Goal: Transaction & Acquisition: Book appointment/travel/reservation

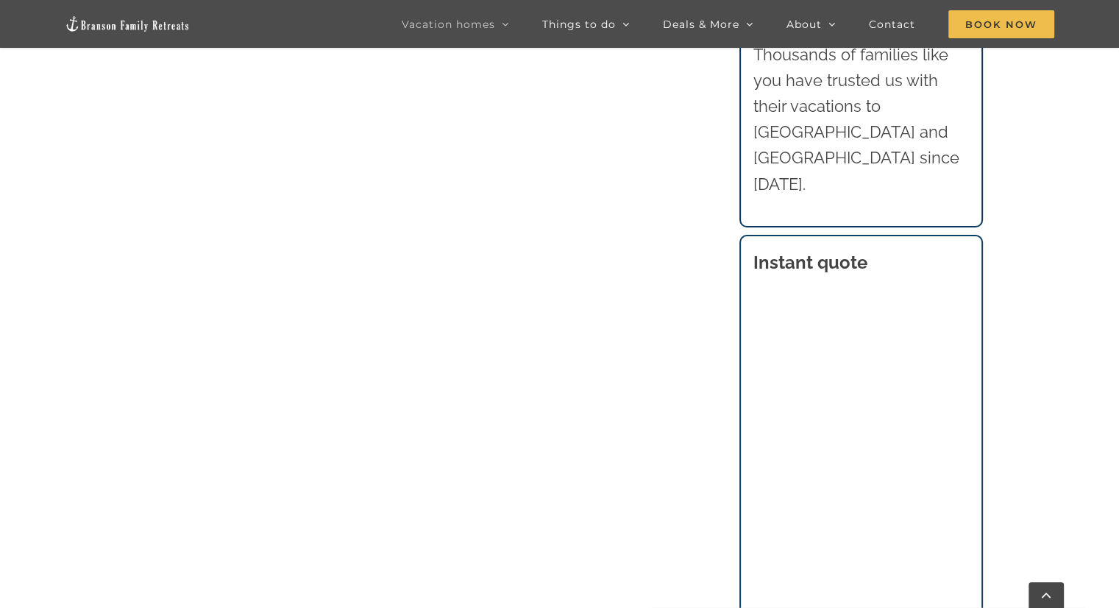
scroll to position [778, 0]
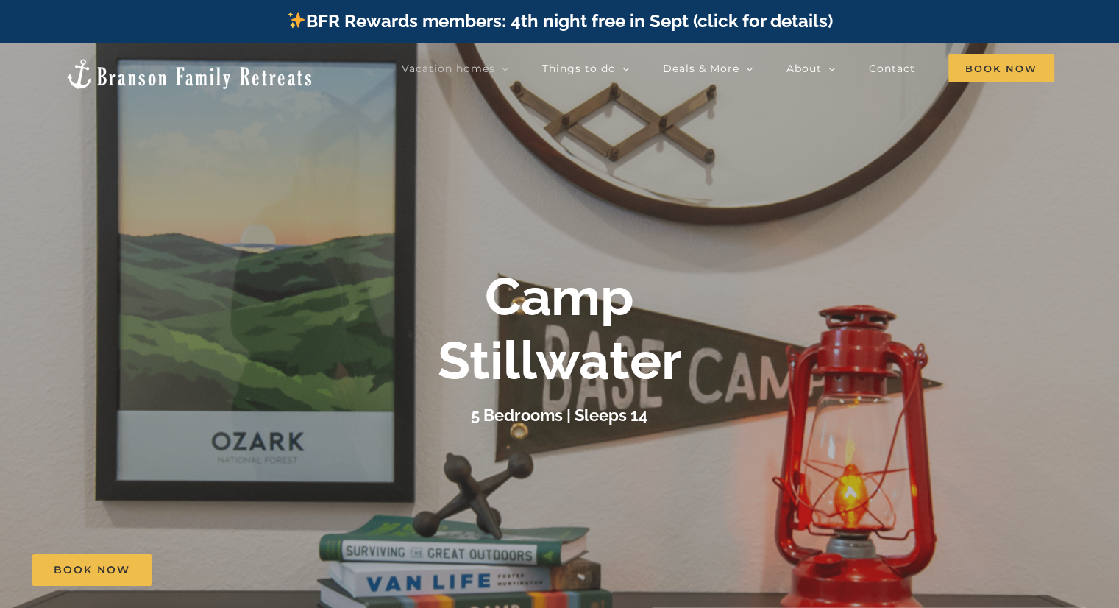
click at [553, 419] on h3 "5 Bedrooms | Sleeps 14" at bounding box center [559, 414] width 177 height 19
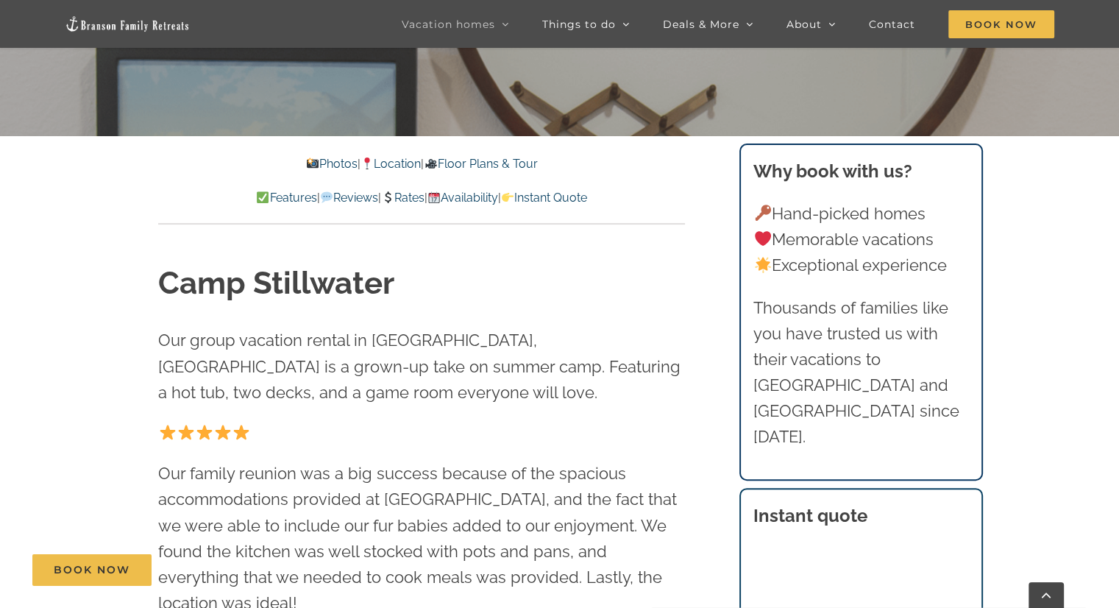
scroll to position [515, 0]
click at [310, 164] on link "Photos" at bounding box center [331, 163] width 51 height 14
click at [311, 162] on link "Photos" at bounding box center [331, 163] width 51 height 14
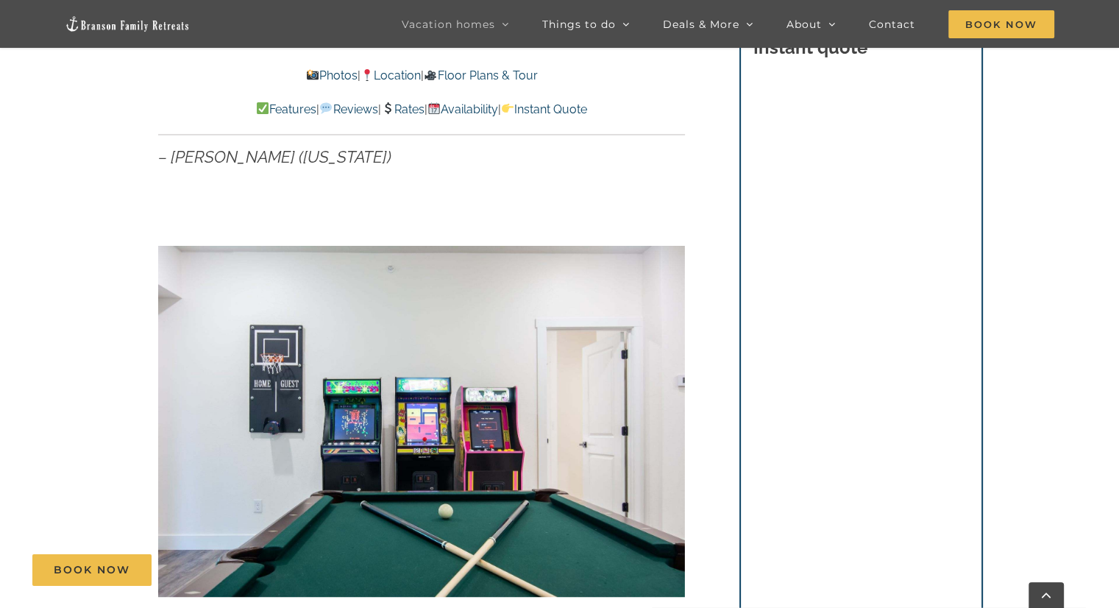
scroll to position [1003, 0]
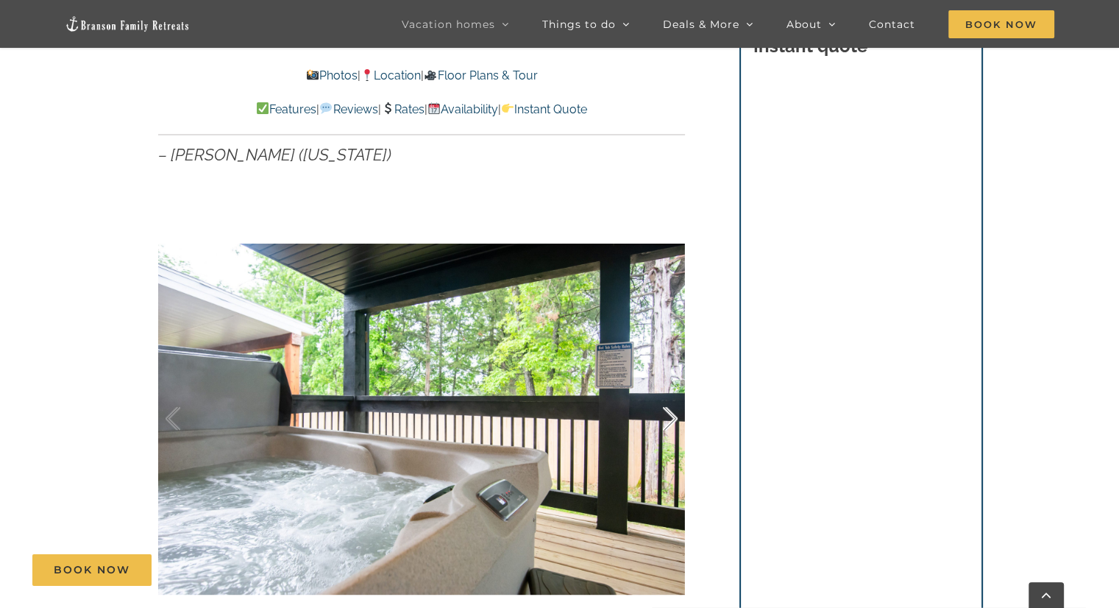
click at [668, 381] on div at bounding box center [655, 418] width 46 height 91
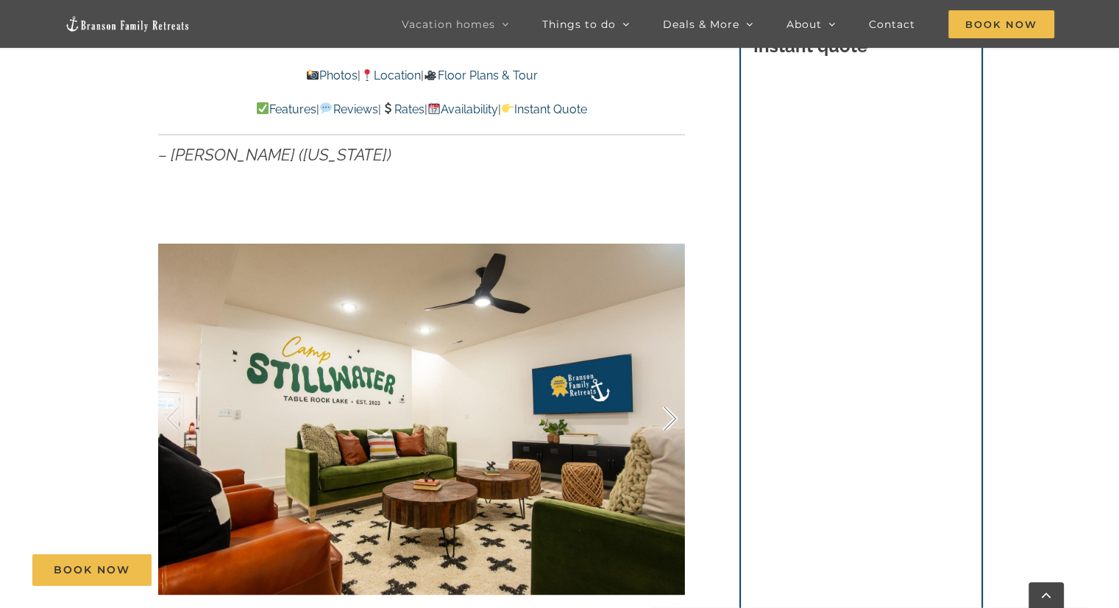
click at [668, 381] on div at bounding box center [655, 418] width 46 height 91
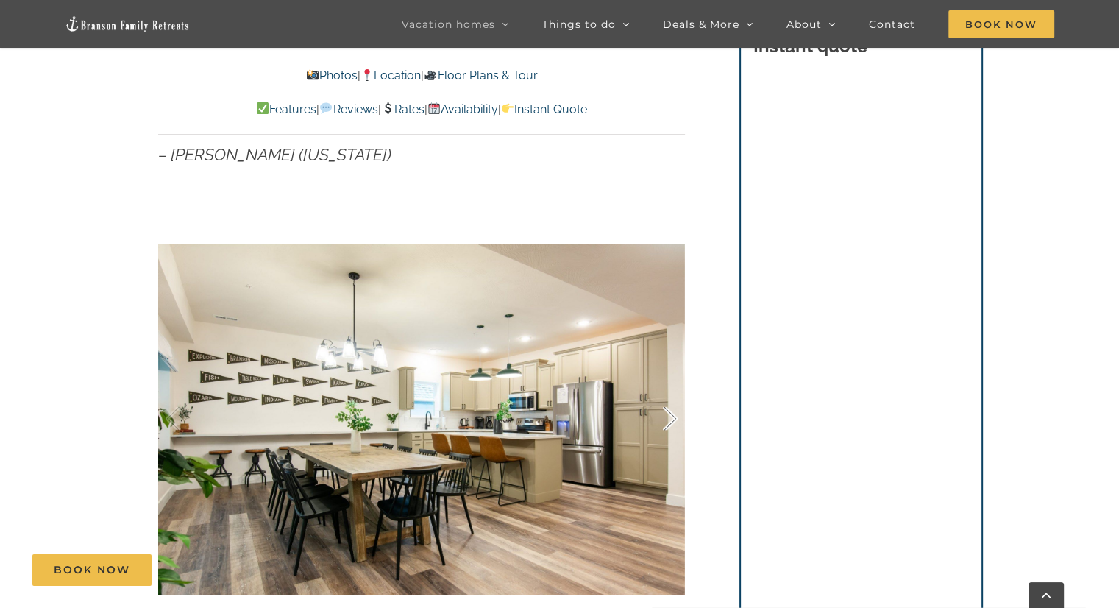
click at [668, 381] on div at bounding box center [655, 418] width 46 height 91
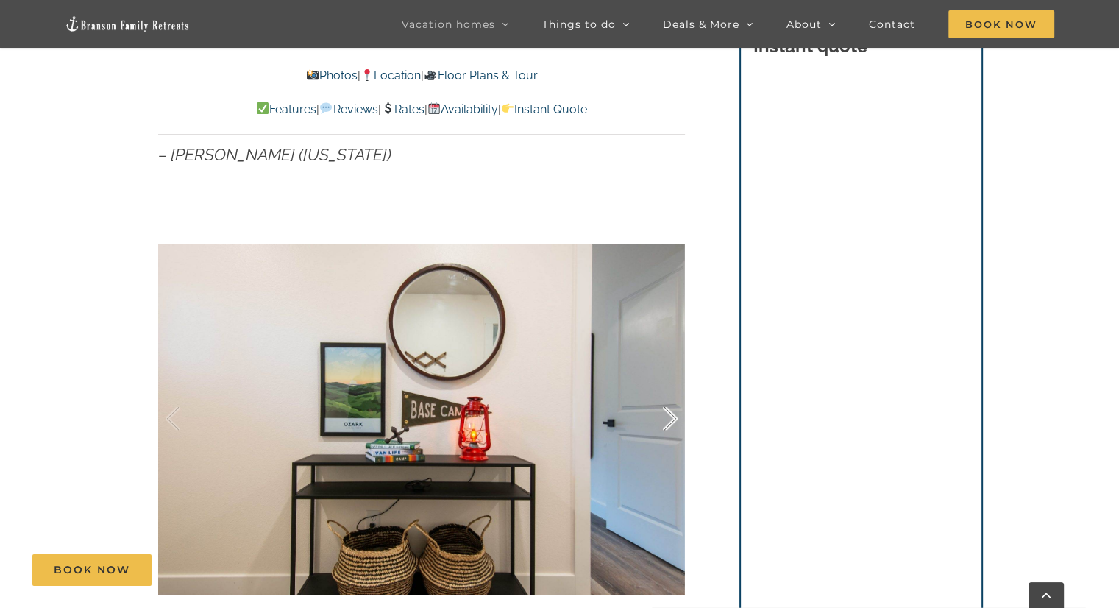
click at [668, 381] on div at bounding box center [655, 418] width 46 height 91
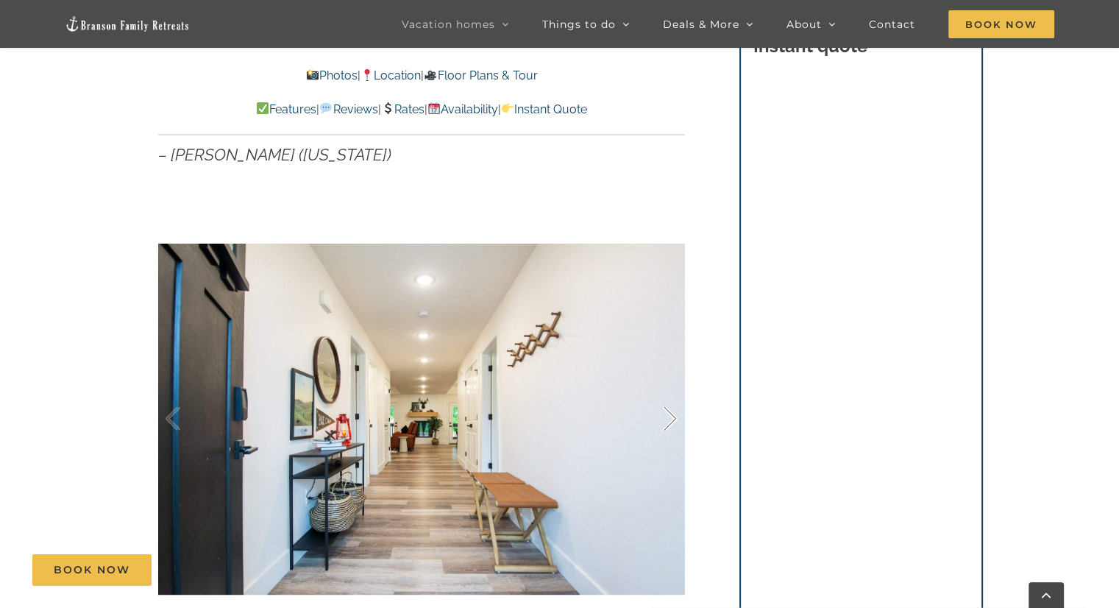
click at [668, 381] on div at bounding box center [655, 418] width 46 height 91
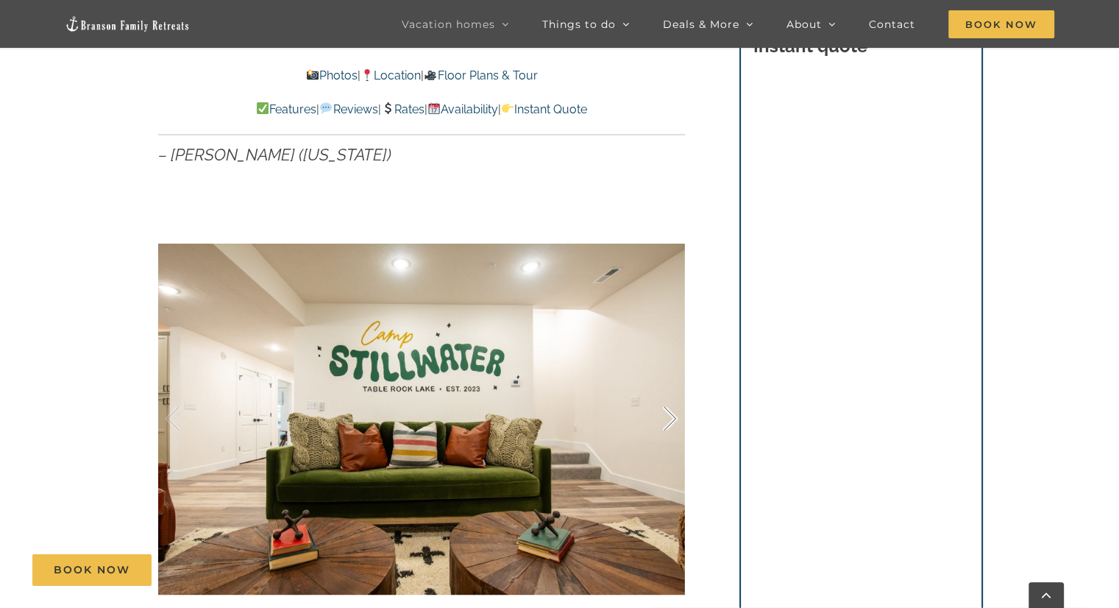
click at [668, 381] on div at bounding box center [655, 418] width 46 height 91
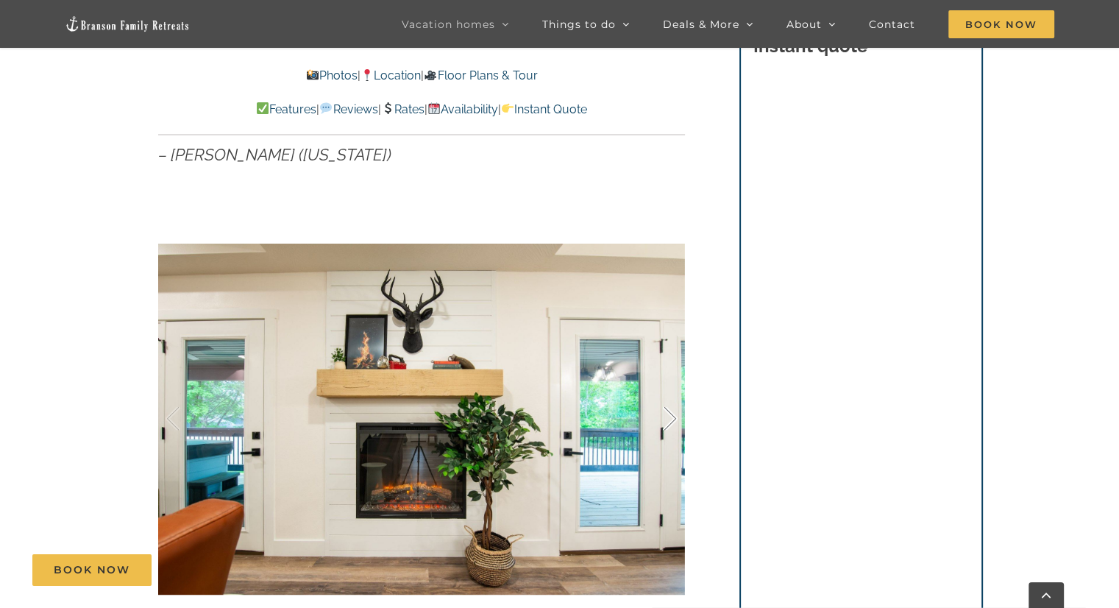
click at [668, 381] on div at bounding box center [655, 418] width 46 height 91
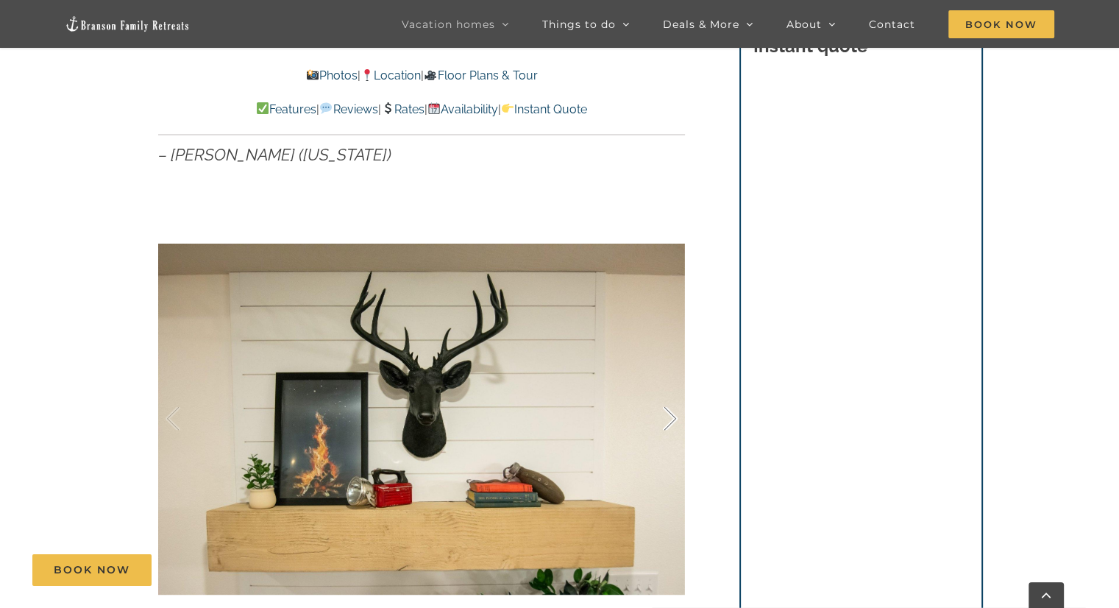
click at [668, 381] on div at bounding box center [655, 418] width 46 height 91
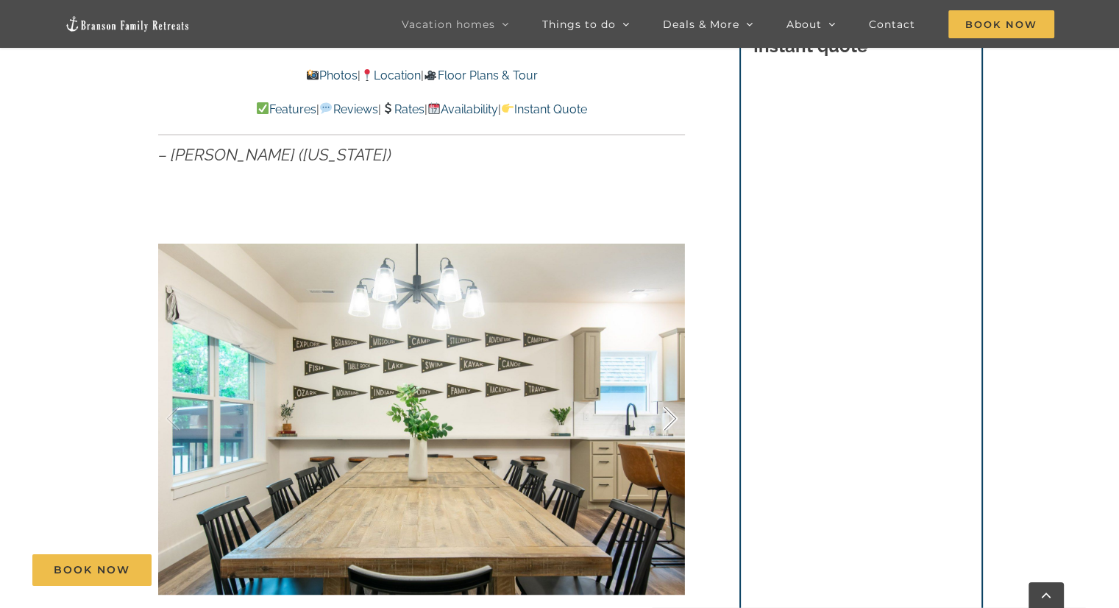
click at [668, 381] on div at bounding box center [655, 418] width 46 height 91
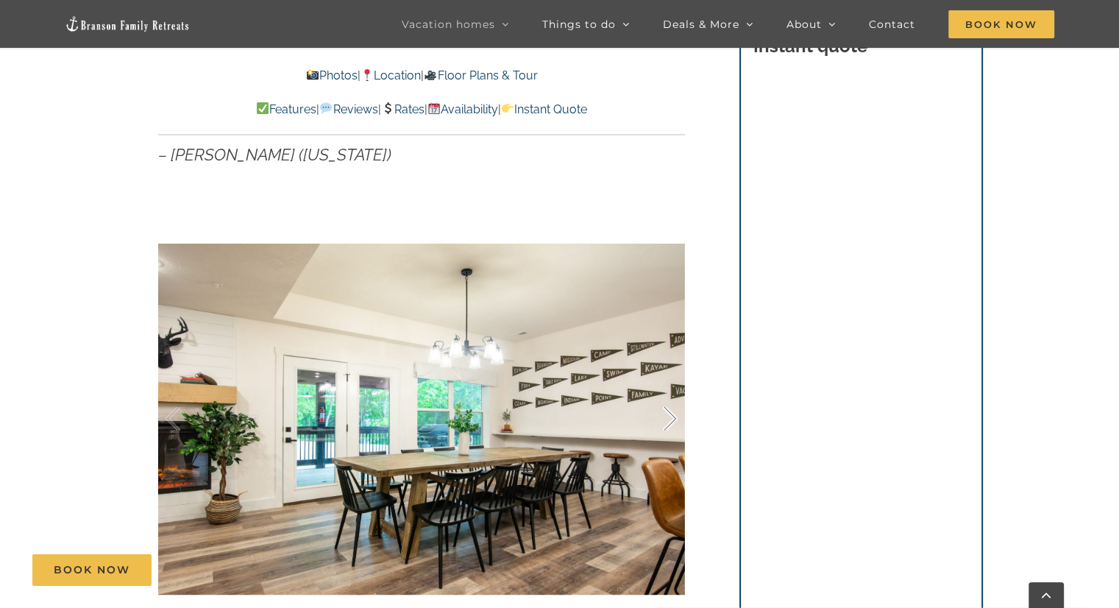
click at [668, 381] on div at bounding box center [655, 418] width 46 height 91
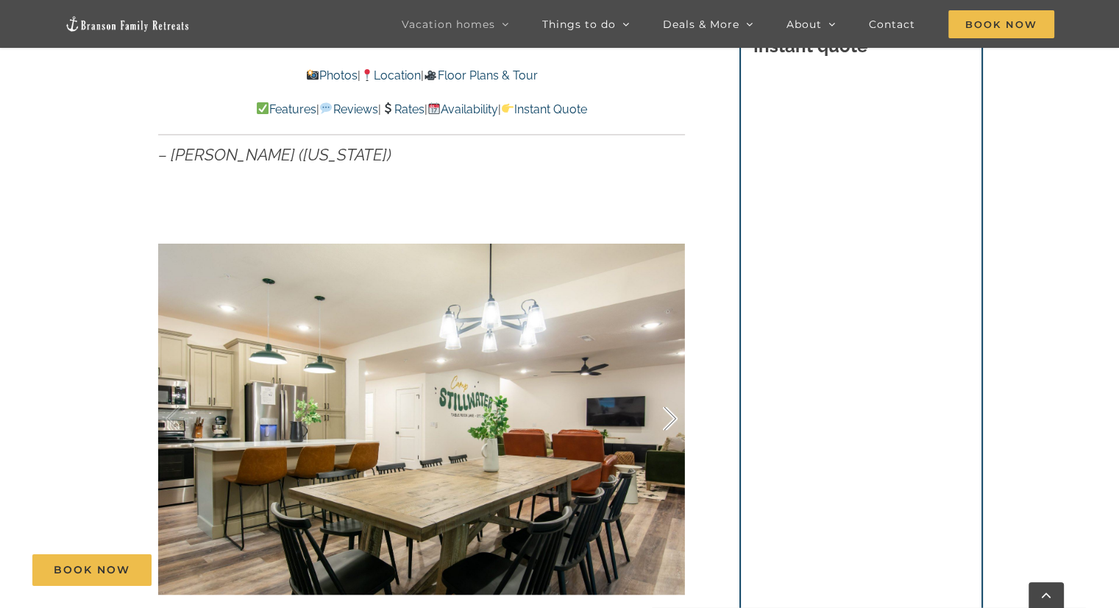
click at [668, 381] on div at bounding box center [655, 418] width 46 height 91
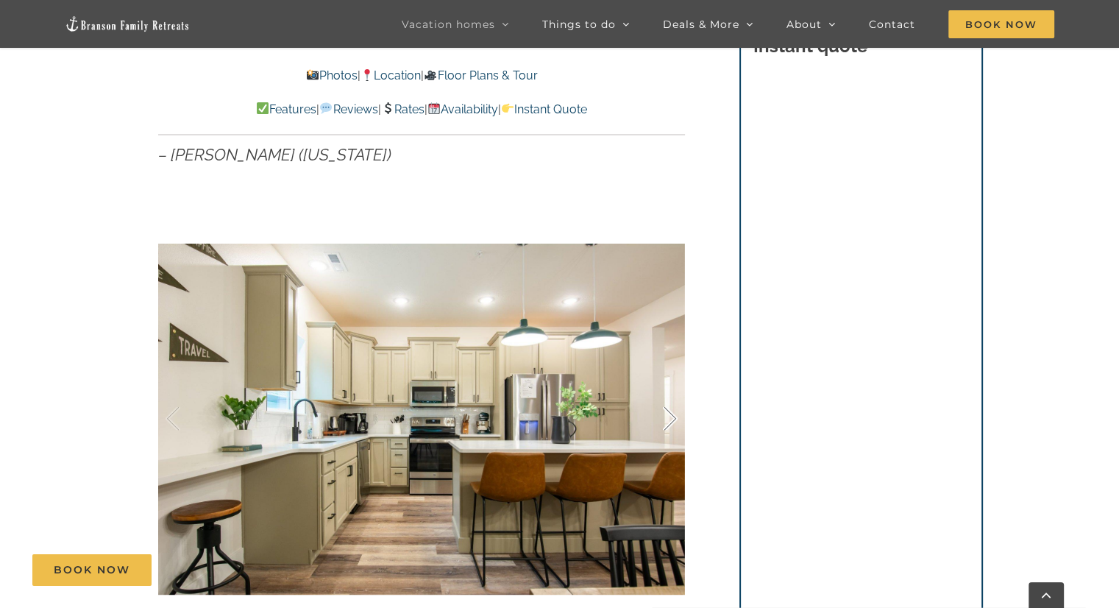
click at [668, 381] on div at bounding box center [655, 418] width 46 height 91
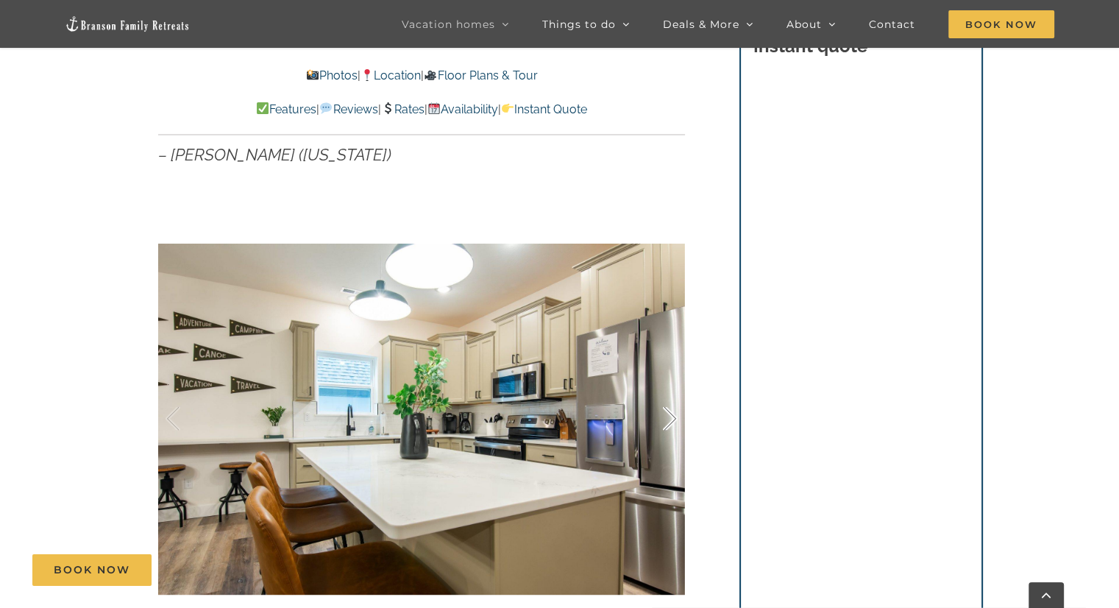
click at [674, 404] on div at bounding box center [655, 418] width 46 height 91
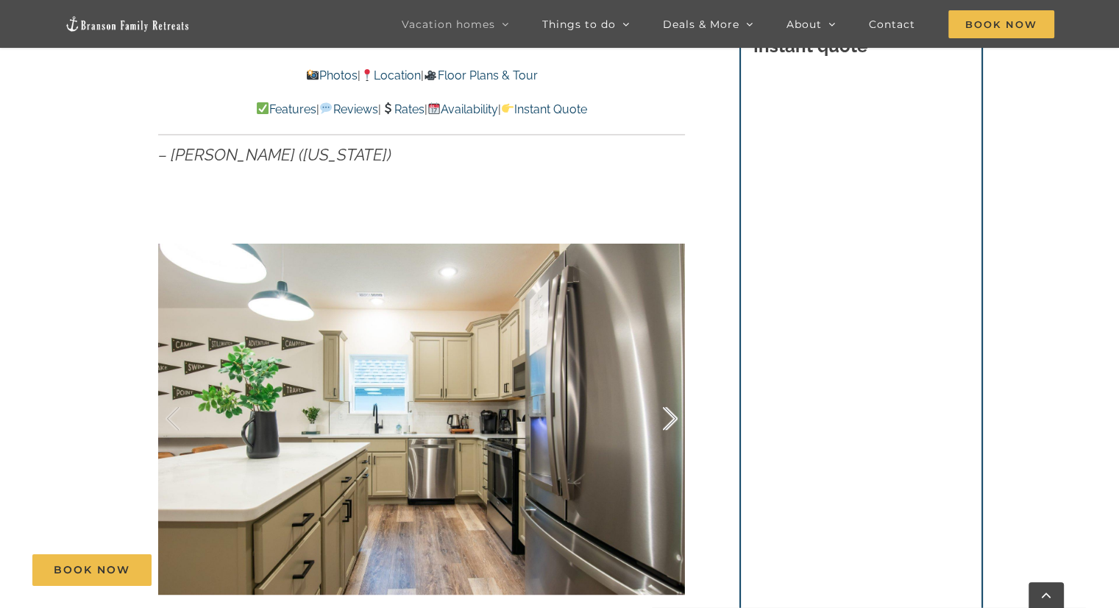
click at [674, 404] on div at bounding box center [655, 418] width 46 height 91
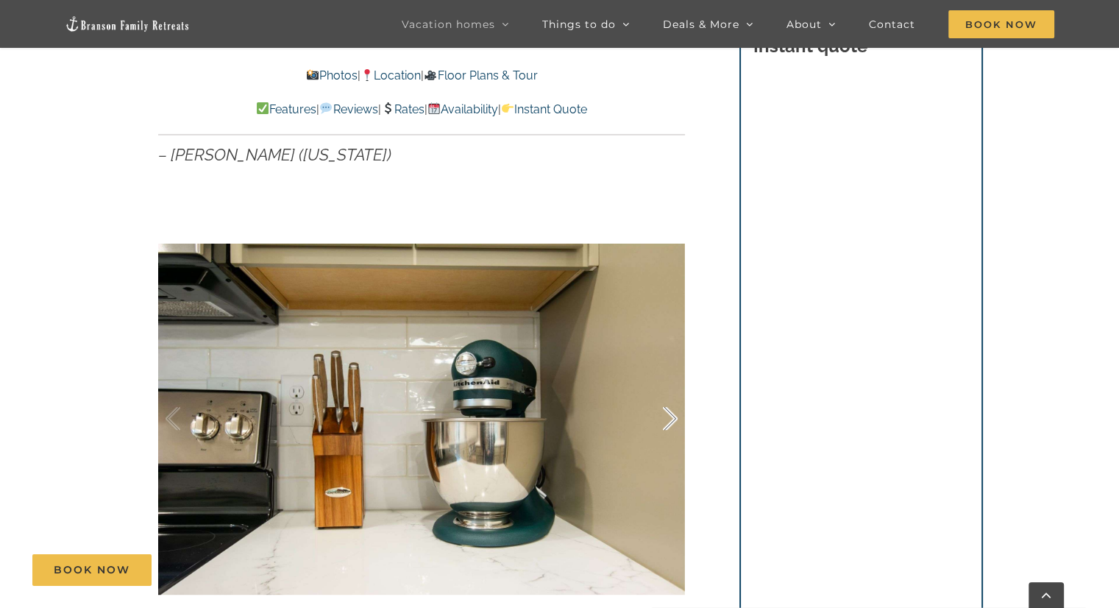
click at [674, 404] on div at bounding box center [655, 418] width 46 height 91
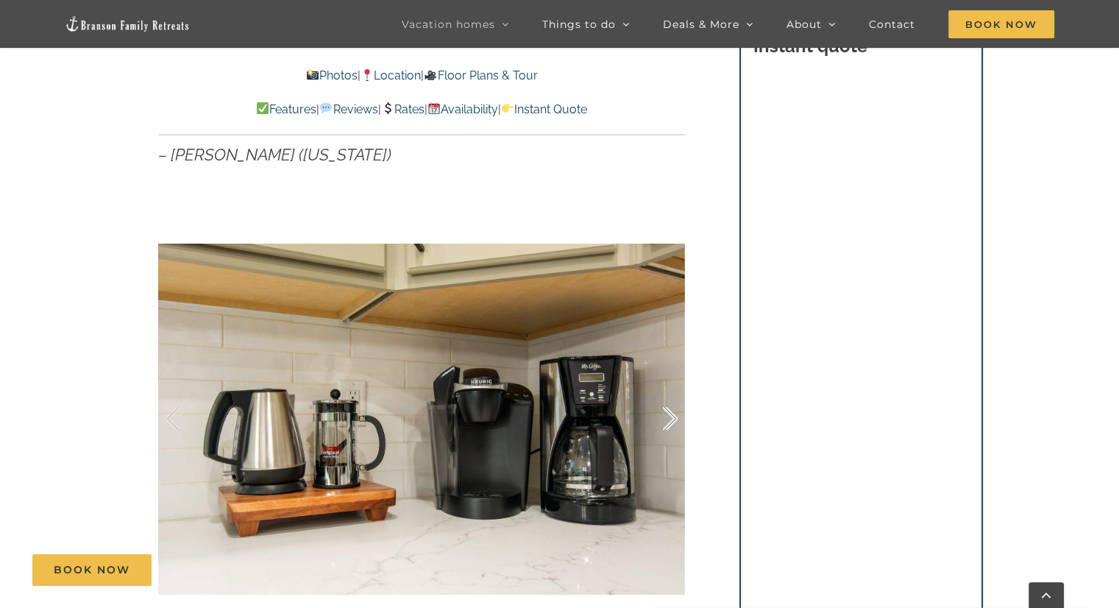
click at [674, 404] on div at bounding box center [655, 418] width 46 height 91
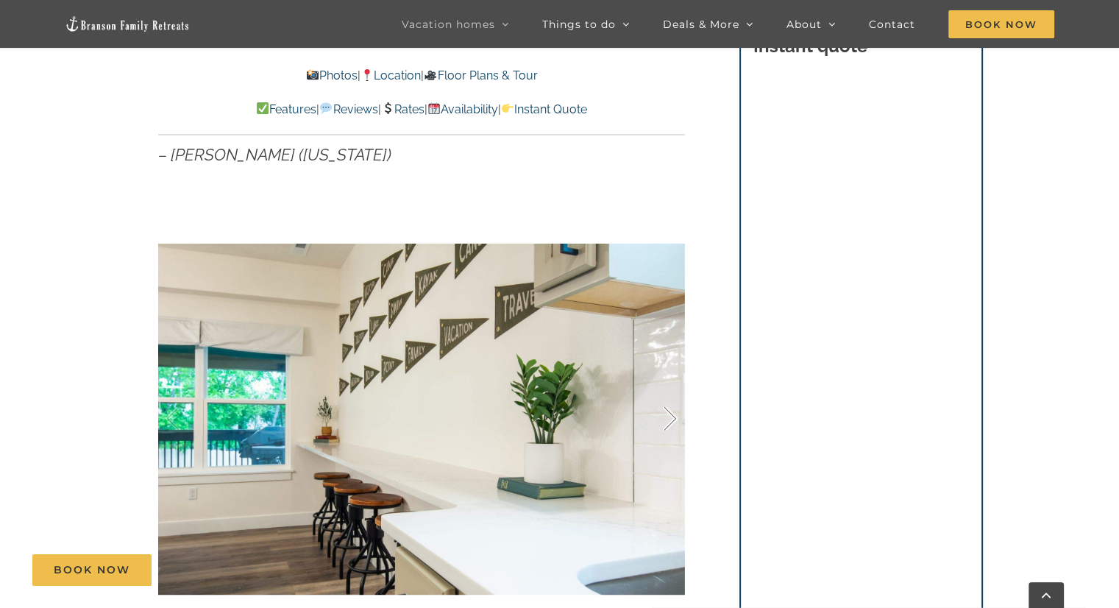
click at [674, 404] on div at bounding box center [655, 418] width 46 height 91
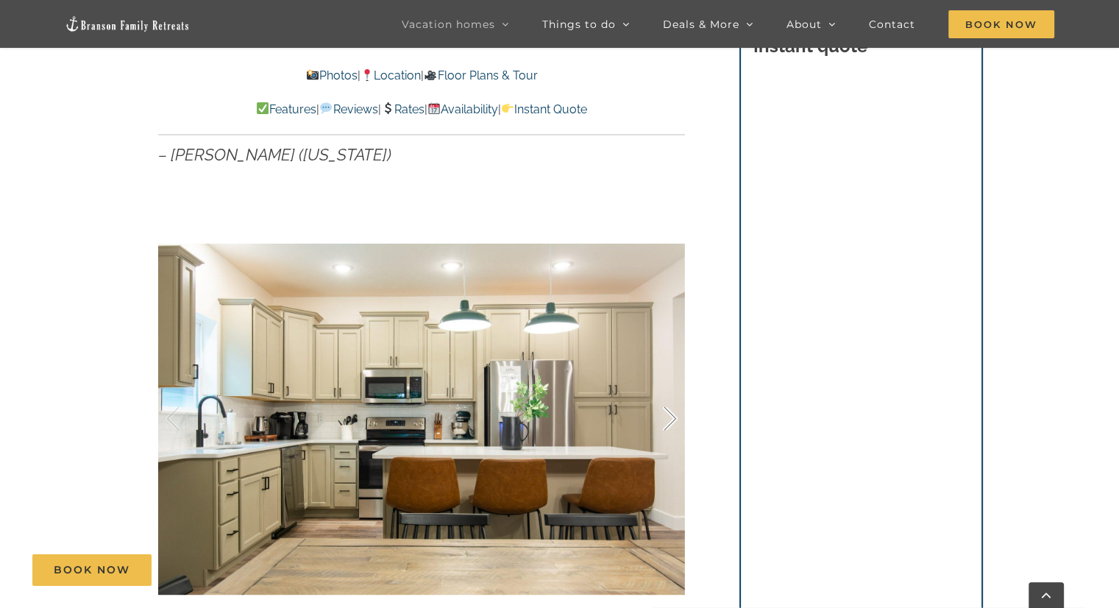
click at [674, 404] on div at bounding box center [655, 418] width 46 height 91
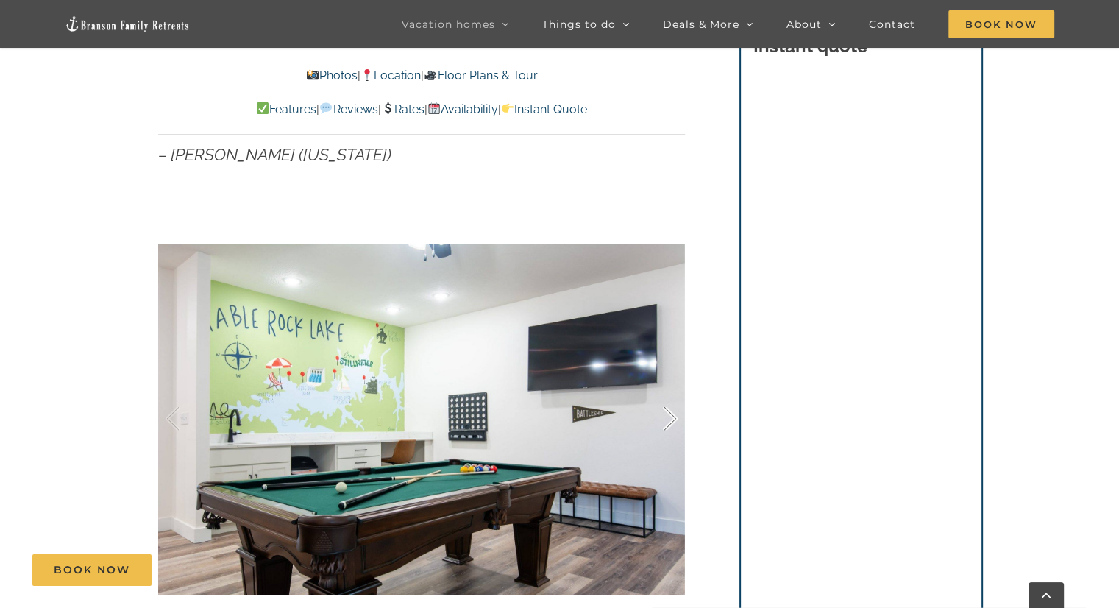
click at [674, 404] on div at bounding box center [655, 418] width 46 height 91
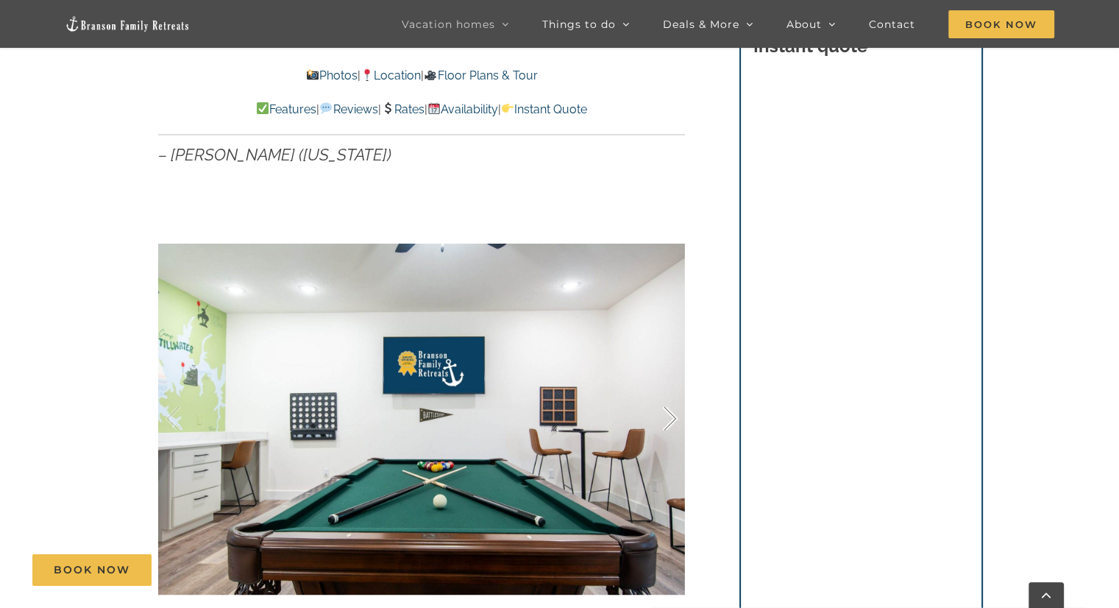
click at [674, 404] on div at bounding box center [655, 418] width 46 height 91
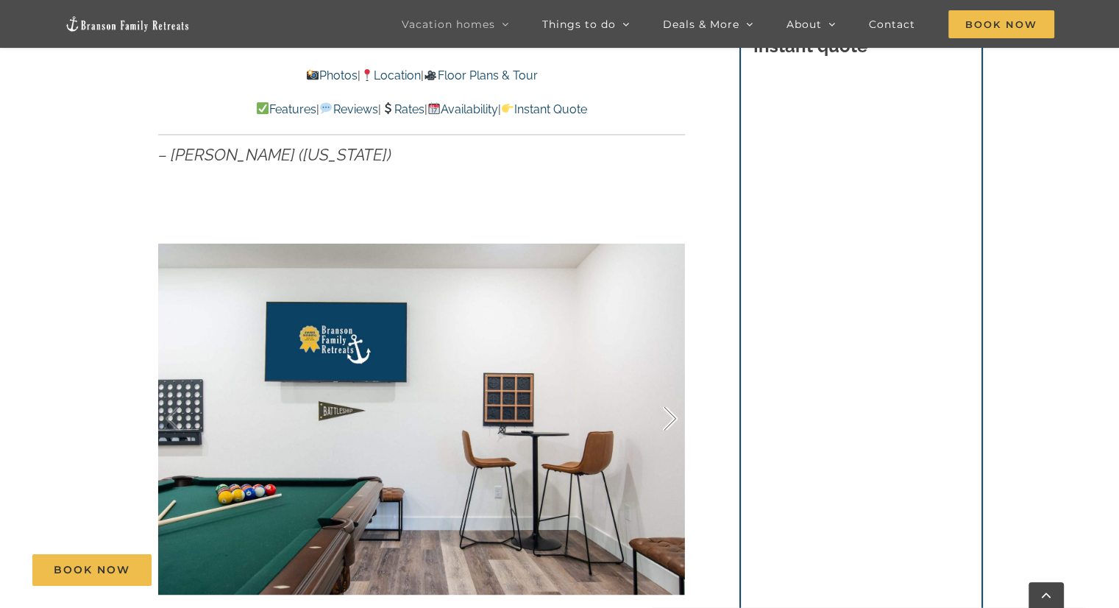
click at [674, 404] on div at bounding box center [655, 418] width 46 height 91
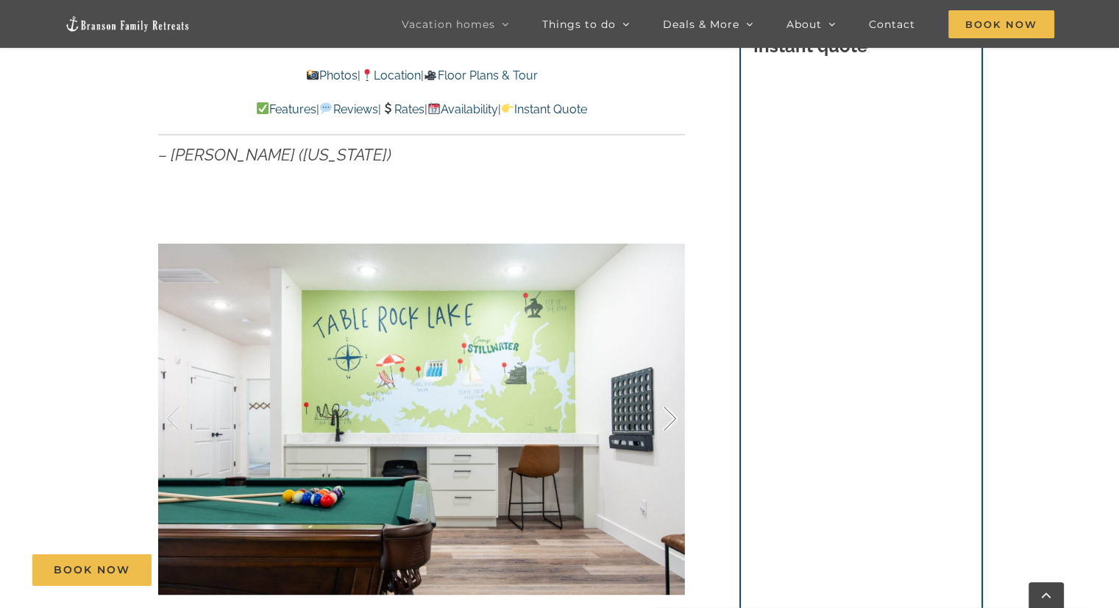
click at [674, 404] on div at bounding box center [655, 418] width 46 height 91
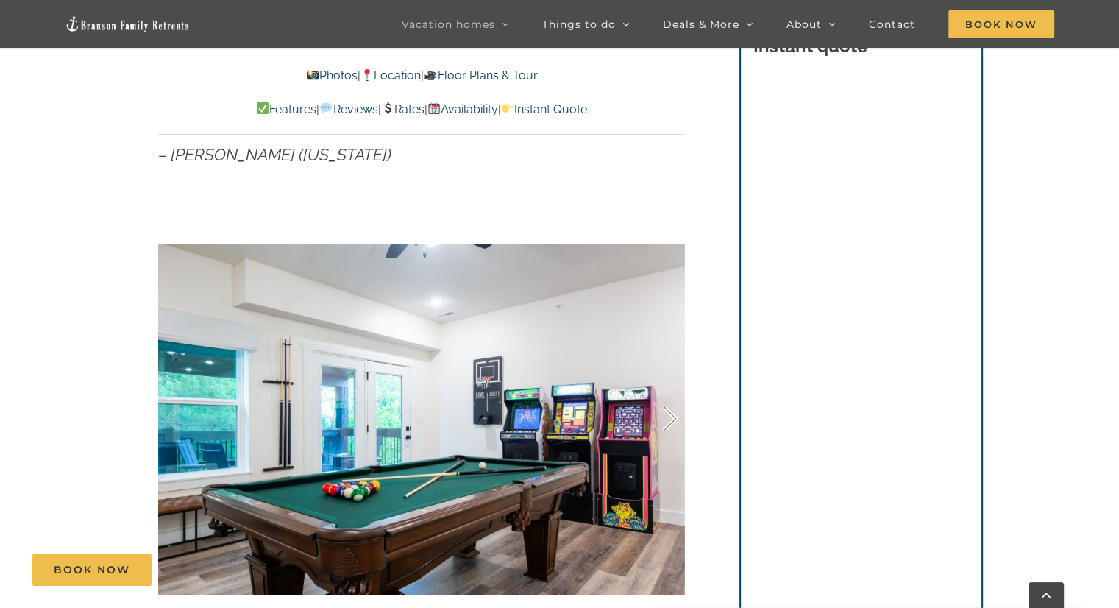
click at [674, 404] on div at bounding box center [655, 418] width 46 height 91
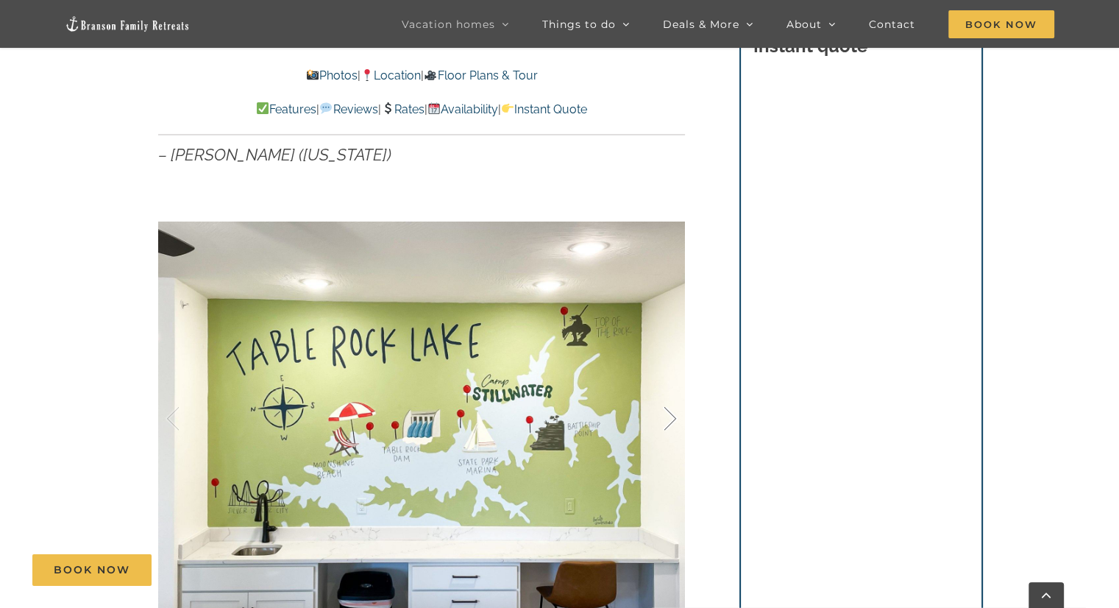
click at [674, 404] on div at bounding box center [655, 418] width 46 height 91
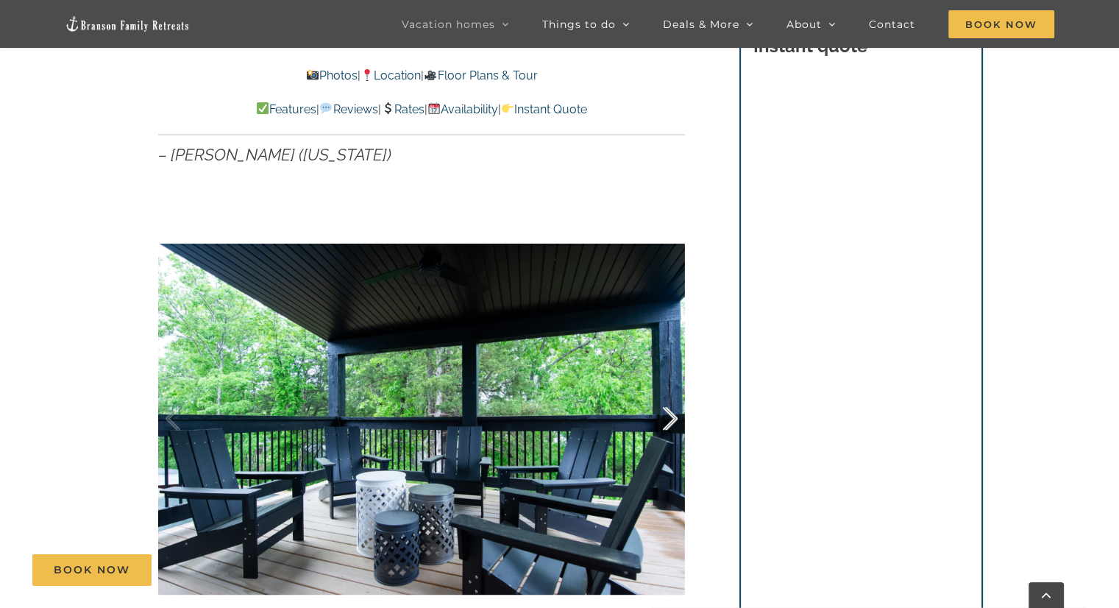
click at [674, 404] on div at bounding box center [655, 418] width 46 height 91
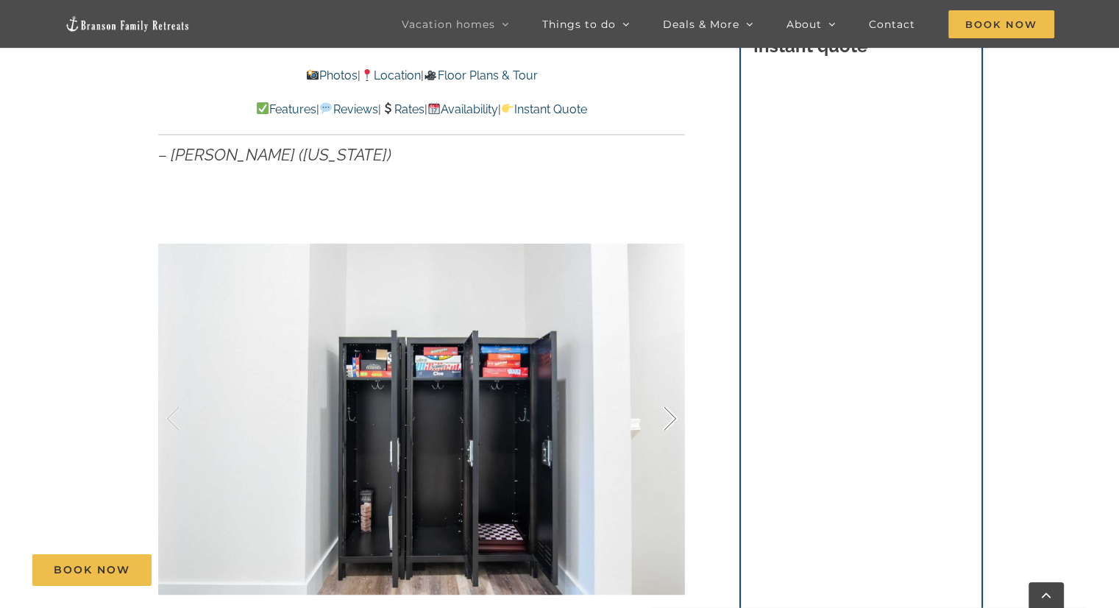
click at [674, 404] on div at bounding box center [655, 418] width 46 height 91
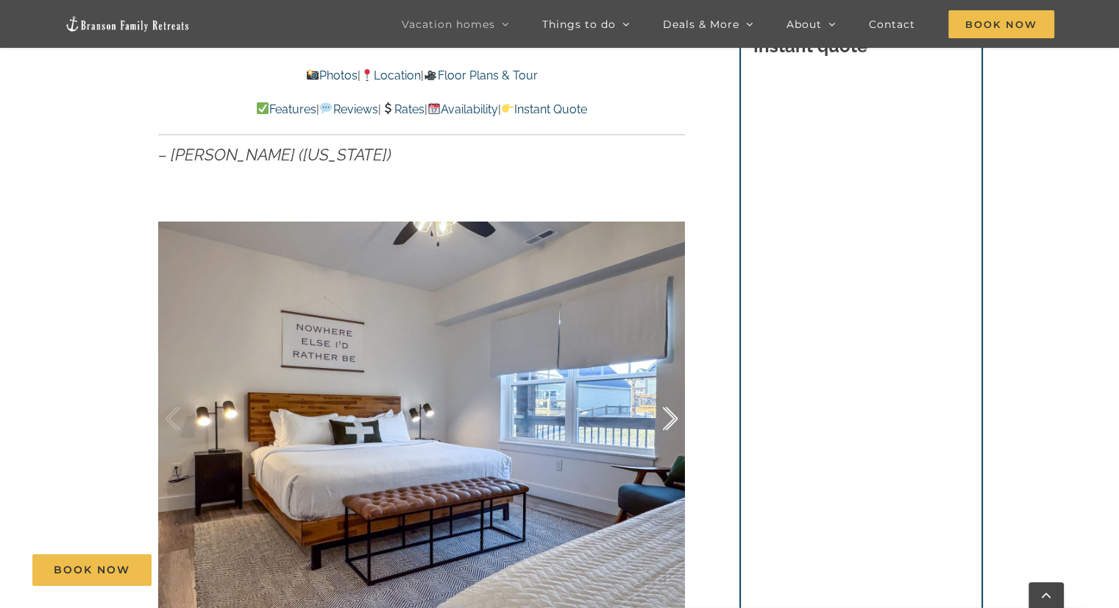
click at [674, 404] on div at bounding box center [655, 418] width 46 height 91
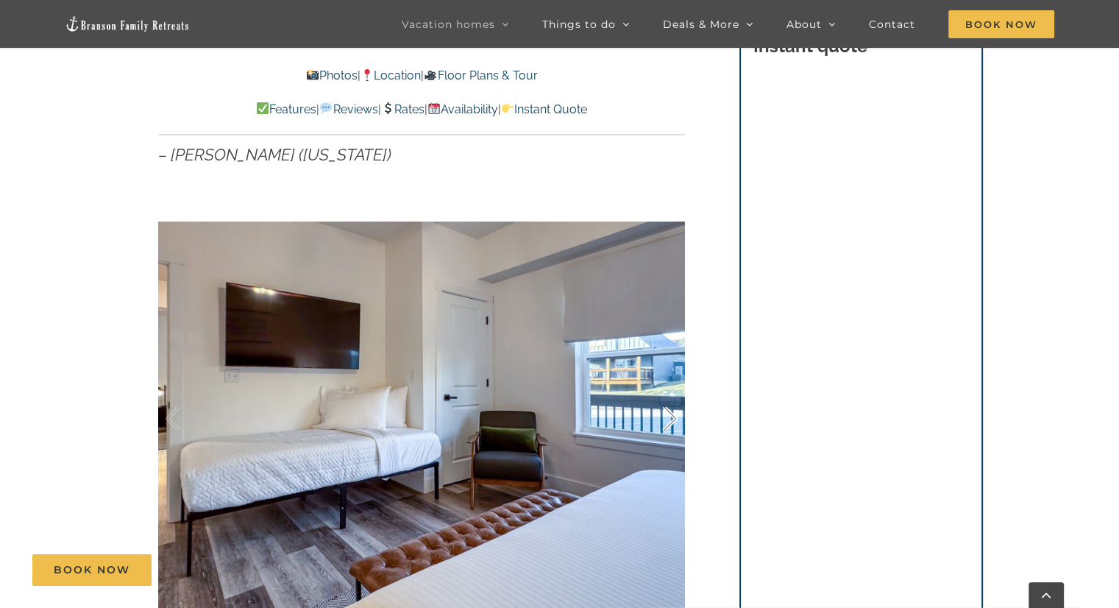
click at [674, 404] on div at bounding box center [655, 418] width 46 height 91
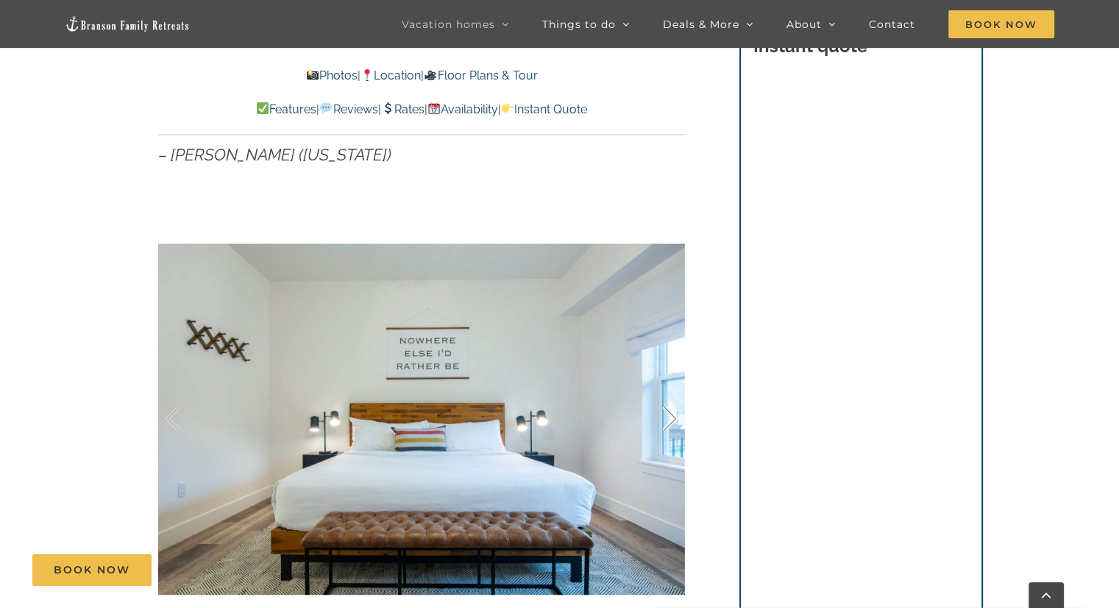
click at [674, 404] on div at bounding box center [655, 418] width 46 height 91
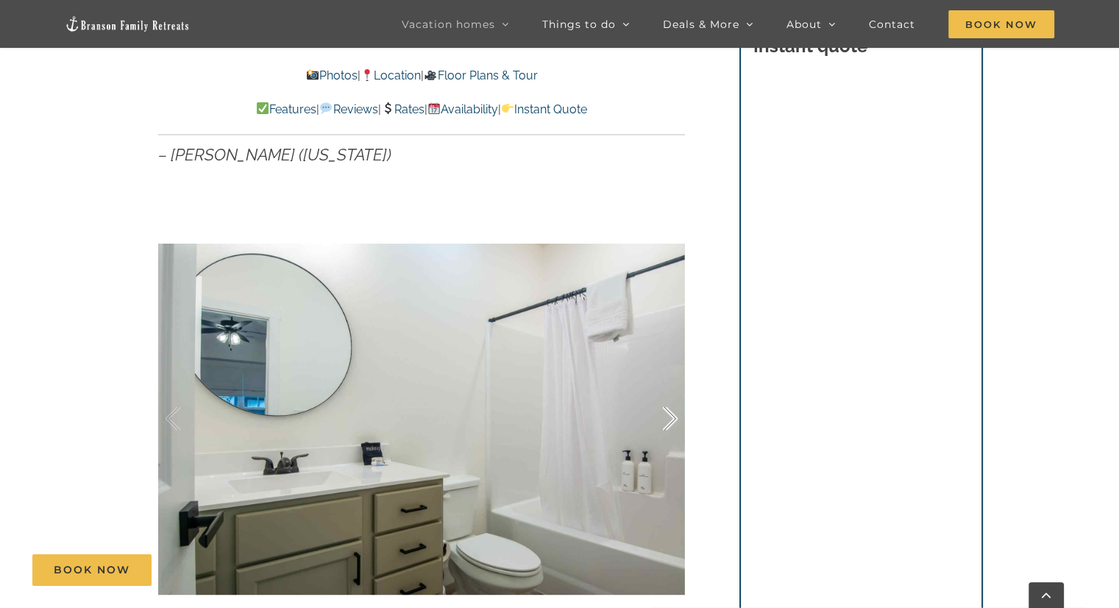
click at [674, 404] on div at bounding box center [655, 418] width 46 height 91
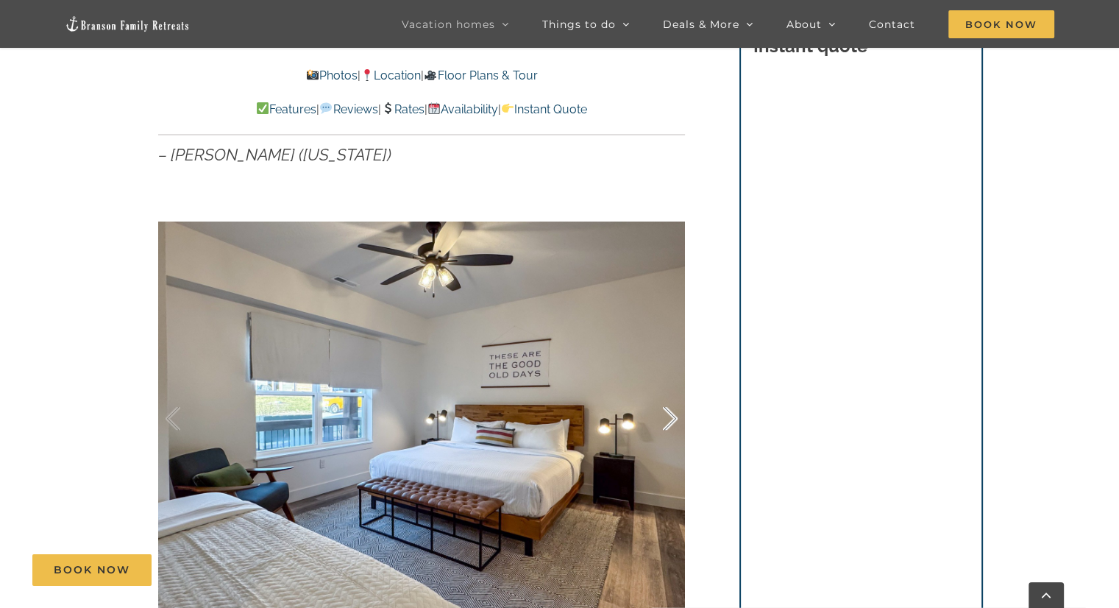
click at [674, 404] on div at bounding box center [655, 418] width 46 height 91
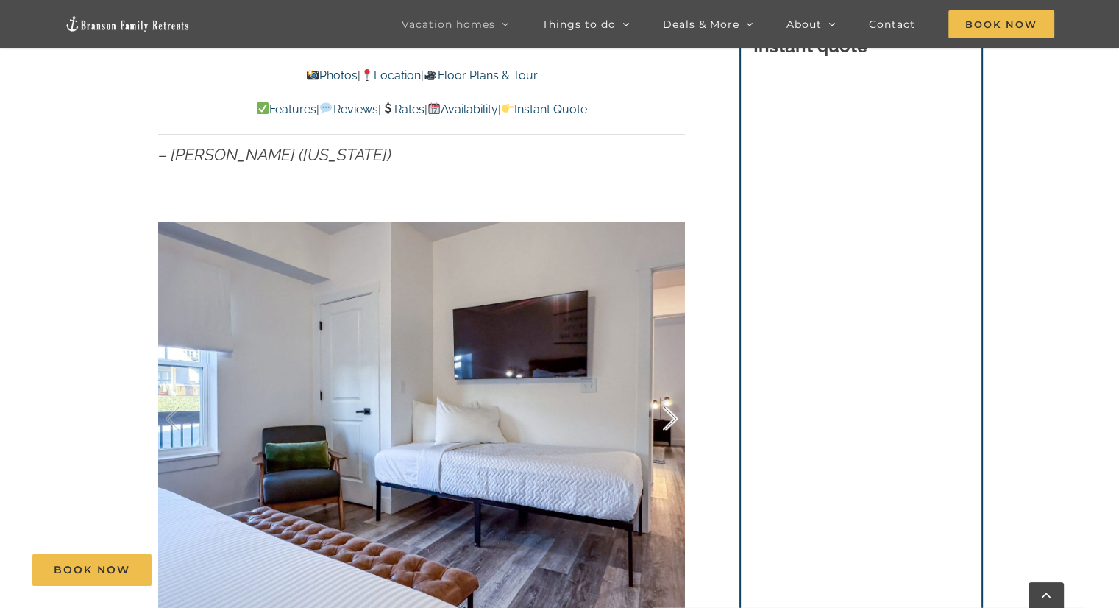
click at [674, 404] on div at bounding box center [655, 418] width 46 height 91
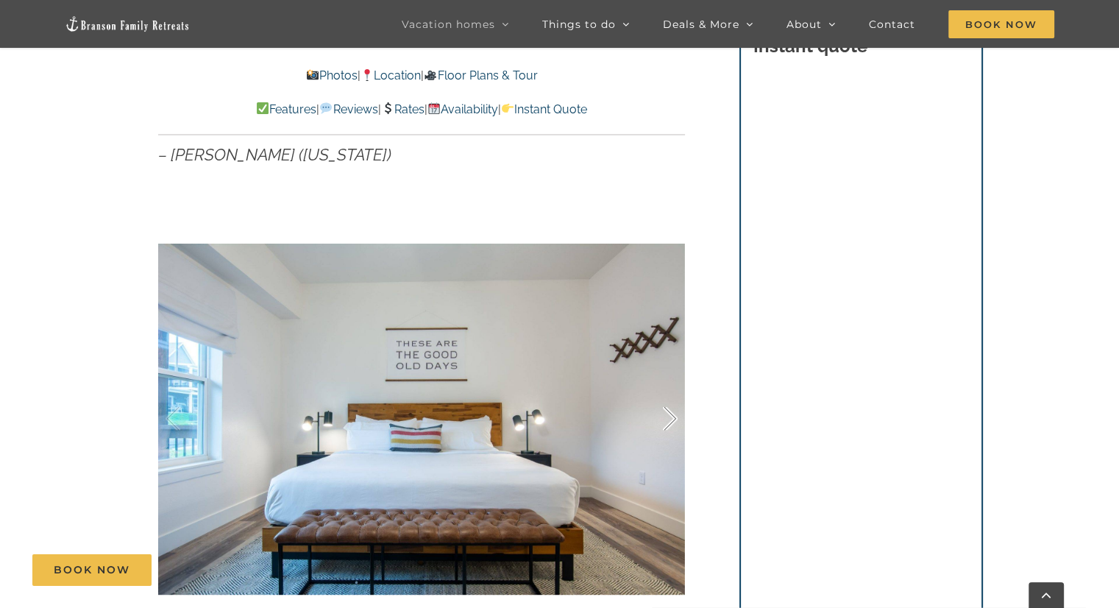
click at [674, 404] on div at bounding box center [655, 418] width 46 height 91
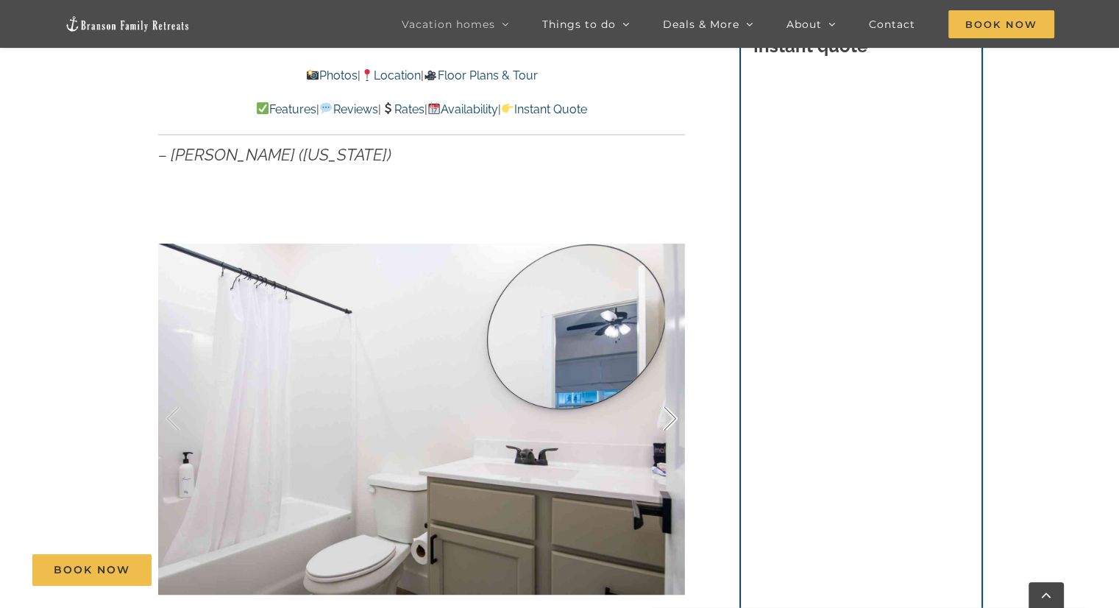
click at [674, 404] on div at bounding box center [655, 418] width 46 height 91
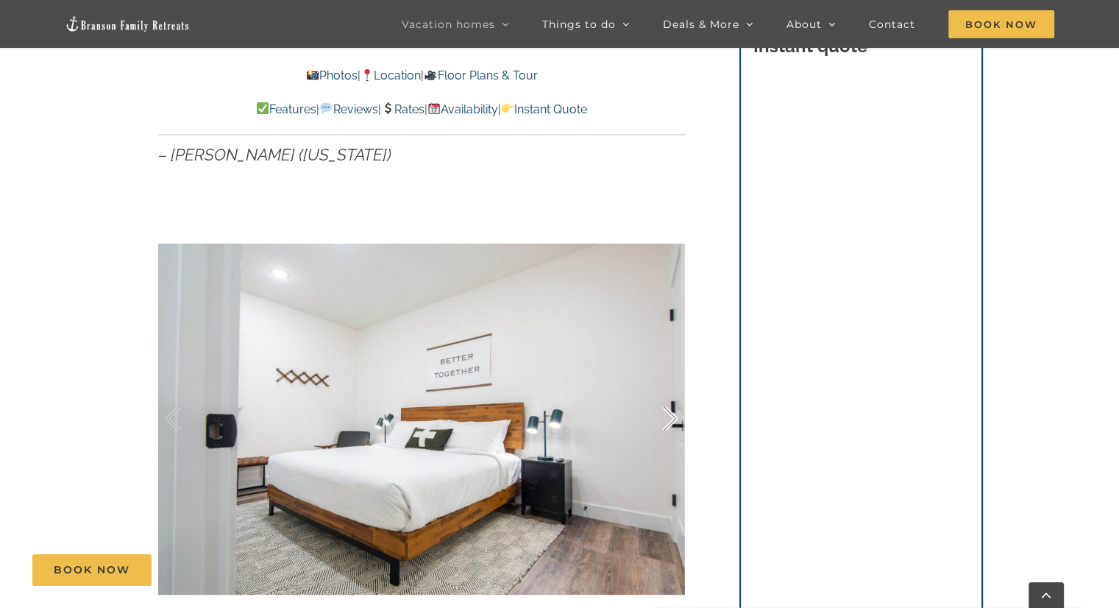
click at [674, 404] on div at bounding box center [655, 418] width 46 height 91
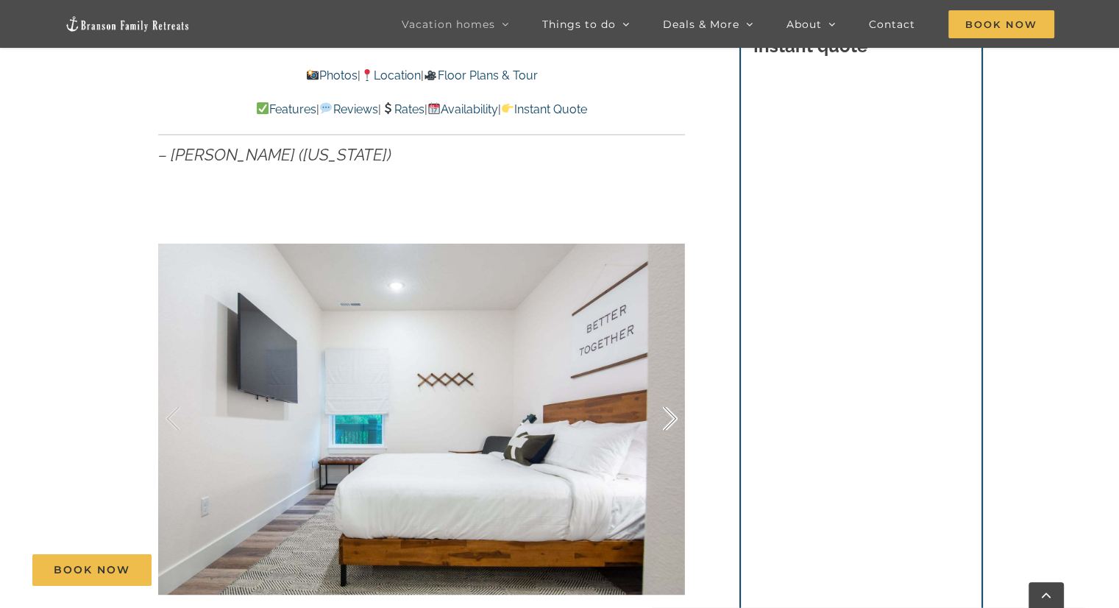
click at [674, 404] on div at bounding box center [655, 418] width 46 height 91
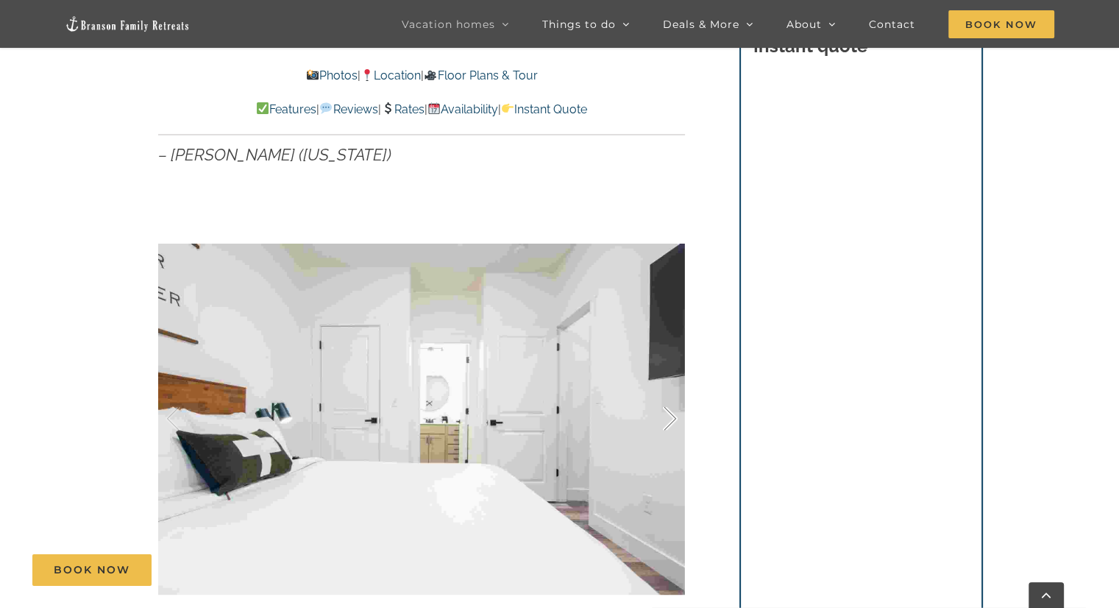
click at [674, 404] on div at bounding box center [655, 418] width 46 height 91
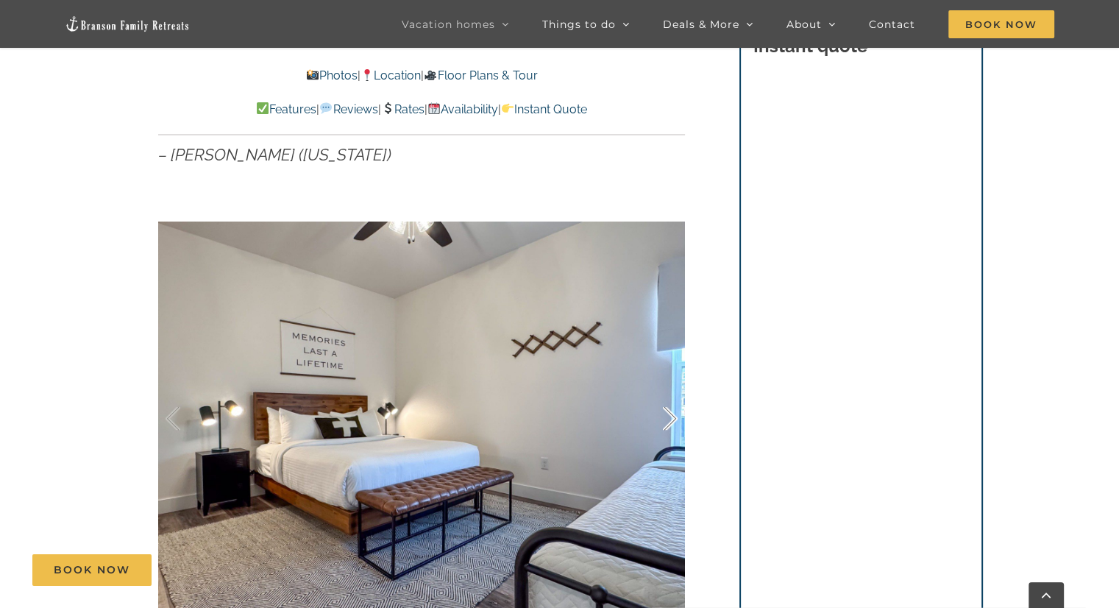
click at [668, 395] on div at bounding box center [655, 418] width 46 height 91
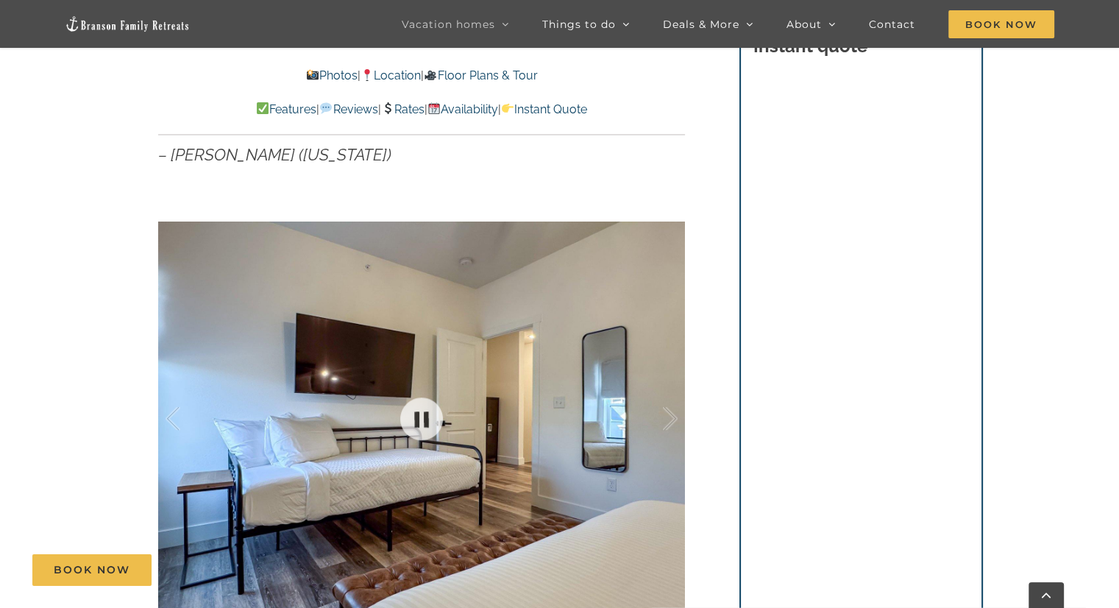
click at [679, 395] on div at bounding box center [421, 418] width 527 height 432
click at [669, 395] on div at bounding box center [655, 418] width 46 height 91
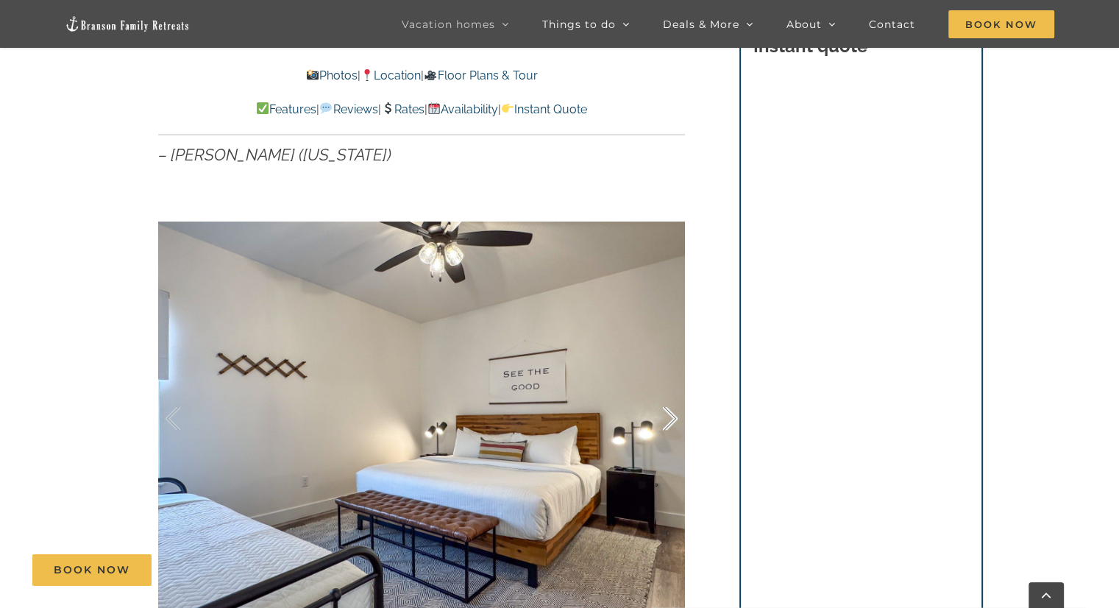
click at [669, 395] on div at bounding box center [655, 418] width 46 height 91
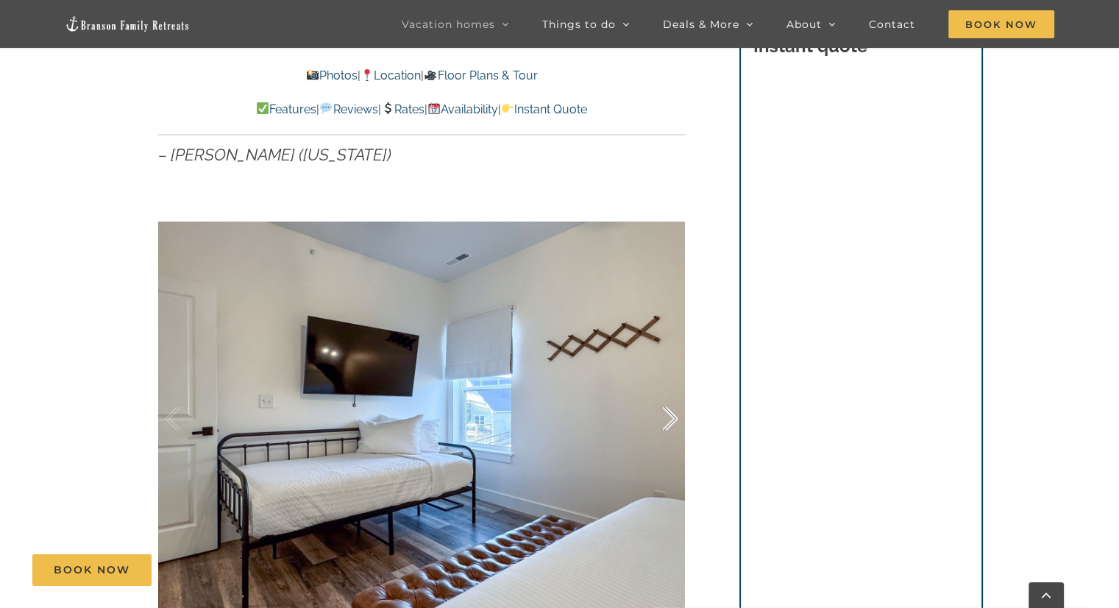
click at [669, 395] on div at bounding box center [655, 418] width 46 height 91
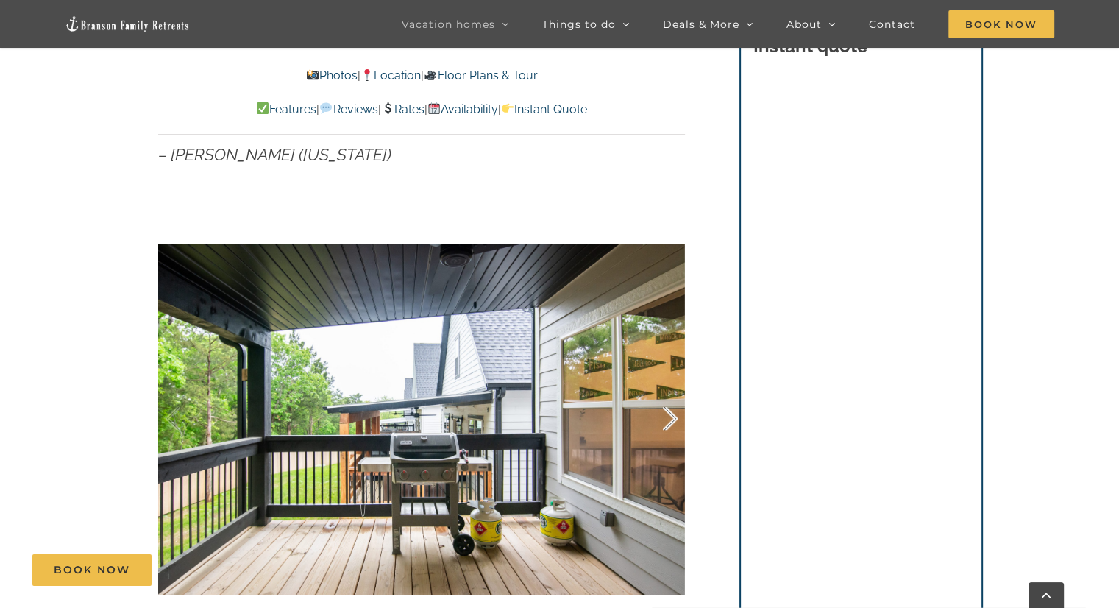
click at [669, 395] on div at bounding box center [655, 418] width 46 height 91
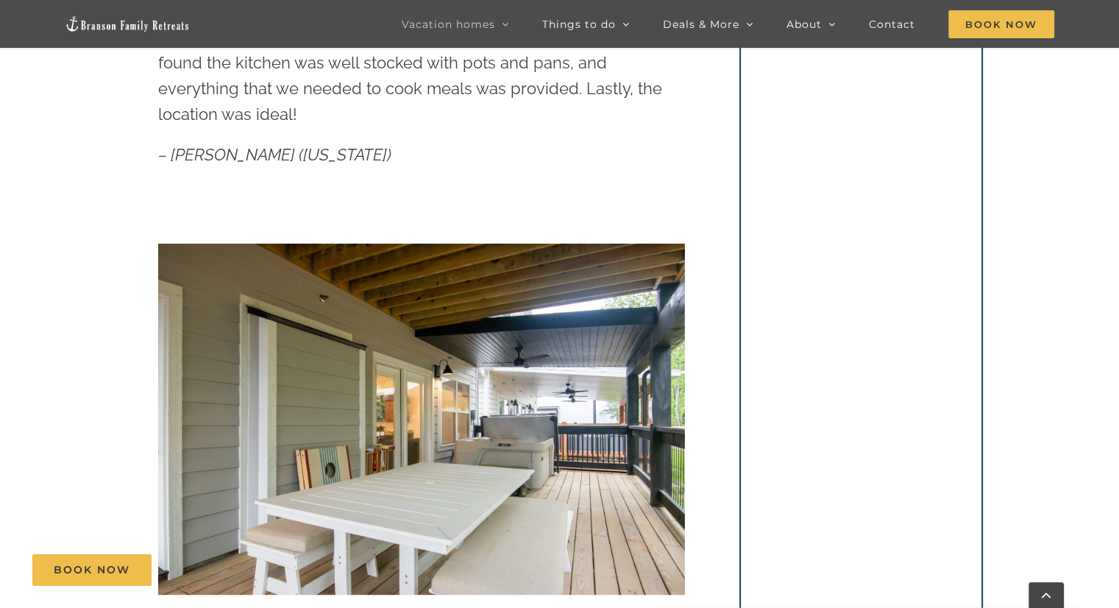
scroll to position [515, 0]
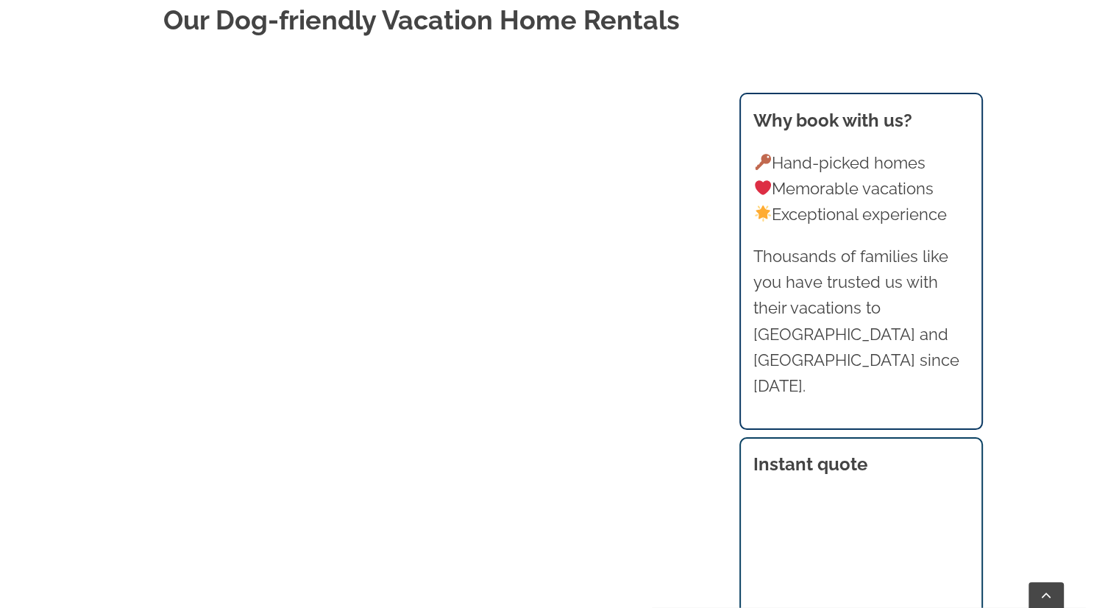
scroll to position [778, 0]
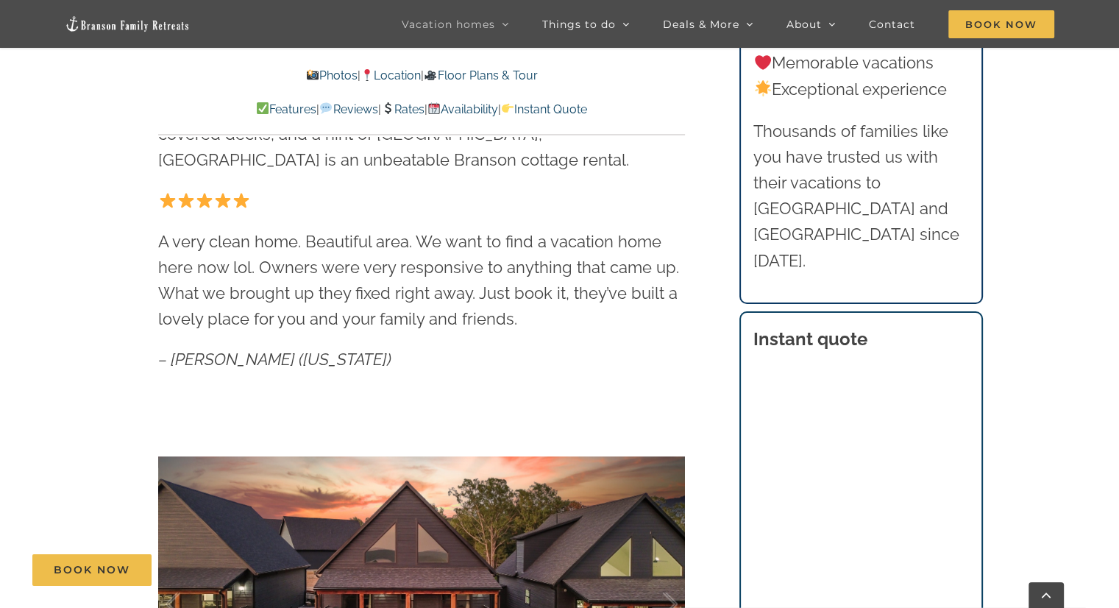
scroll to position [749, 0]
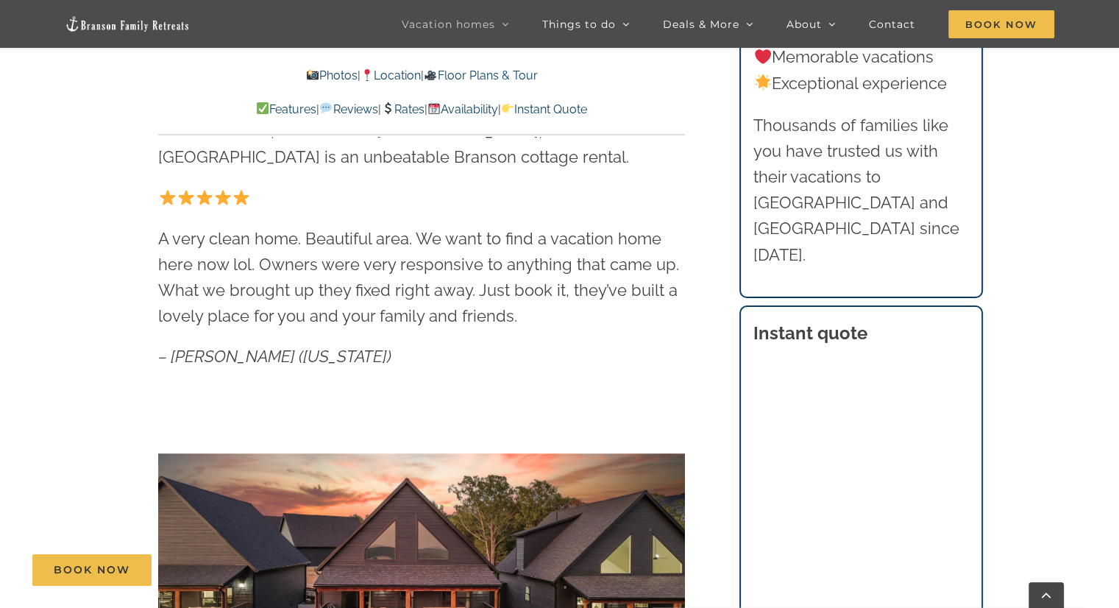
click at [768, 577] on div "Book Now" at bounding box center [570, 570] width 1076 height 32
click at [766, 582] on div "Book Now" at bounding box center [570, 570] width 1076 height 32
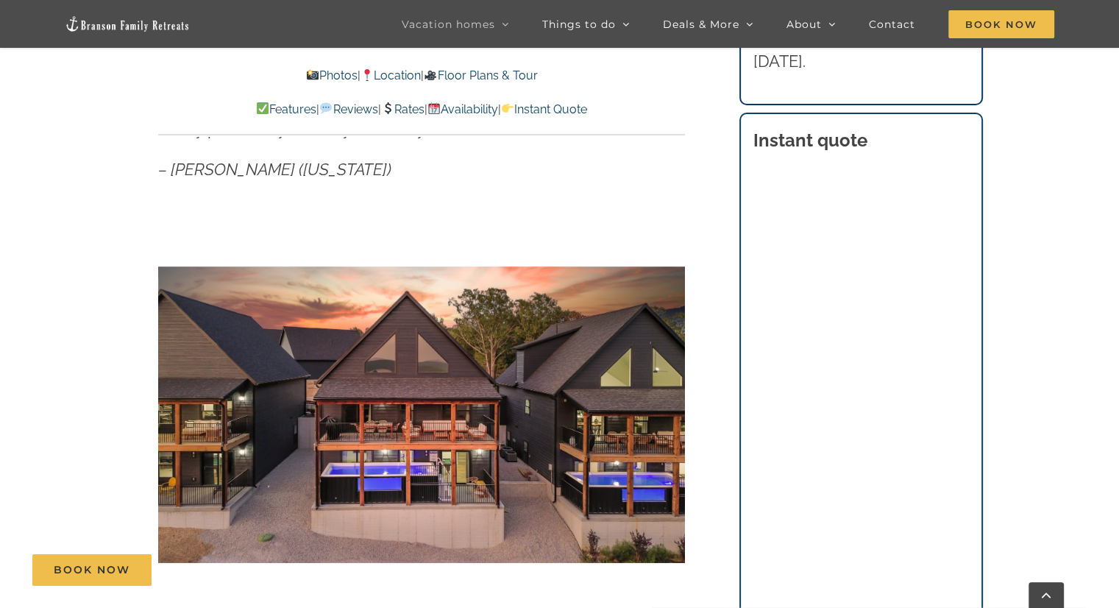
scroll to position [944, 0]
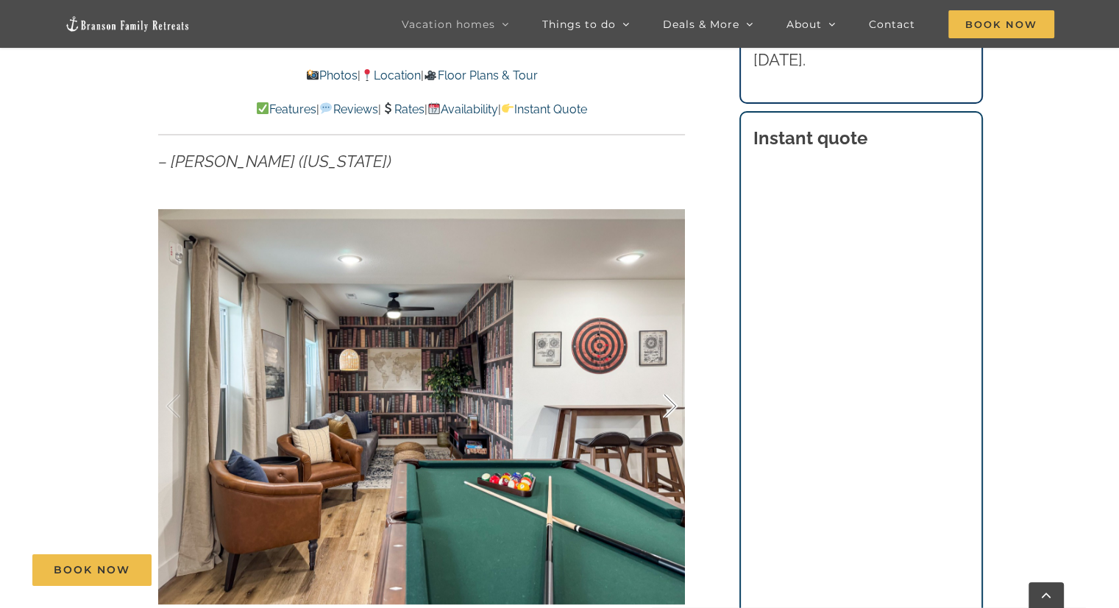
click at [669, 406] on div at bounding box center [655, 405] width 46 height 91
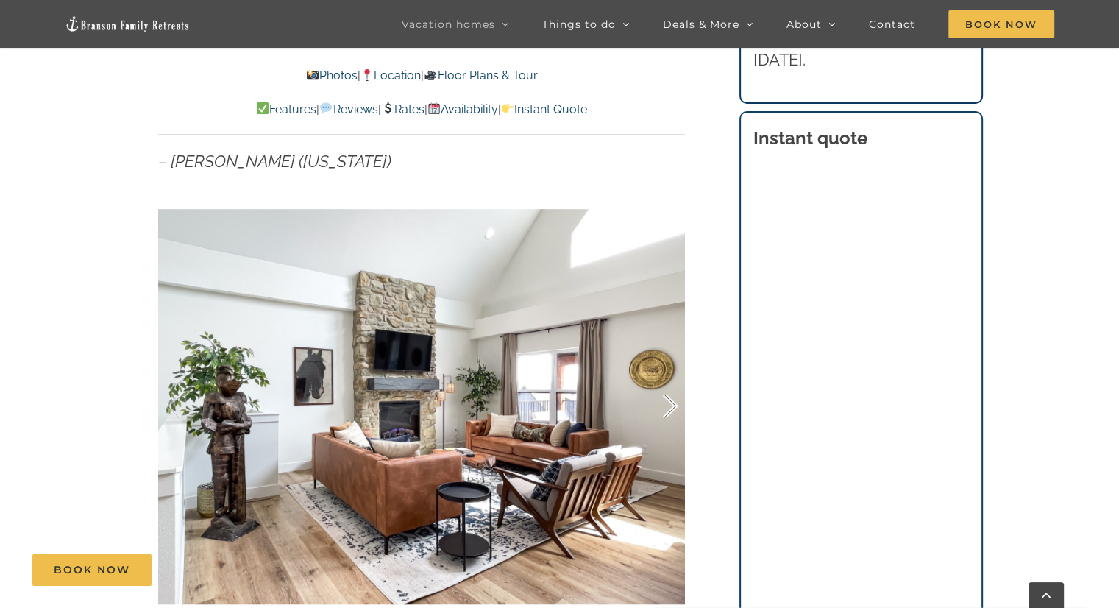
click at [669, 406] on div at bounding box center [655, 405] width 46 height 91
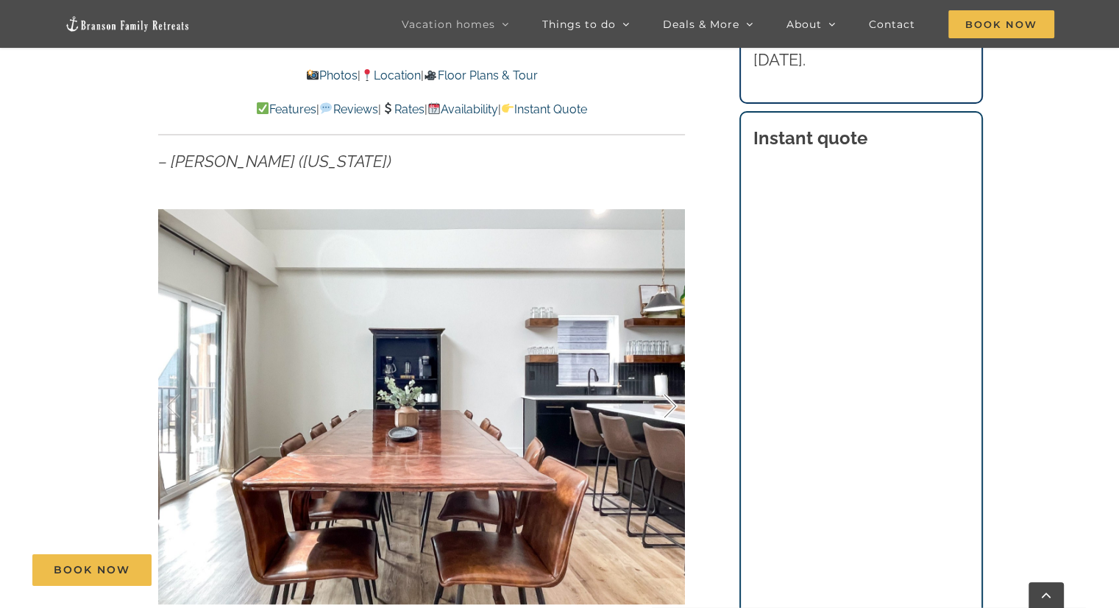
click at [669, 406] on div at bounding box center [655, 405] width 46 height 91
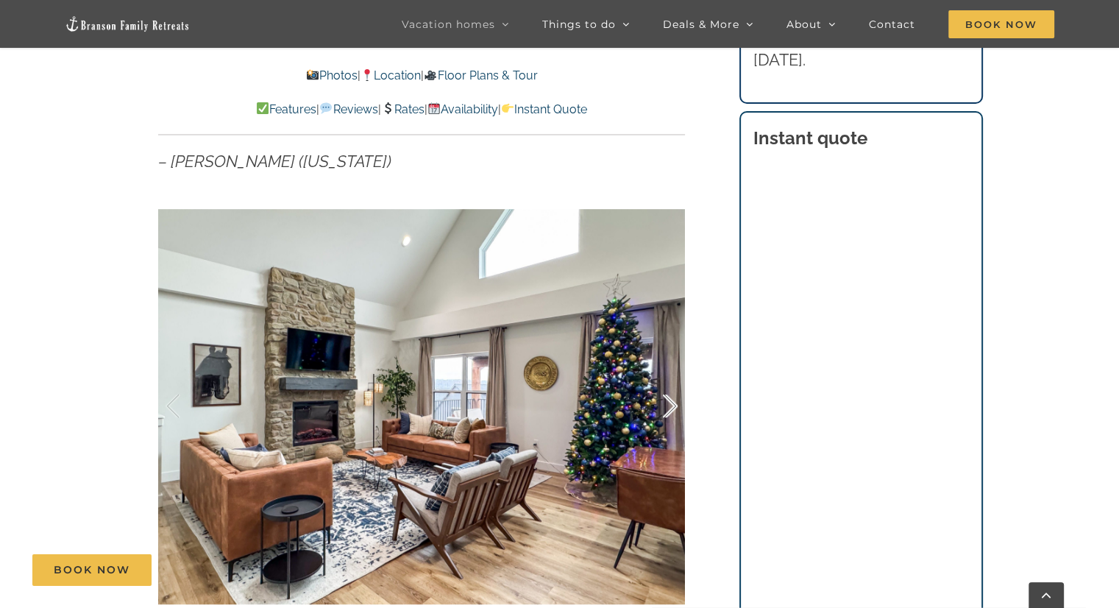
click at [669, 406] on div at bounding box center [655, 405] width 46 height 91
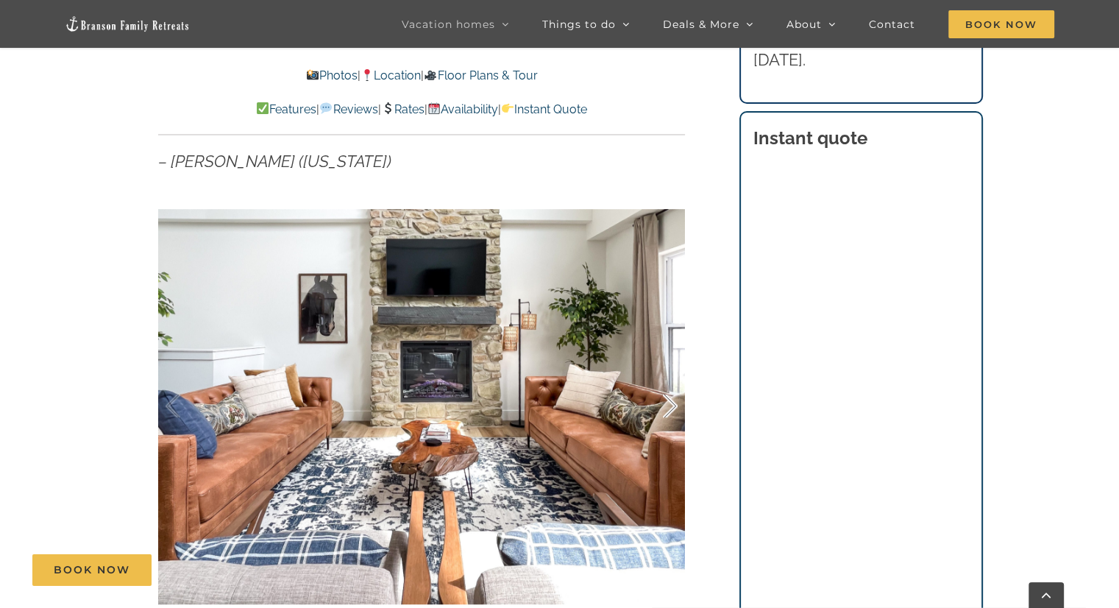
click at [669, 406] on div at bounding box center [655, 405] width 46 height 91
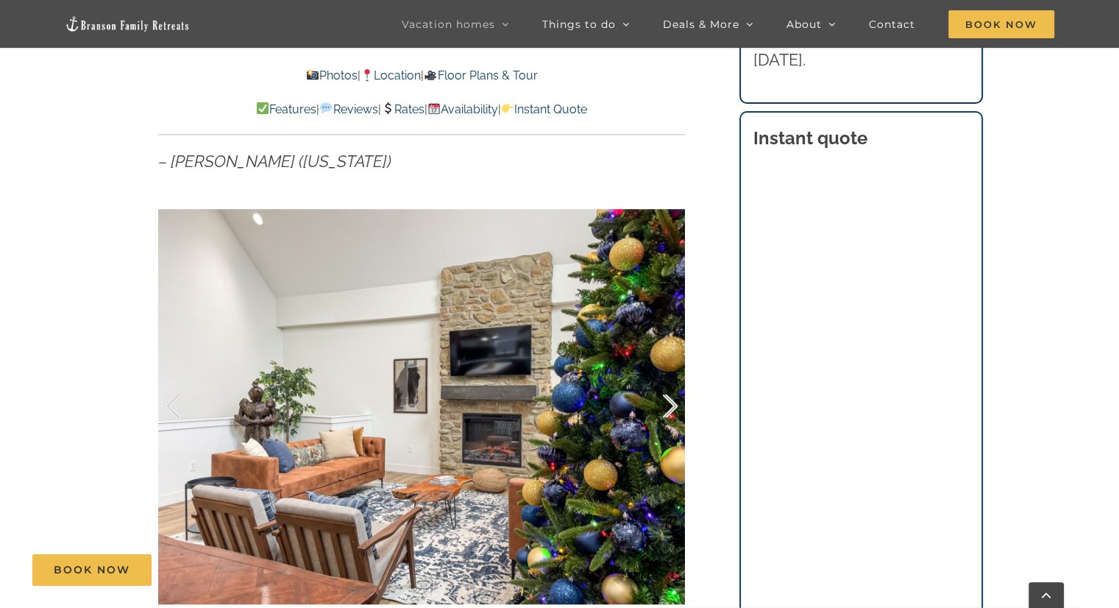
click at [669, 406] on div at bounding box center [655, 405] width 46 height 91
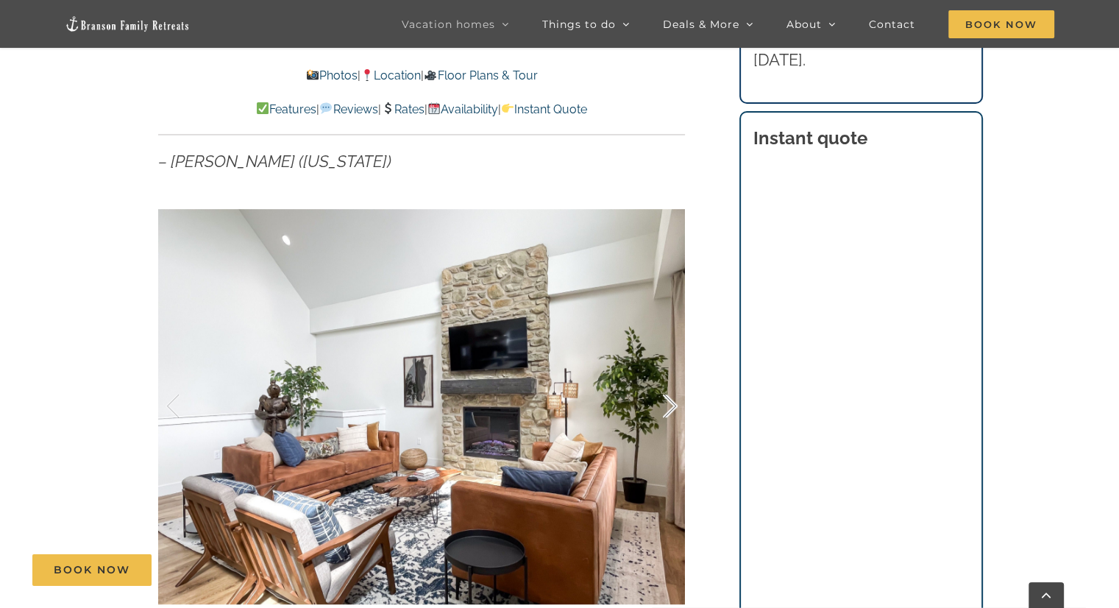
click at [669, 406] on div at bounding box center [655, 405] width 46 height 91
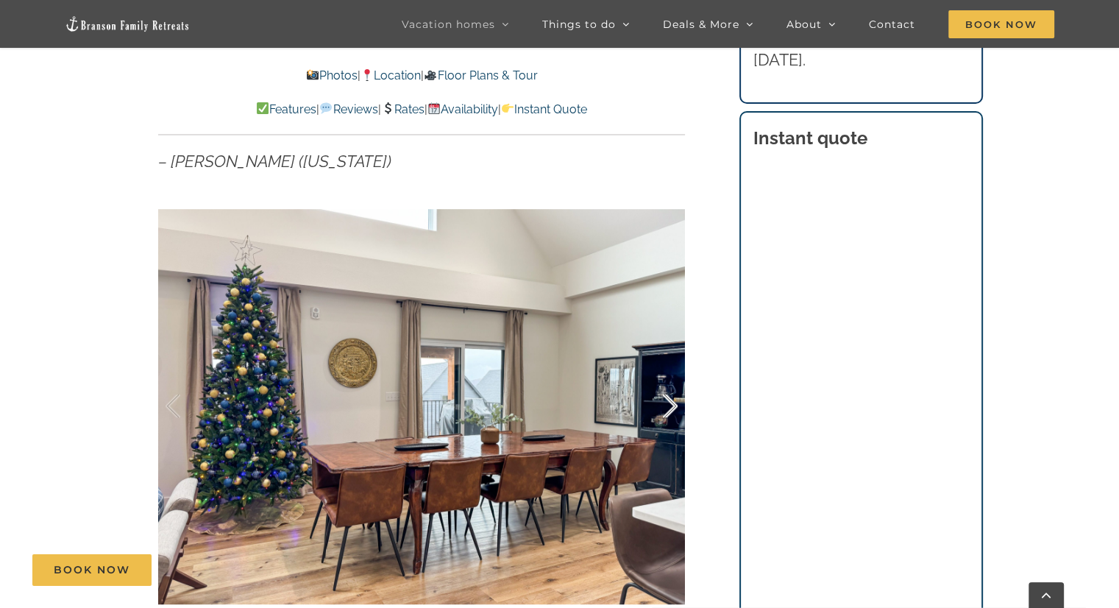
click at [669, 406] on div at bounding box center [655, 405] width 46 height 91
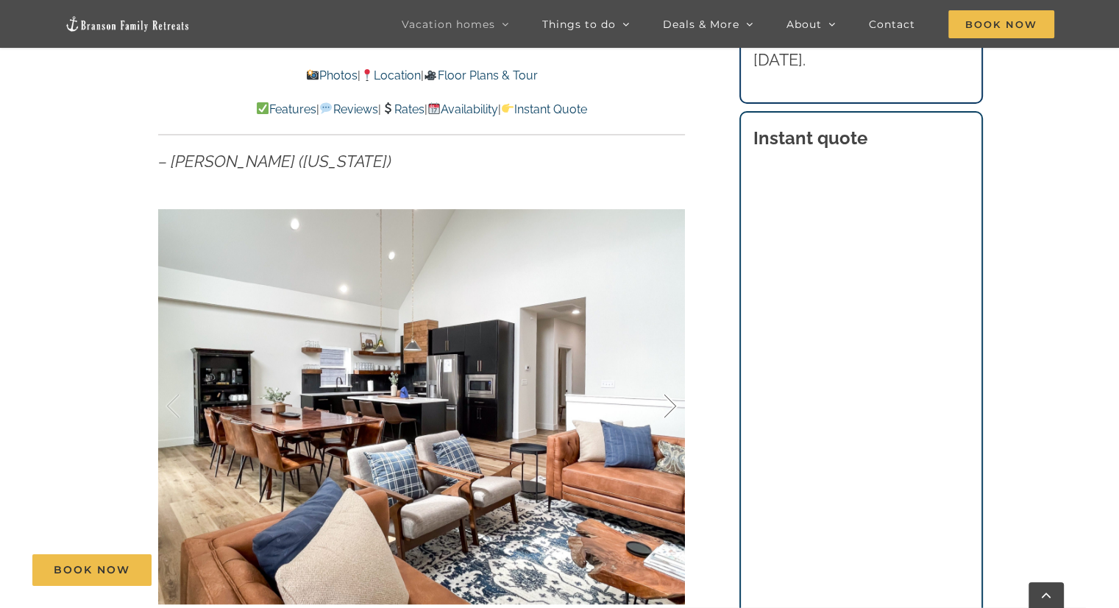
click at [654, 401] on div at bounding box center [655, 405] width 46 height 91
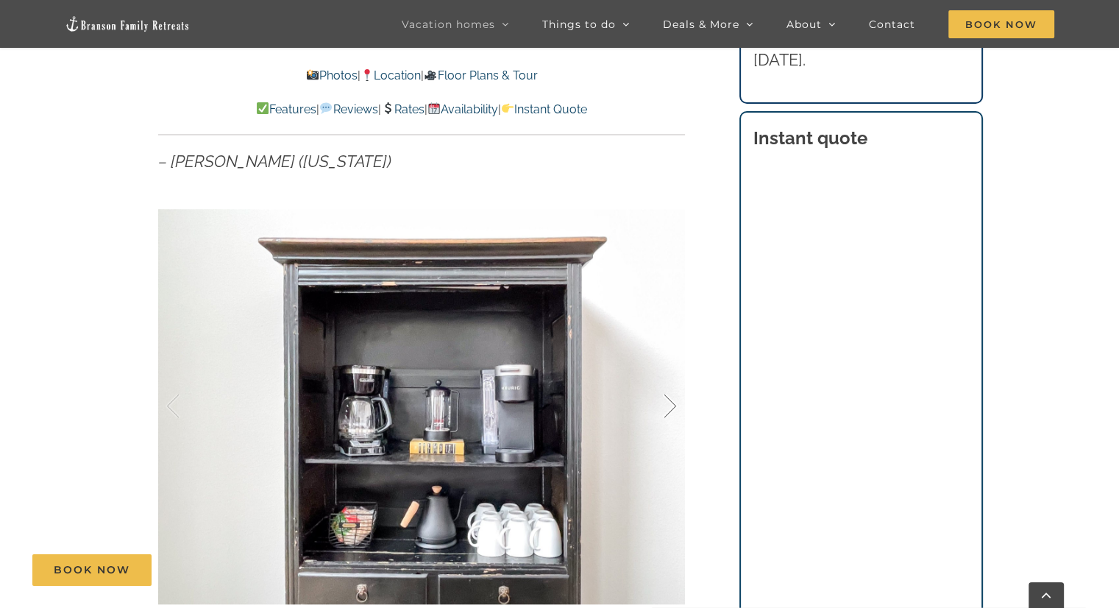
click at [654, 401] on div at bounding box center [655, 405] width 46 height 91
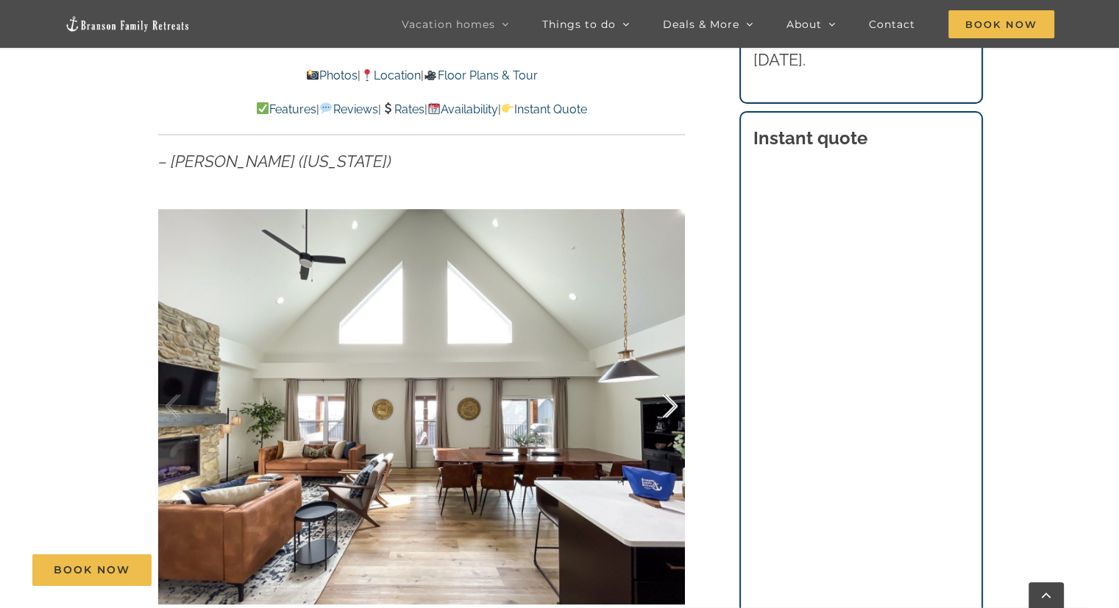
click at [654, 401] on div at bounding box center [655, 405] width 46 height 91
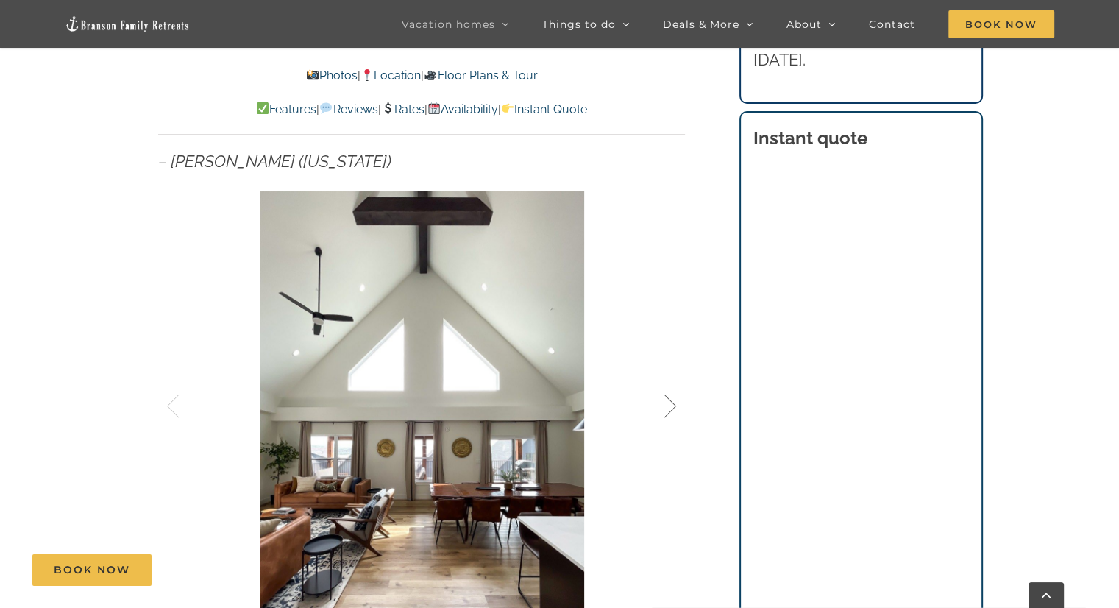
click at [654, 401] on div at bounding box center [655, 405] width 46 height 91
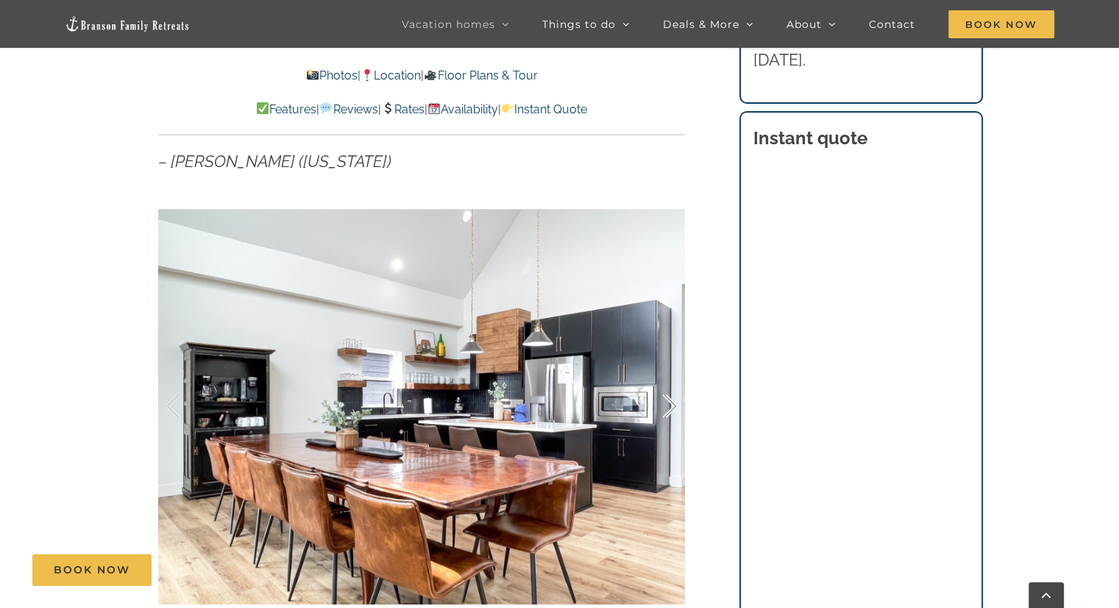
click at [654, 401] on div at bounding box center [655, 405] width 46 height 91
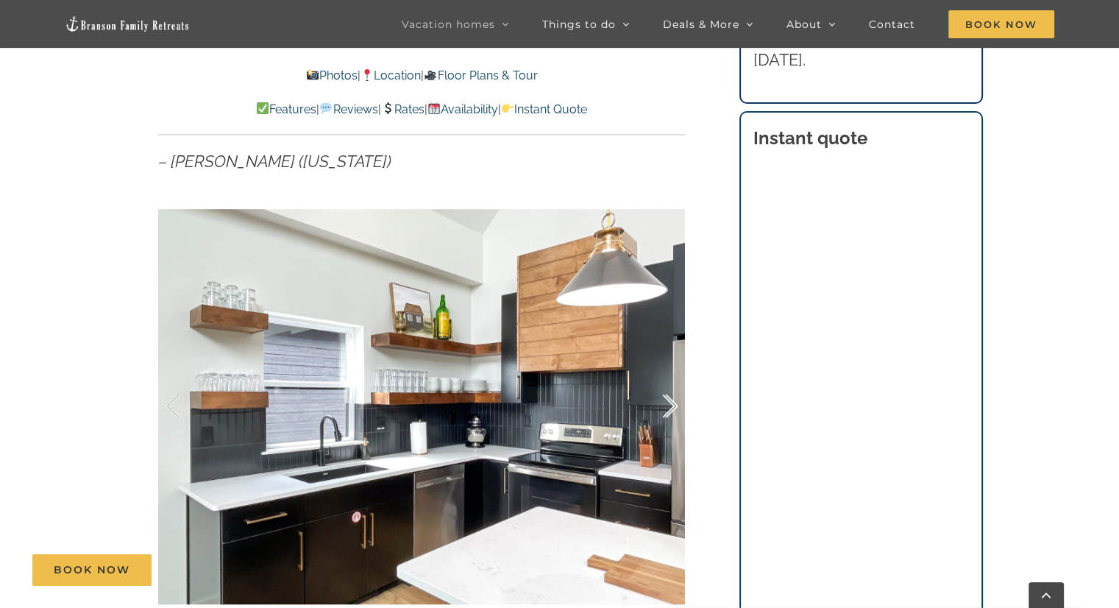
click at [654, 401] on div at bounding box center [655, 405] width 46 height 91
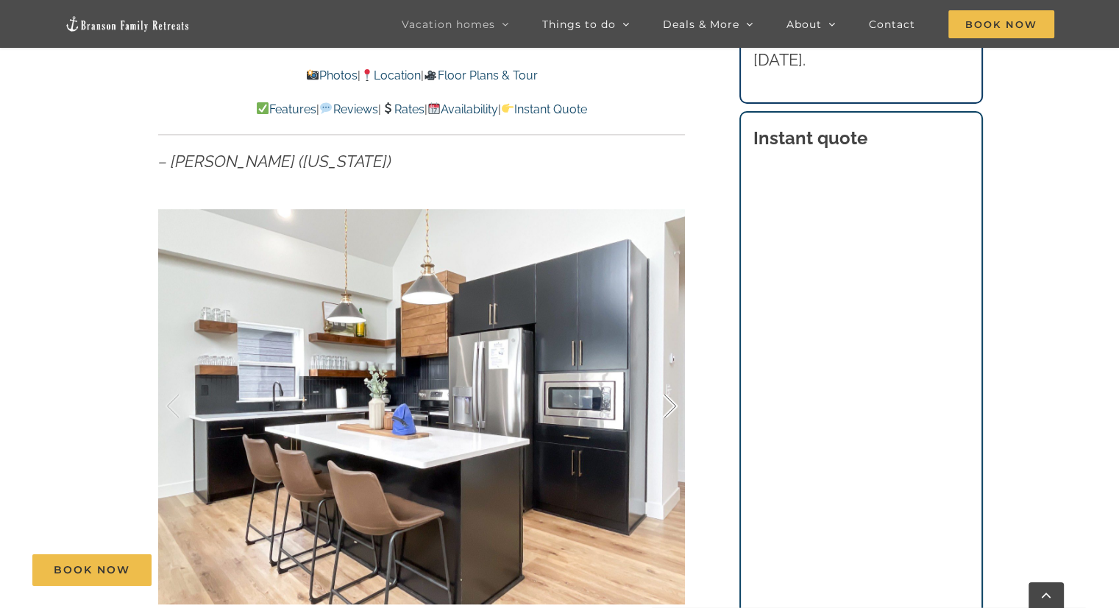
click at [654, 401] on div at bounding box center [655, 405] width 46 height 91
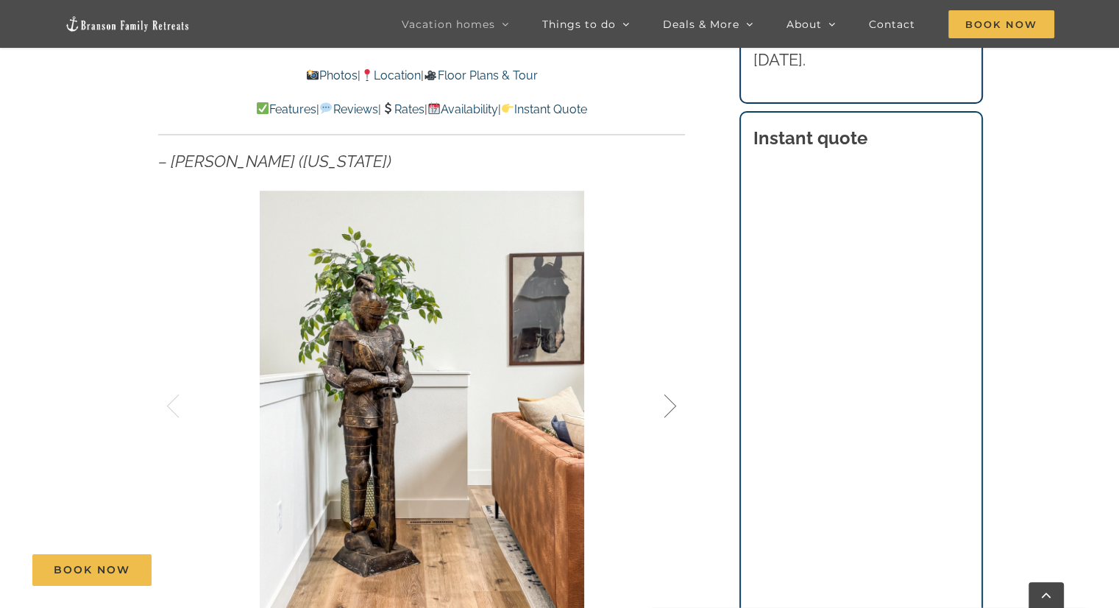
click at [654, 401] on div at bounding box center [655, 405] width 46 height 91
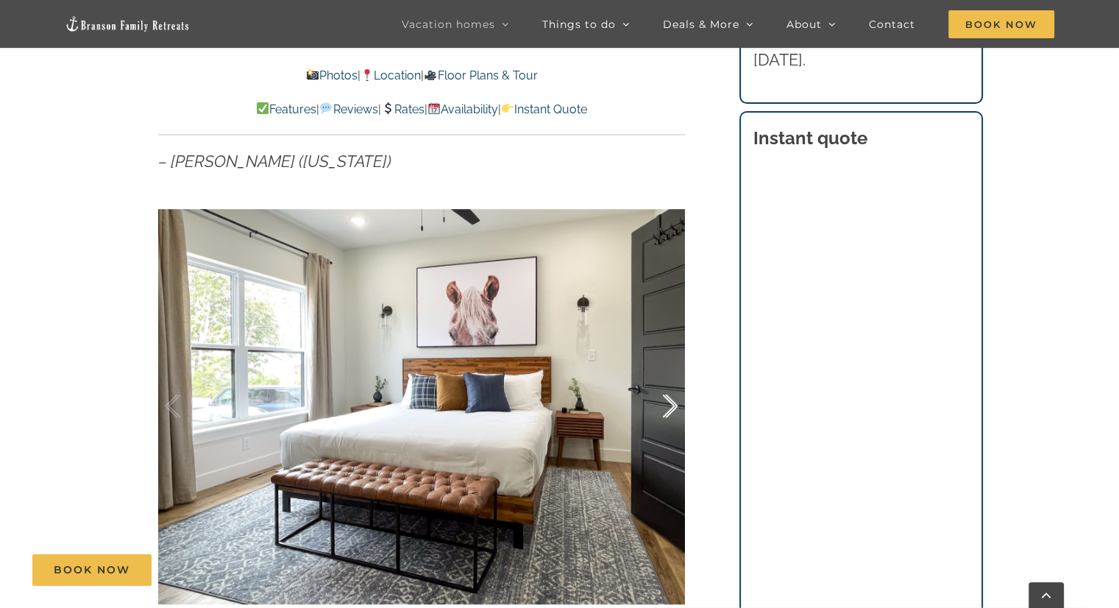
click at [654, 401] on div at bounding box center [655, 405] width 46 height 91
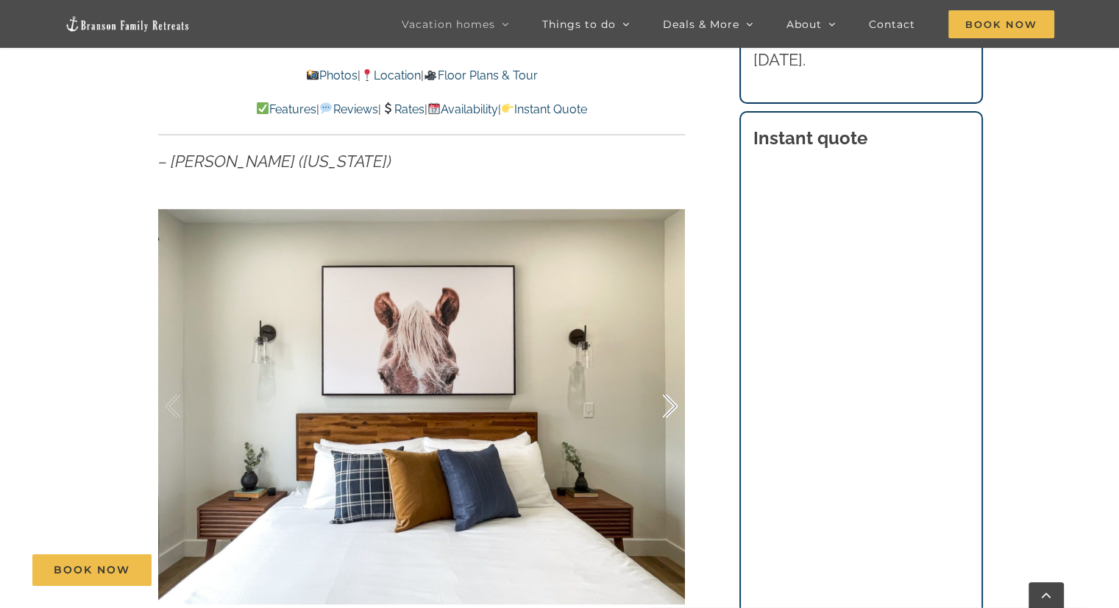
click at [654, 401] on div at bounding box center [655, 405] width 46 height 91
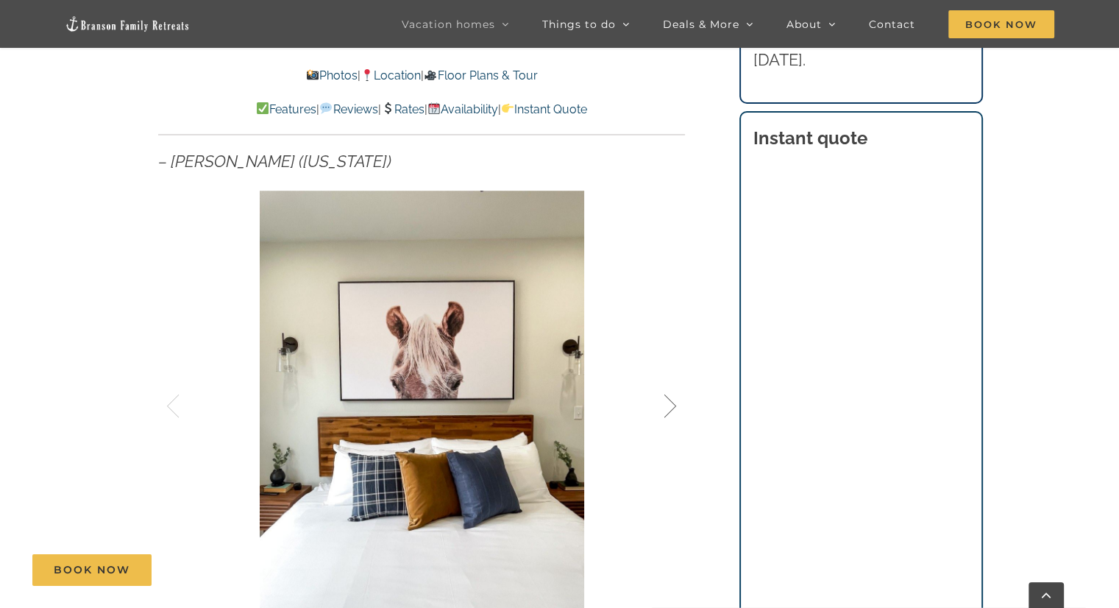
click at [654, 401] on div at bounding box center [655, 405] width 46 height 91
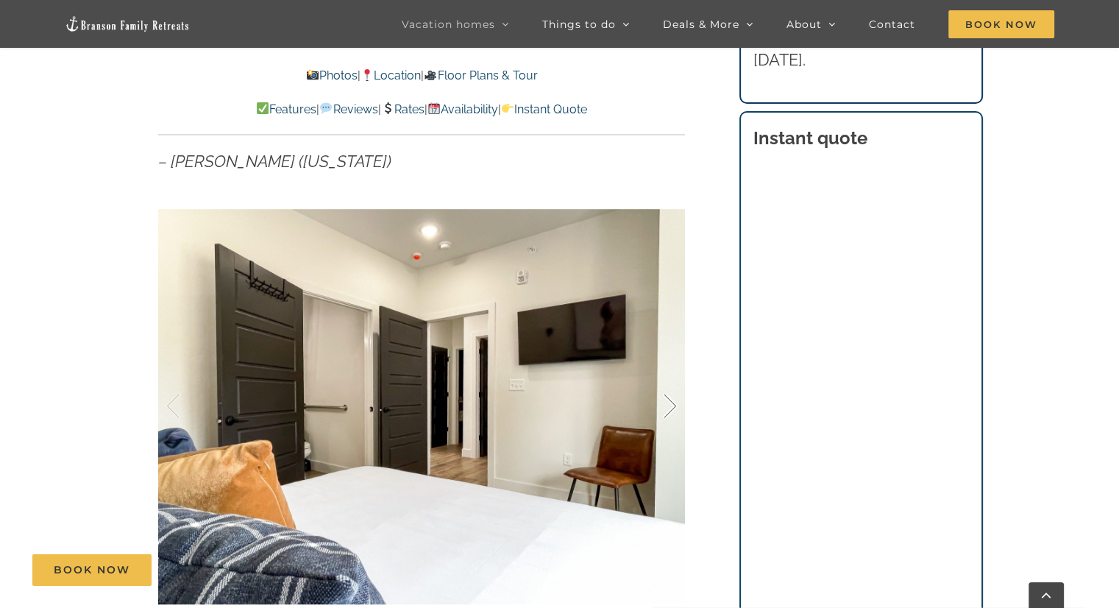
click at [654, 401] on div at bounding box center [655, 405] width 46 height 91
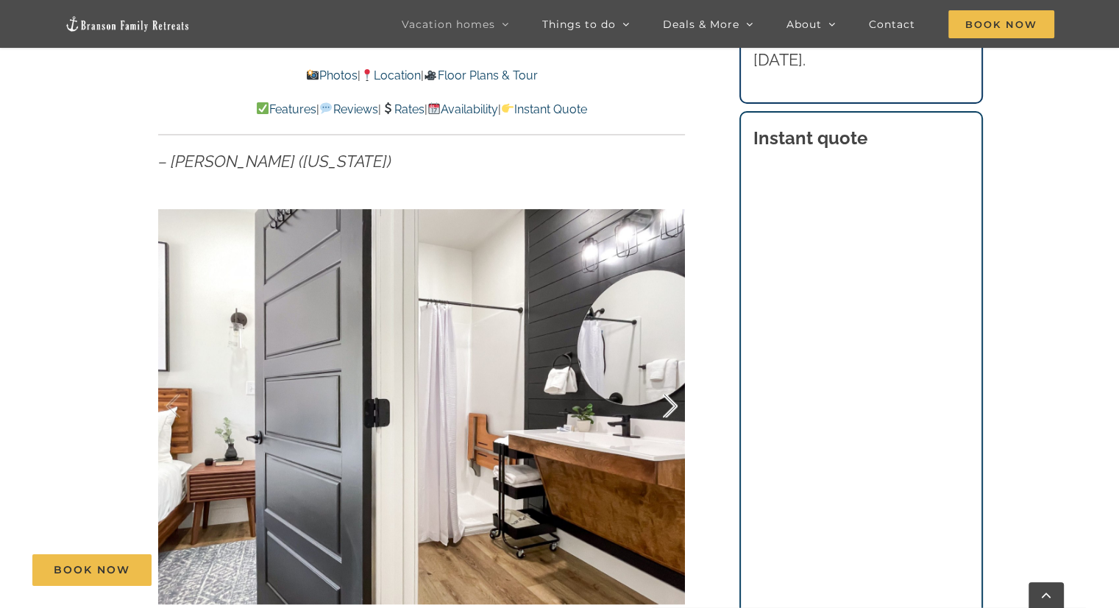
click at [654, 401] on div at bounding box center [655, 405] width 46 height 91
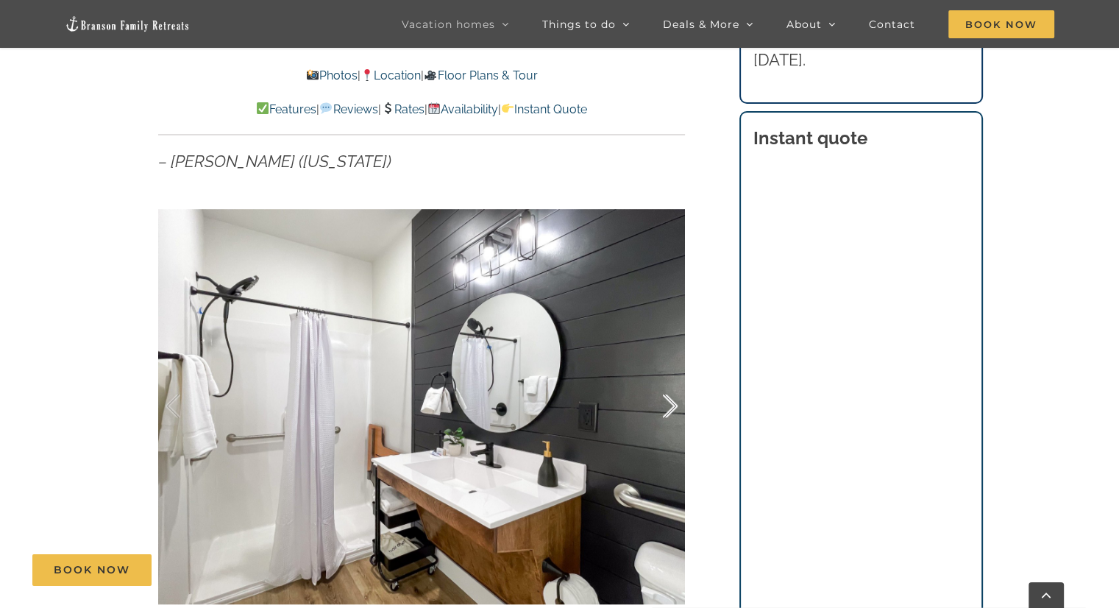
click at [654, 401] on div at bounding box center [655, 405] width 46 height 91
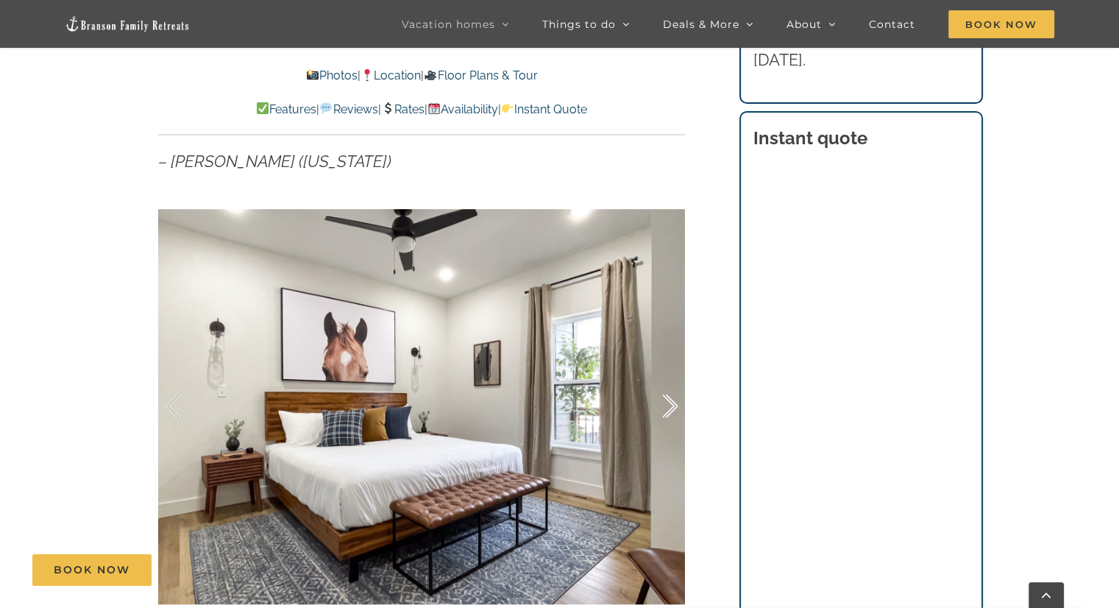
click at [654, 401] on div at bounding box center [655, 405] width 46 height 91
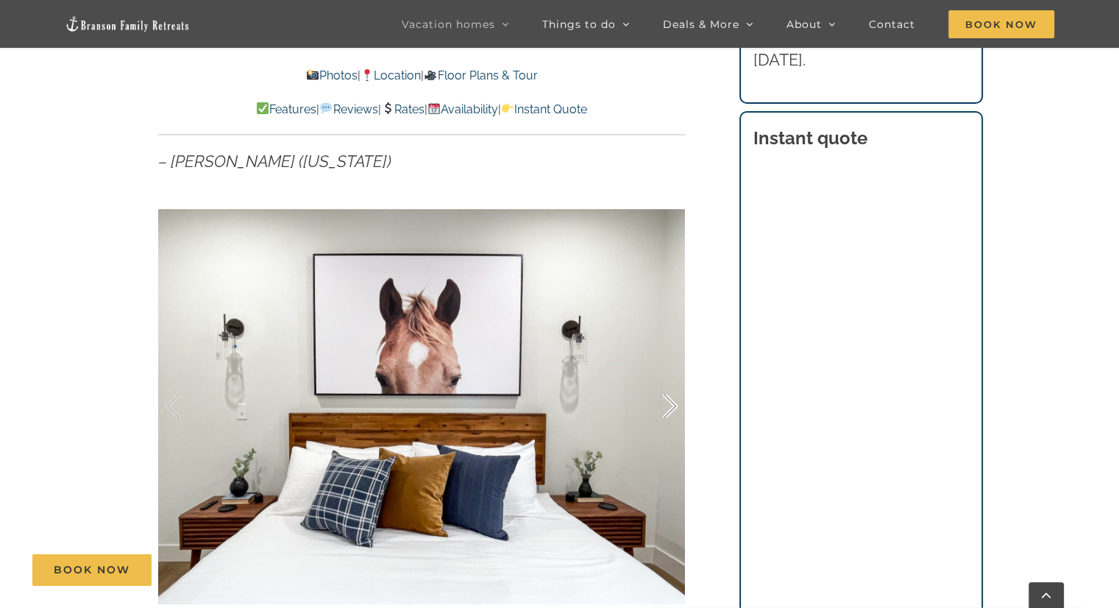
click at [654, 401] on div at bounding box center [655, 405] width 46 height 91
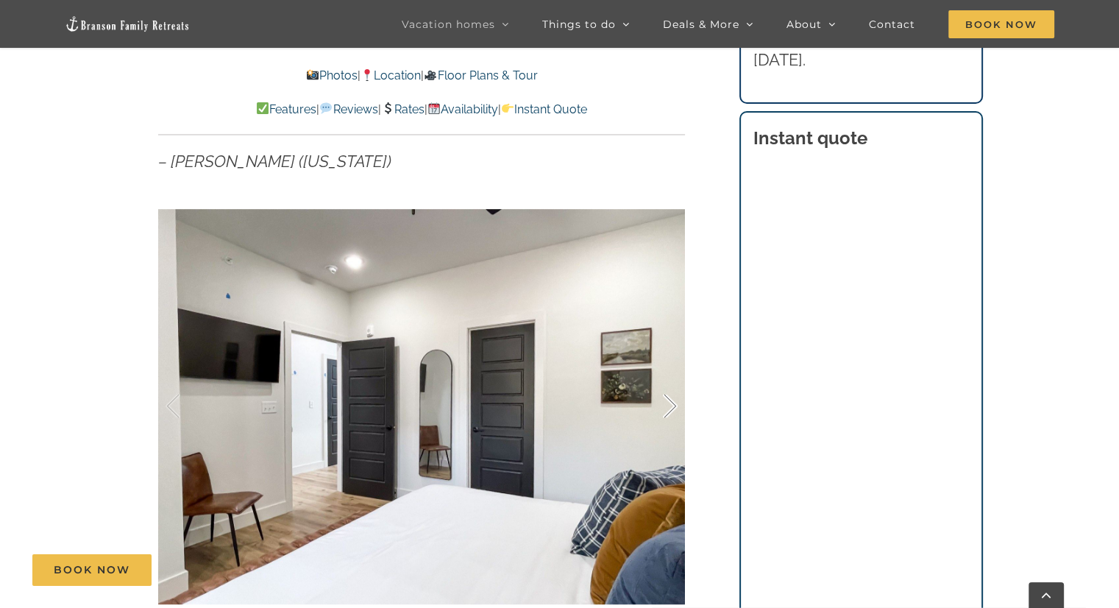
click at [654, 401] on div at bounding box center [655, 405] width 46 height 91
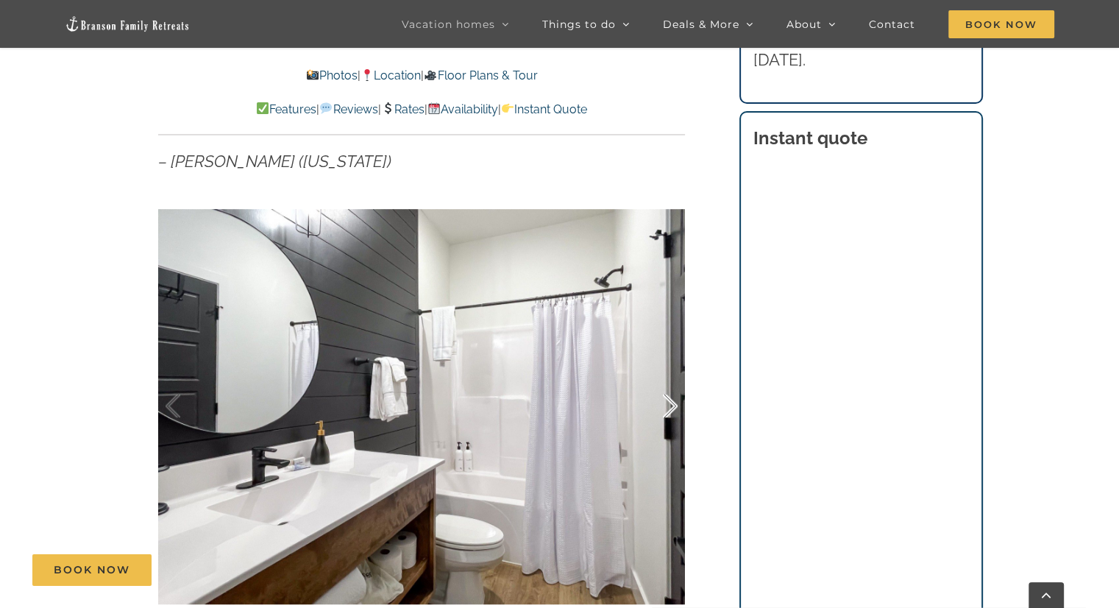
click at [654, 401] on div at bounding box center [655, 405] width 46 height 91
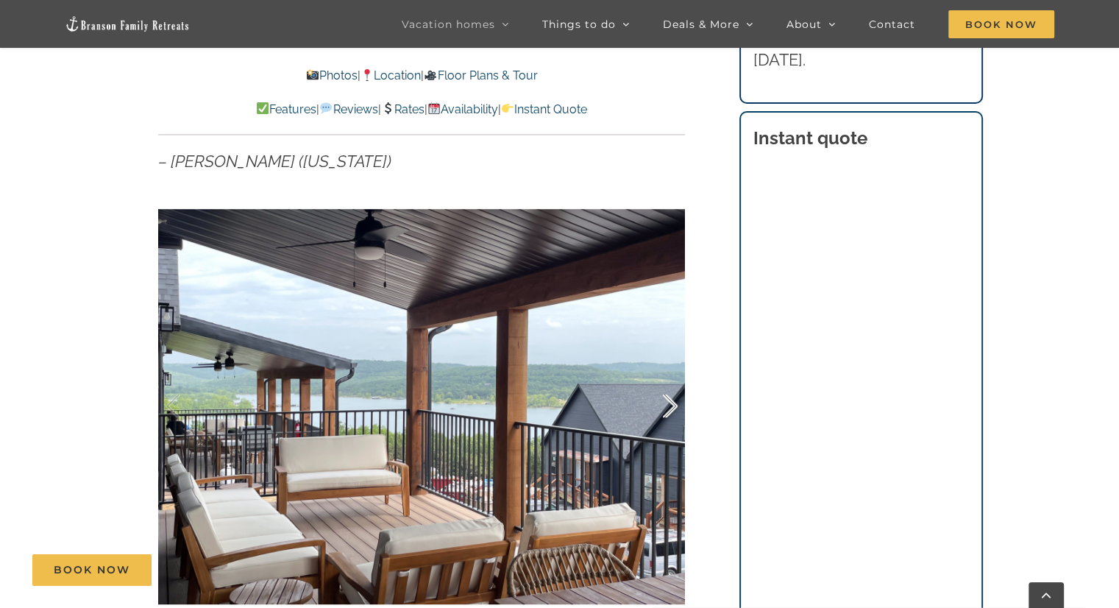
click at [654, 401] on div at bounding box center [655, 405] width 46 height 91
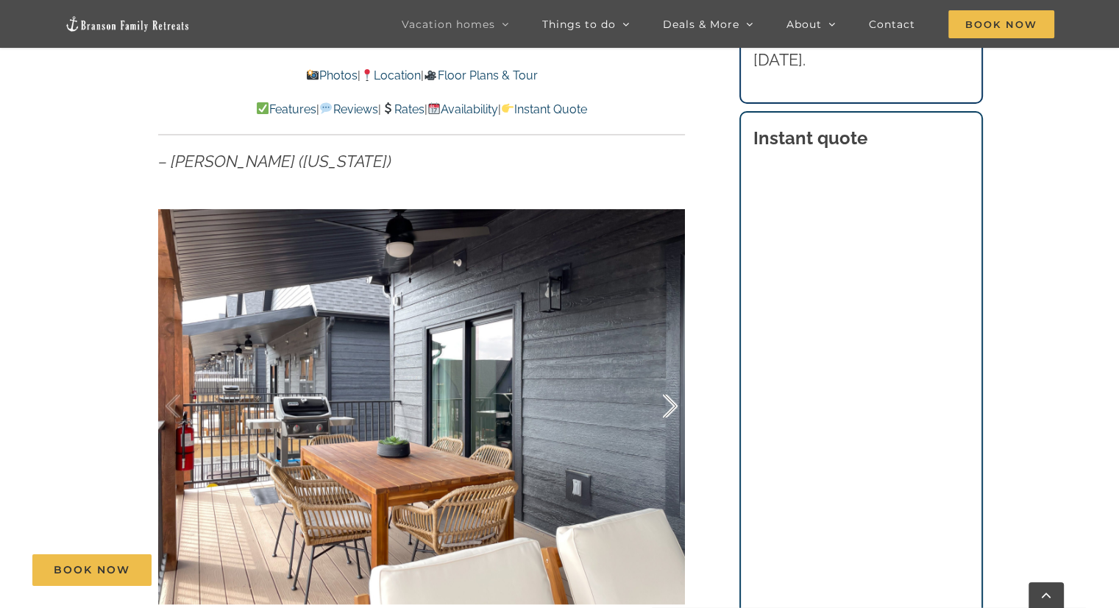
click at [654, 401] on div at bounding box center [655, 405] width 46 height 91
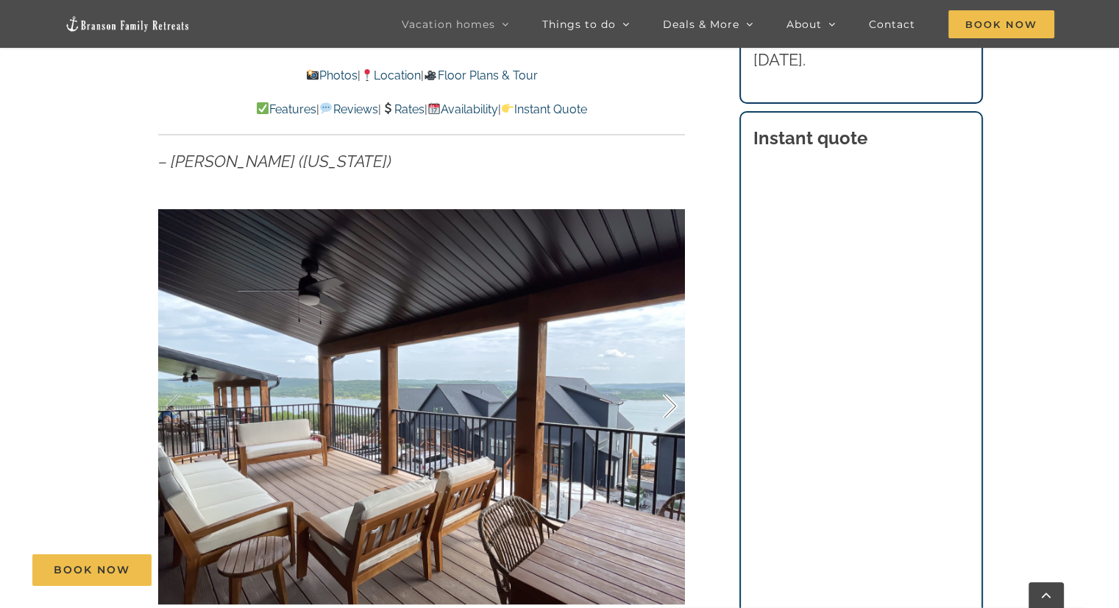
click at [654, 401] on div at bounding box center [655, 405] width 46 height 91
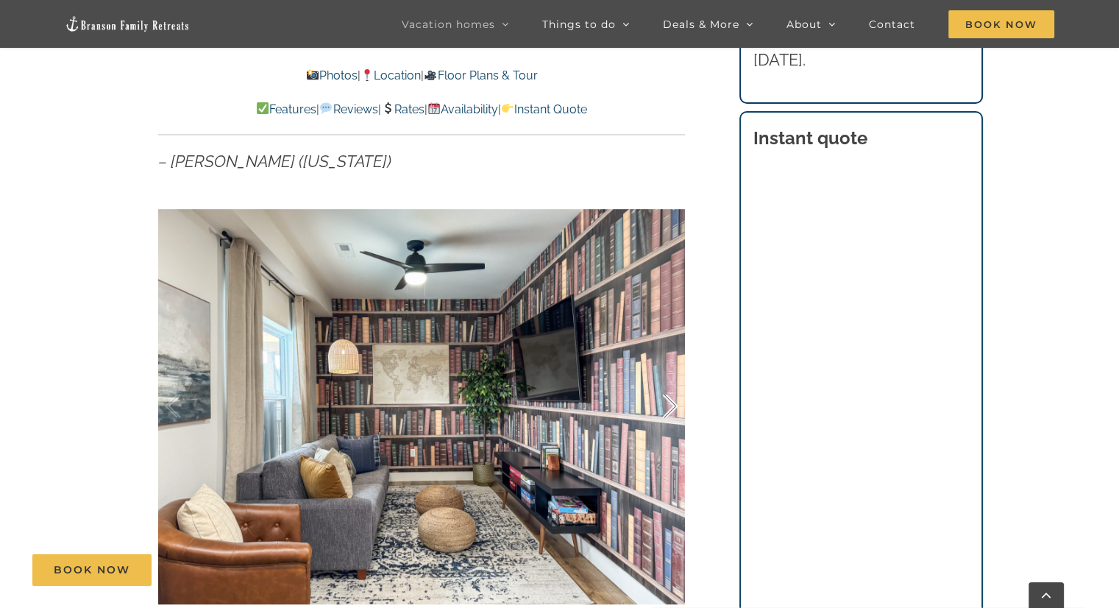
click at [654, 401] on div at bounding box center [655, 405] width 46 height 91
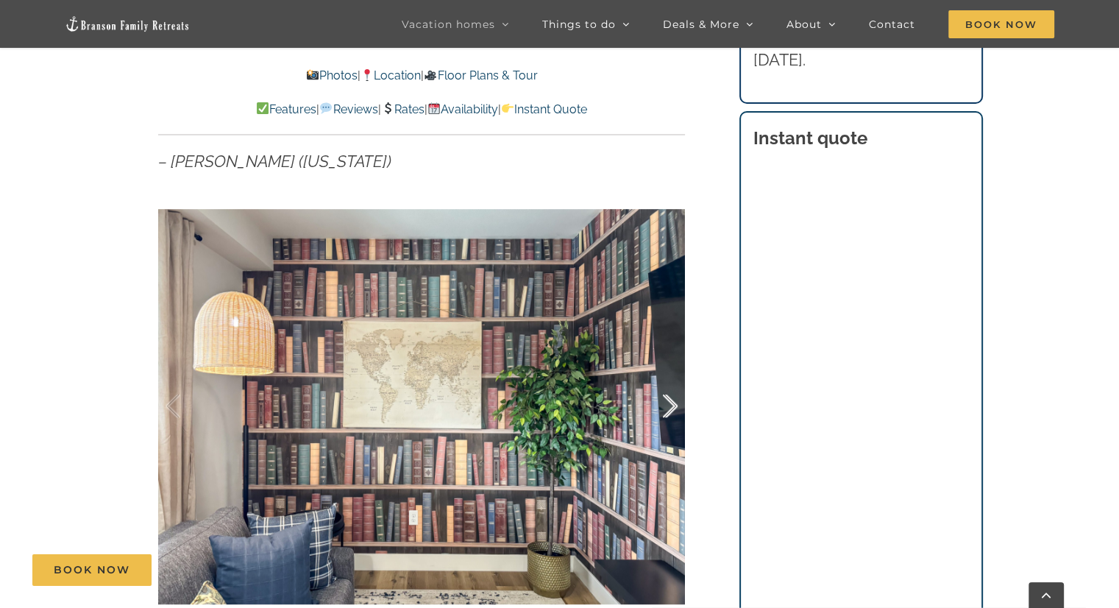
click at [654, 401] on div at bounding box center [655, 405] width 46 height 91
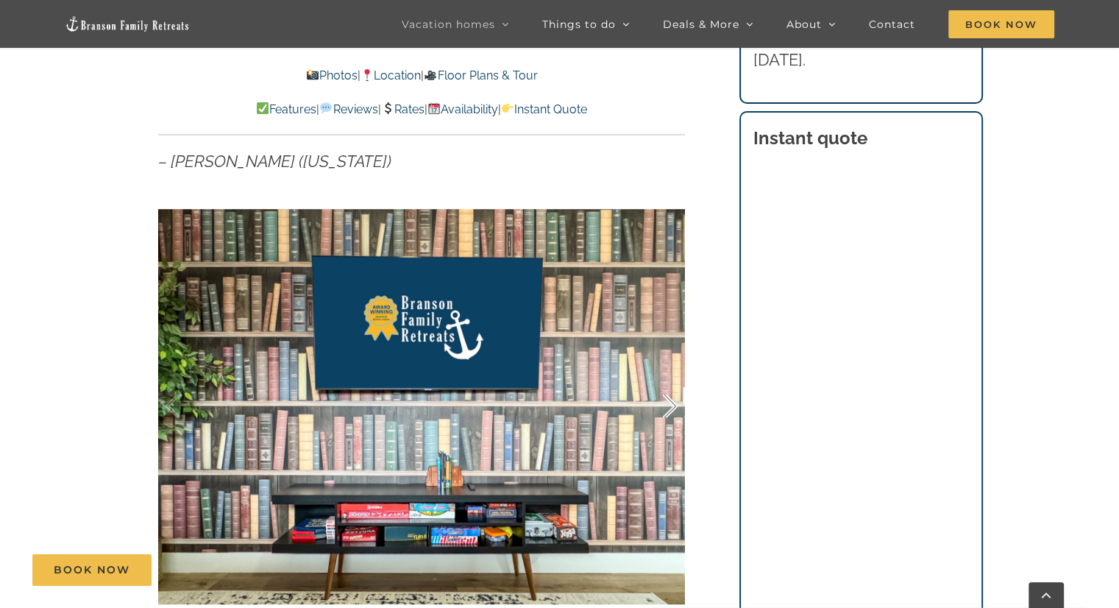
click at [654, 401] on div at bounding box center [655, 405] width 46 height 91
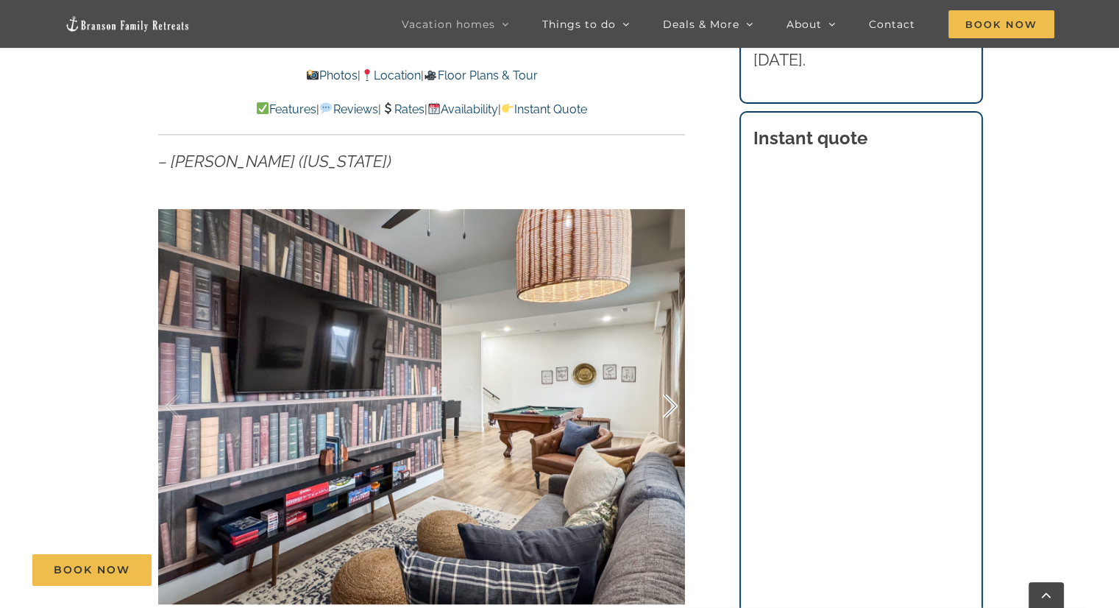
click at [654, 401] on div at bounding box center [655, 405] width 46 height 91
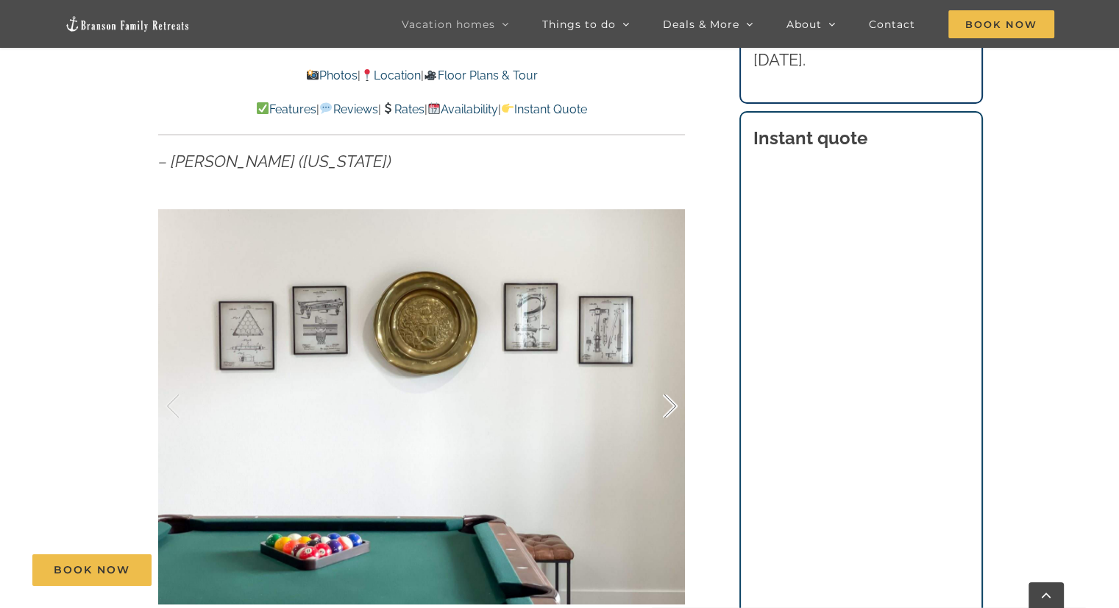
click at [654, 401] on div at bounding box center [655, 405] width 46 height 91
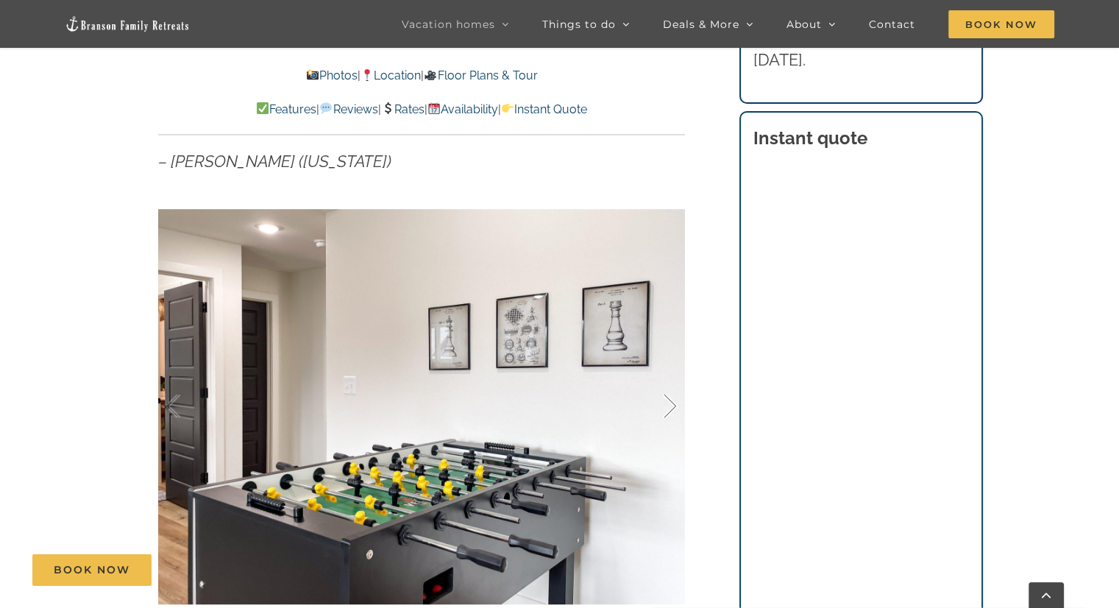
click at [654, 401] on div at bounding box center [655, 405] width 46 height 91
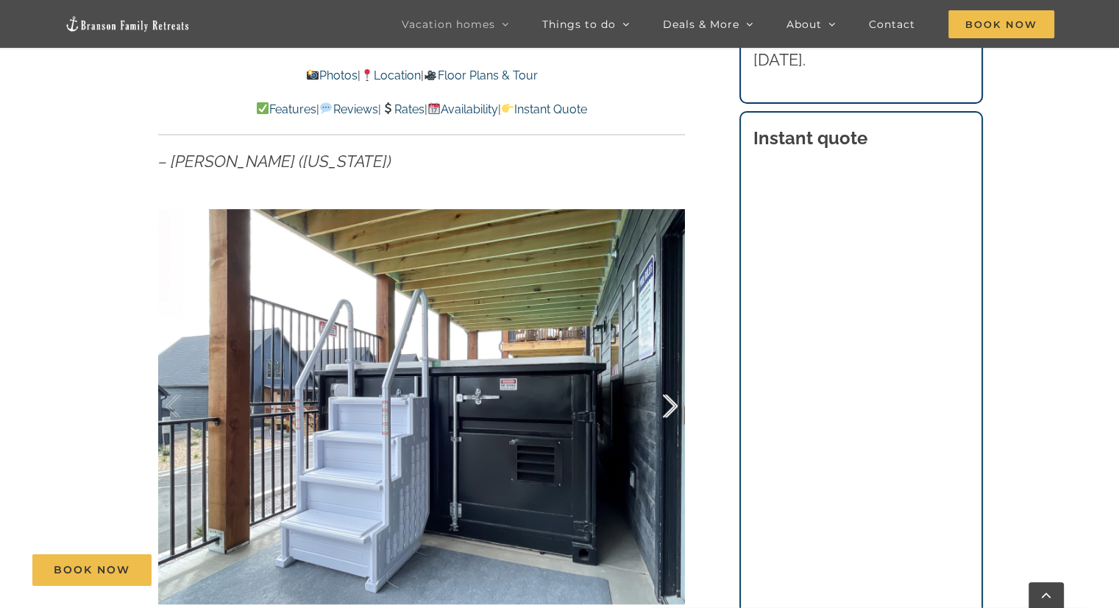
click at [654, 401] on div at bounding box center [655, 405] width 46 height 91
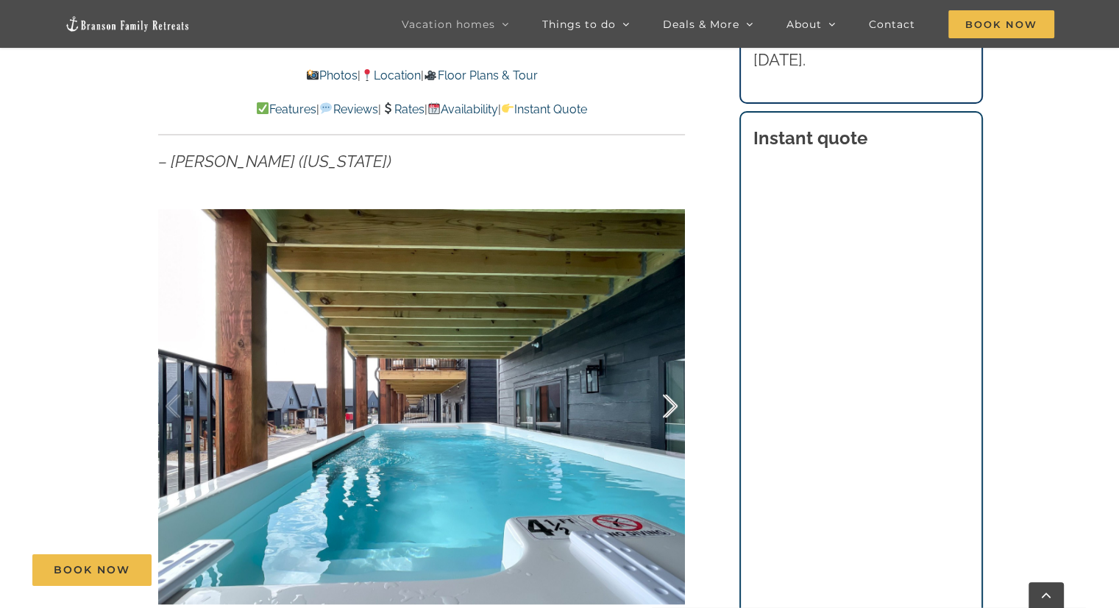
click at [654, 401] on div at bounding box center [655, 405] width 46 height 91
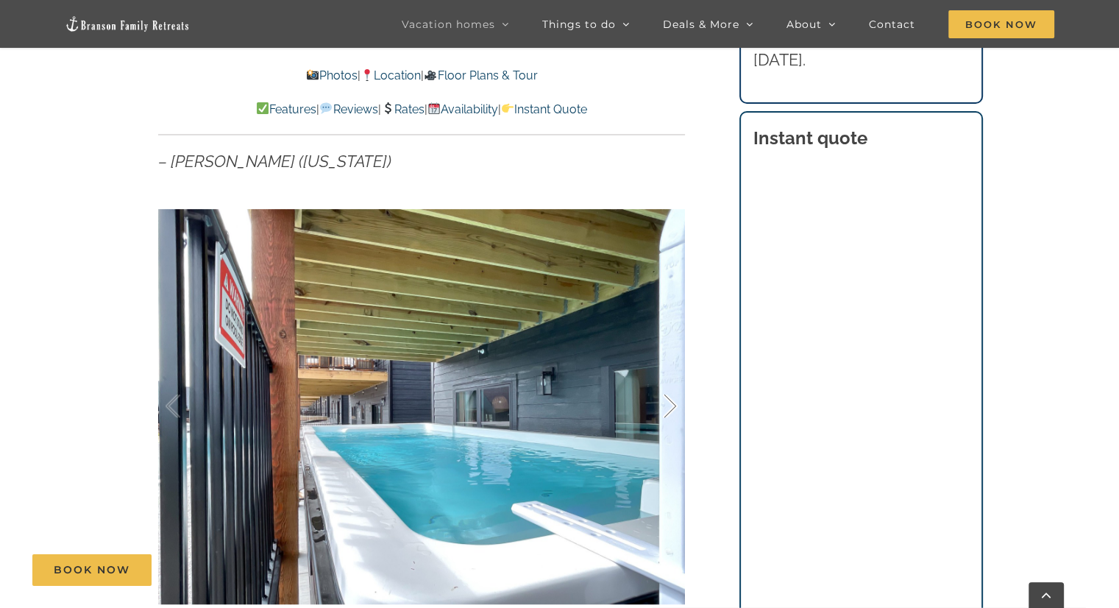
click at [654, 401] on div at bounding box center [655, 405] width 46 height 91
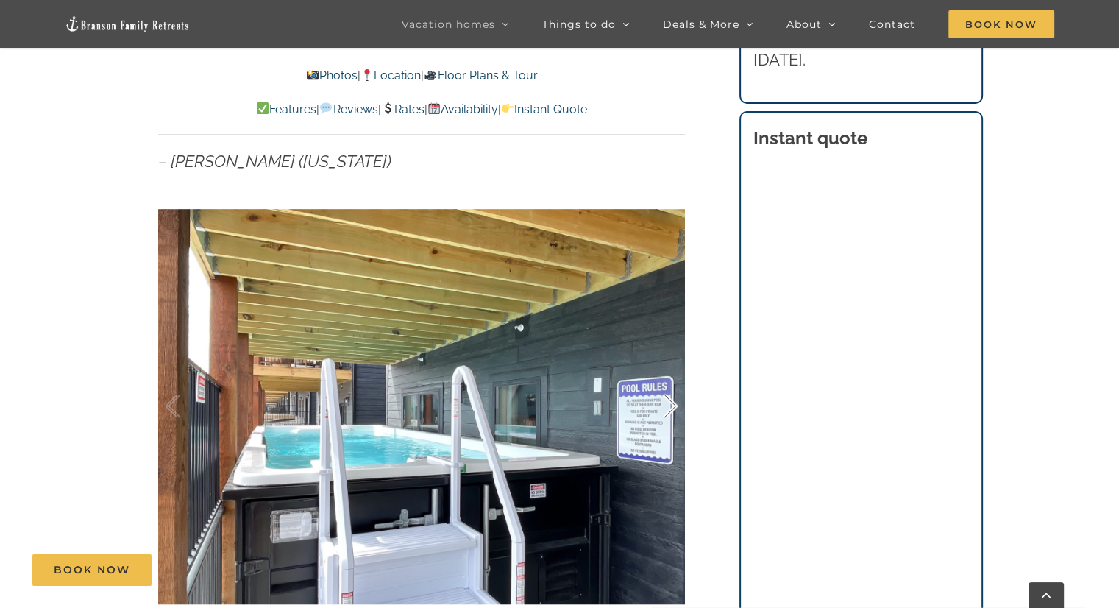
click at [654, 401] on div at bounding box center [655, 405] width 46 height 91
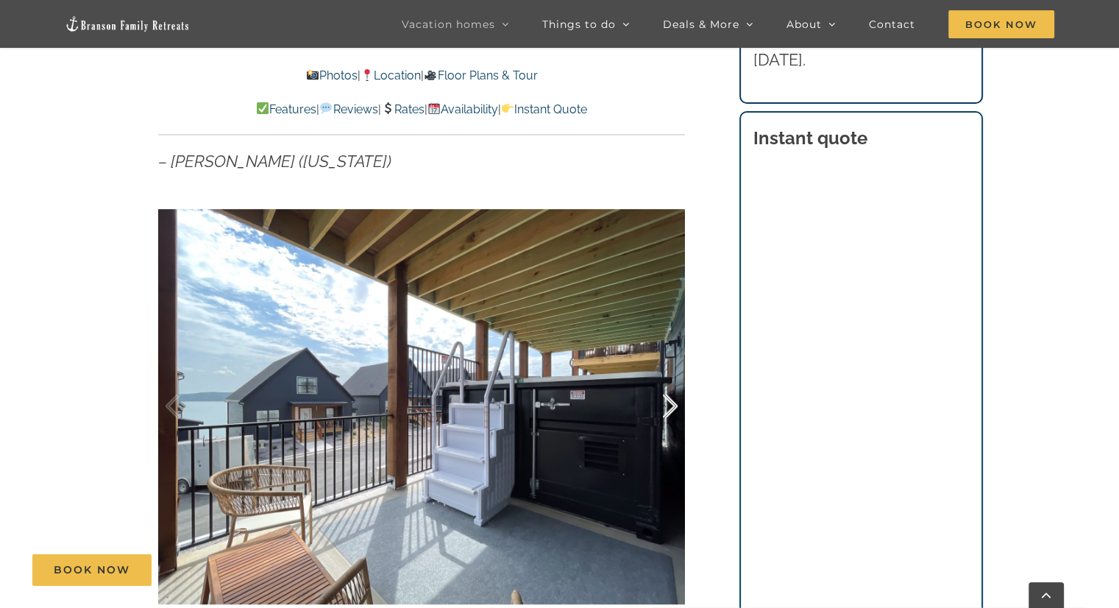
click at [654, 401] on div at bounding box center [655, 405] width 46 height 91
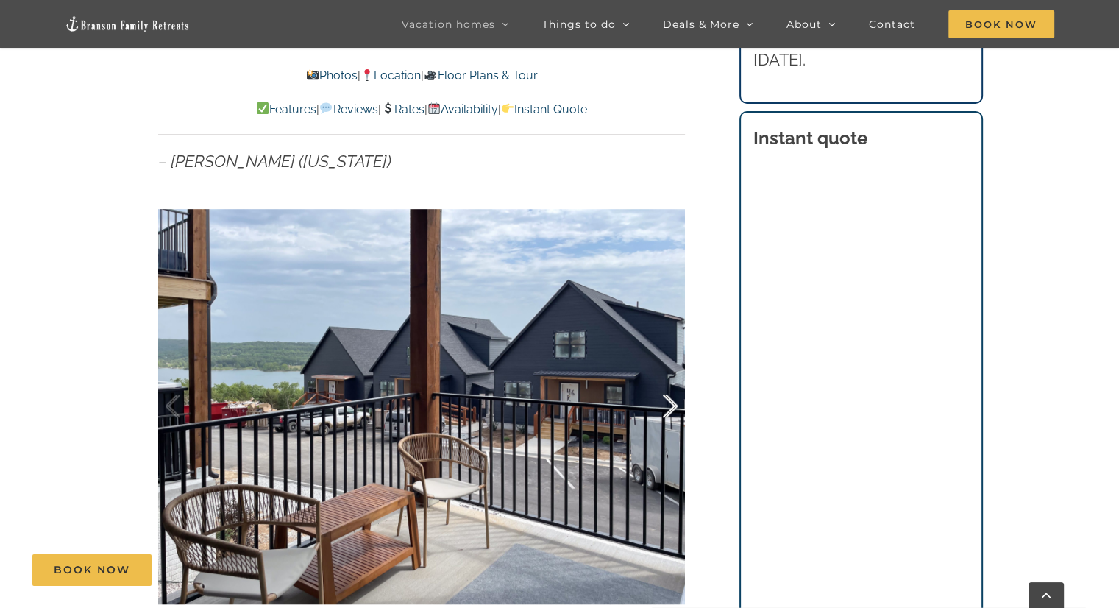
click at [654, 401] on div at bounding box center [655, 405] width 46 height 91
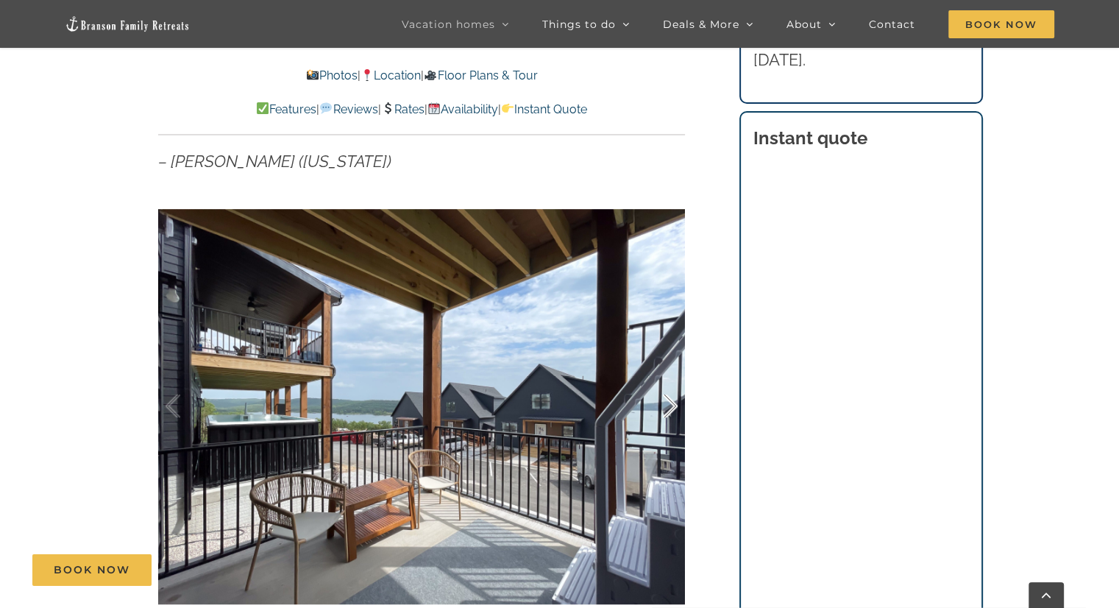
click at [654, 401] on div at bounding box center [655, 405] width 46 height 91
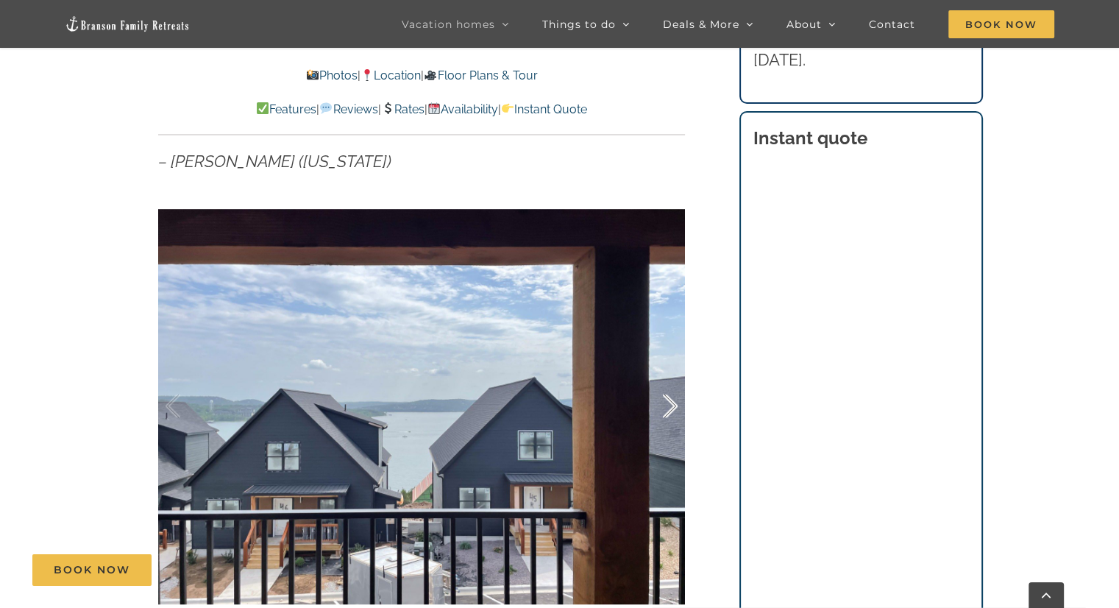
click at [654, 401] on div at bounding box center [655, 405] width 46 height 91
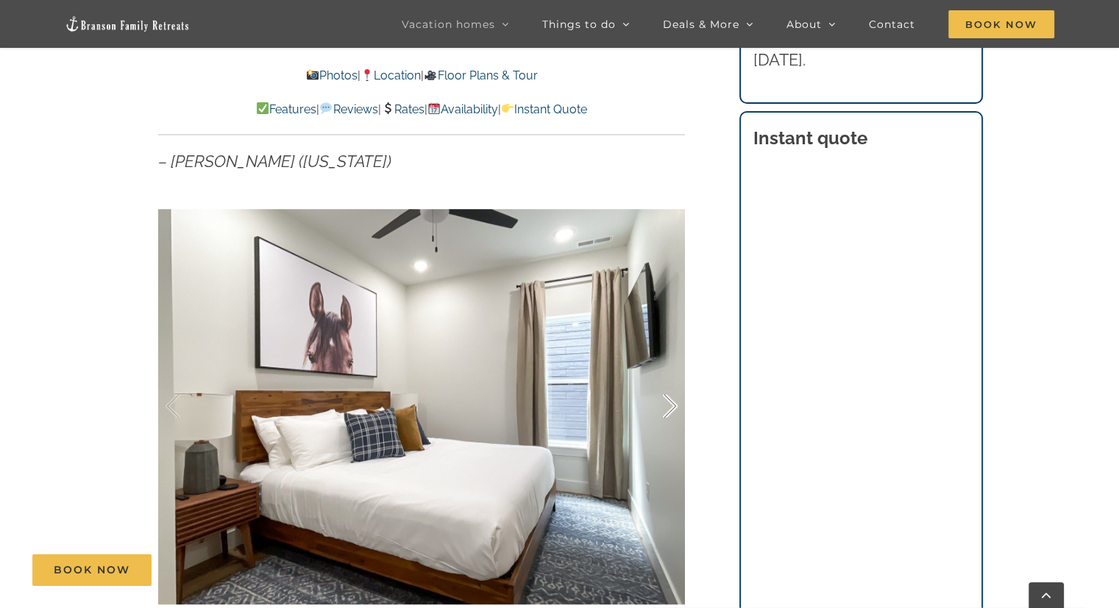
click at [654, 401] on div at bounding box center [655, 405] width 46 height 91
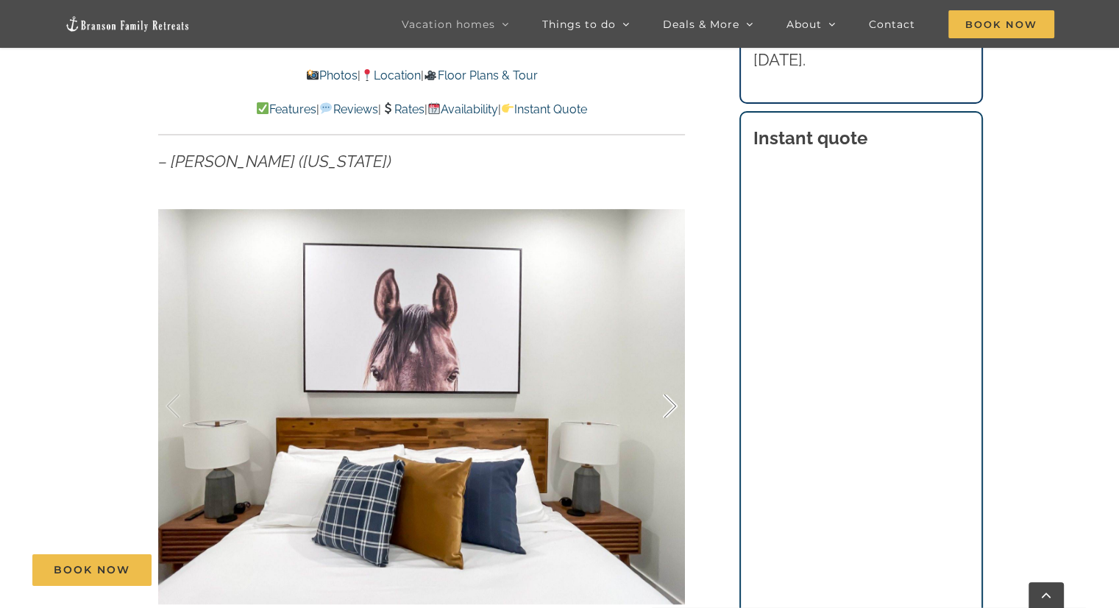
click at [654, 401] on div at bounding box center [655, 405] width 46 height 91
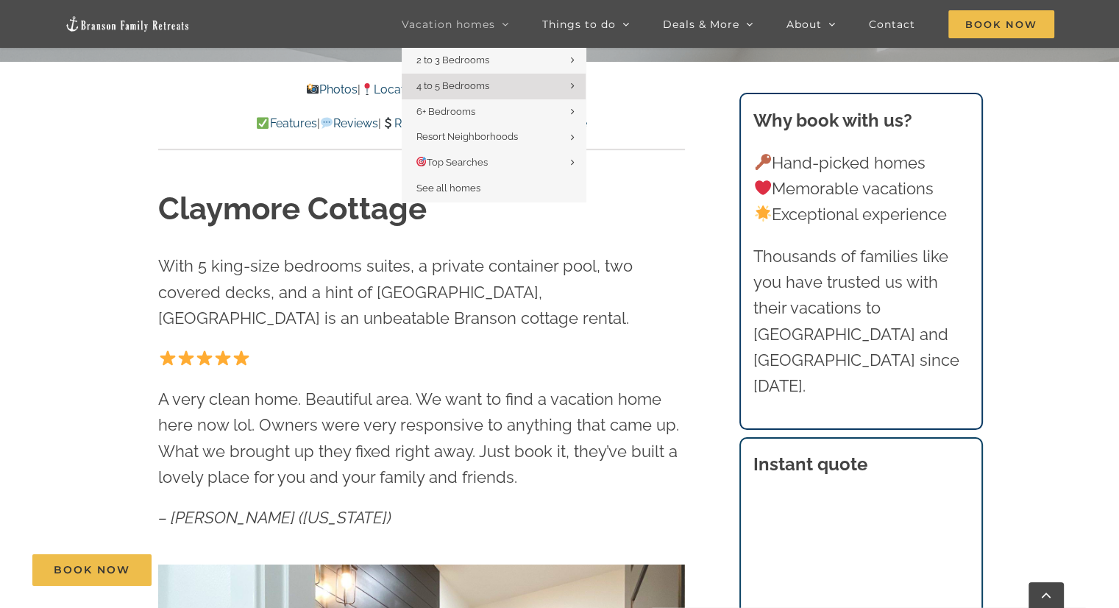
scroll to position [577, 0]
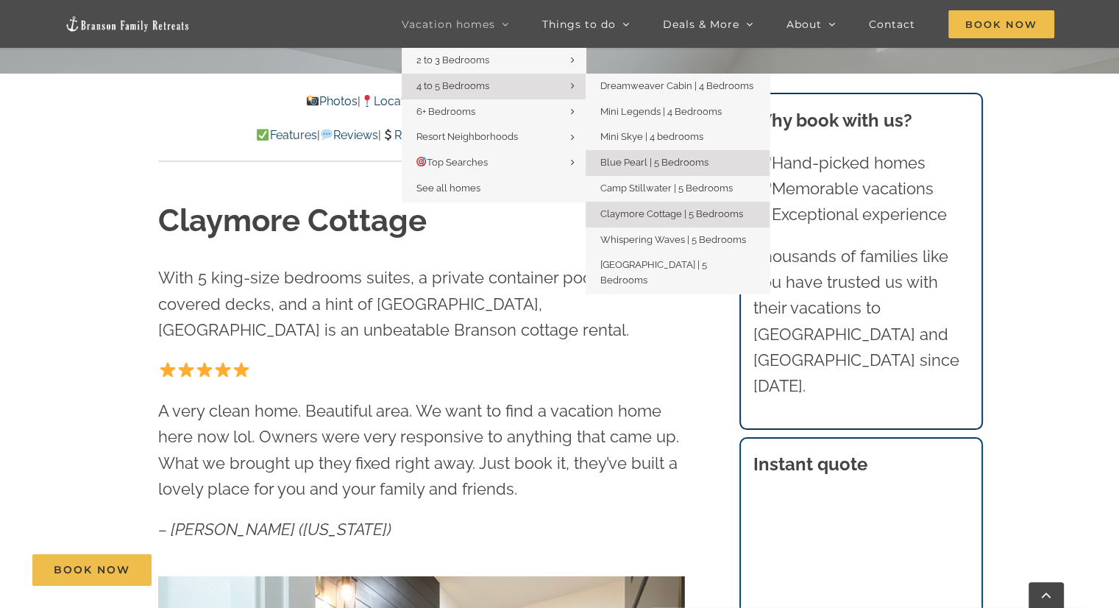
click at [638, 158] on span "Blue Pearl | 5 Bedrooms" at bounding box center [654, 162] width 108 height 11
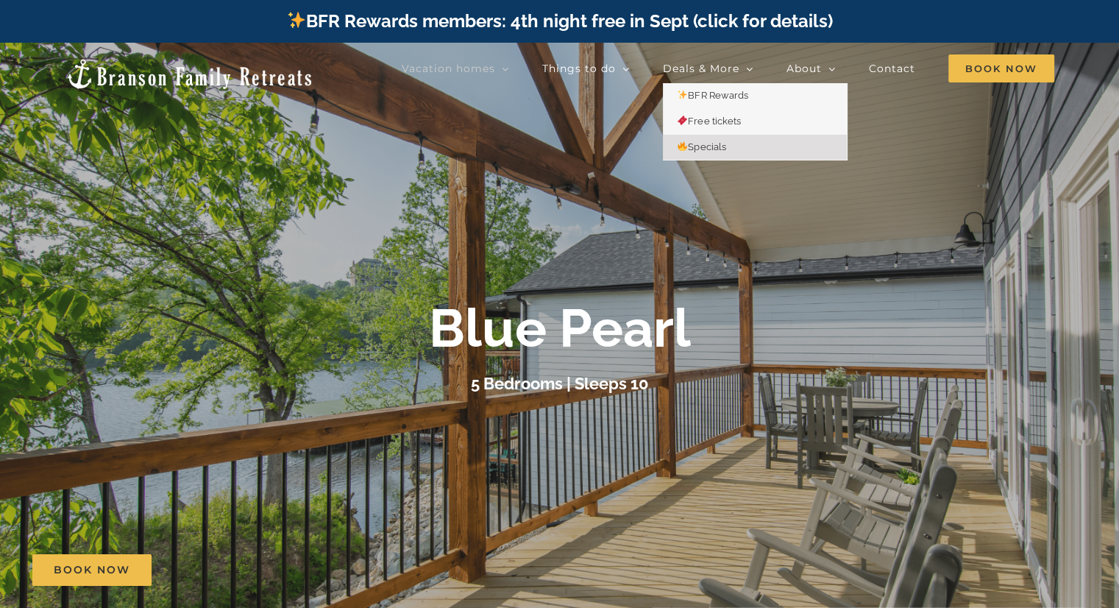
click at [708, 145] on span "Specials" at bounding box center [701, 146] width 49 height 11
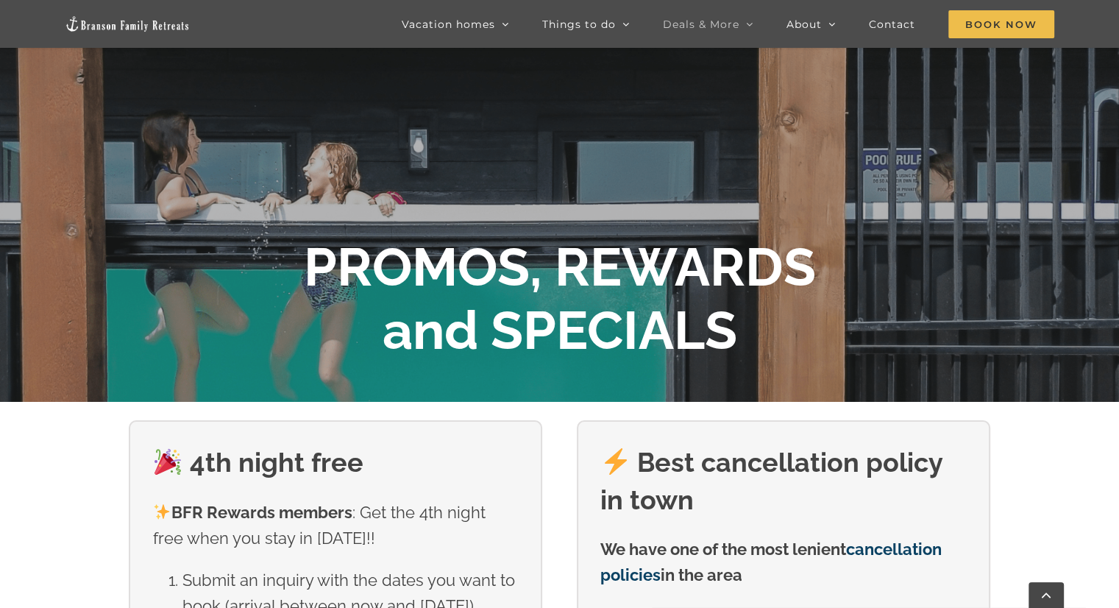
scroll to position [206, 0]
click at [1013, 25] on span "Book Now" at bounding box center [1001, 24] width 106 height 28
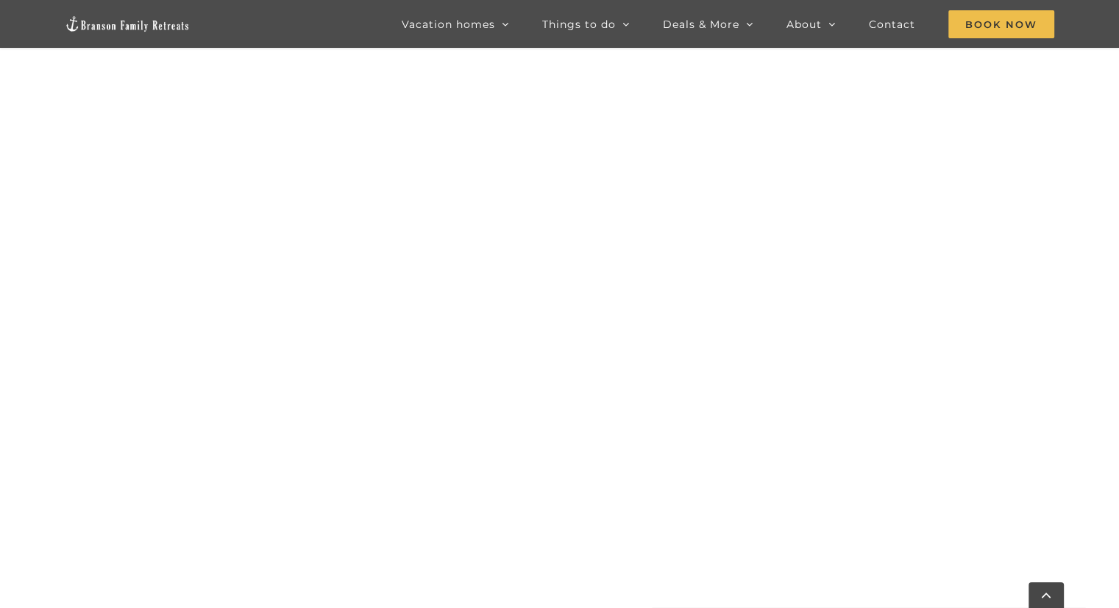
scroll to position [1483, 0]
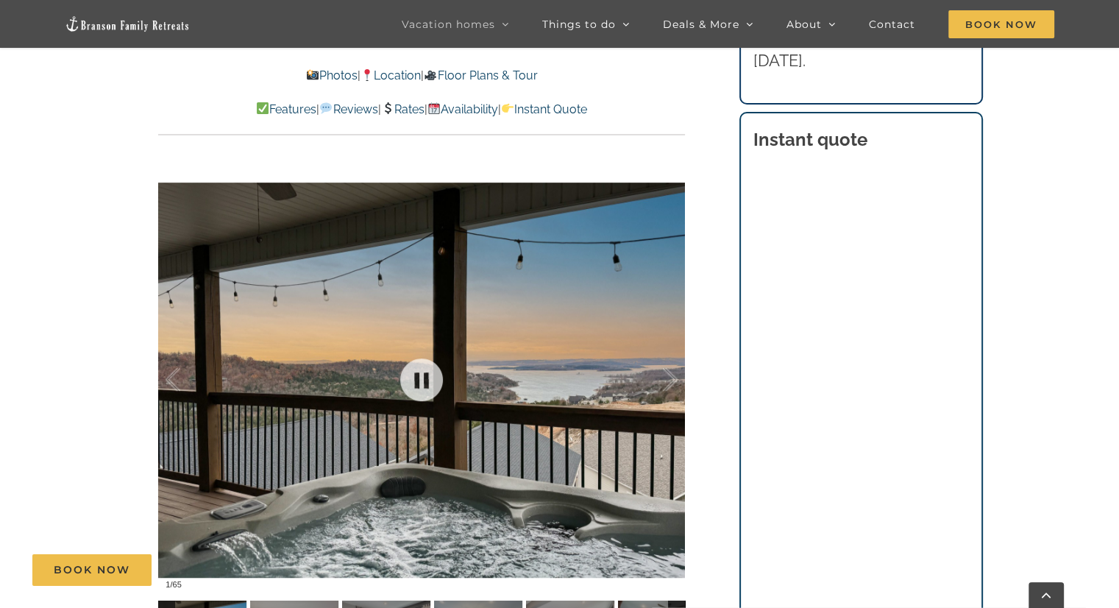
scroll to position [964, 0]
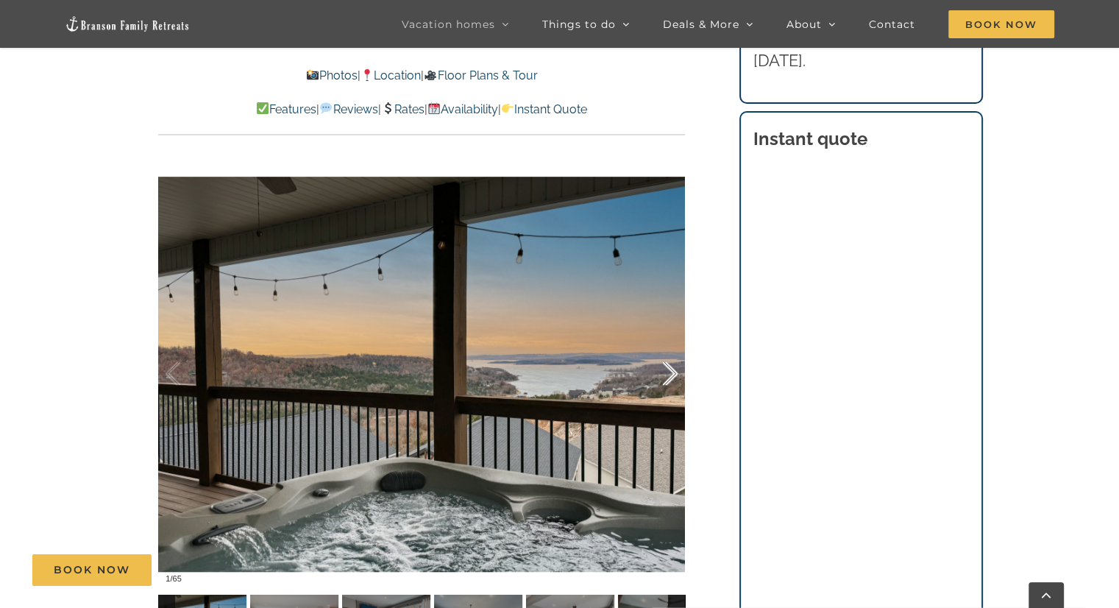
click at [669, 371] on div at bounding box center [655, 373] width 46 height 91
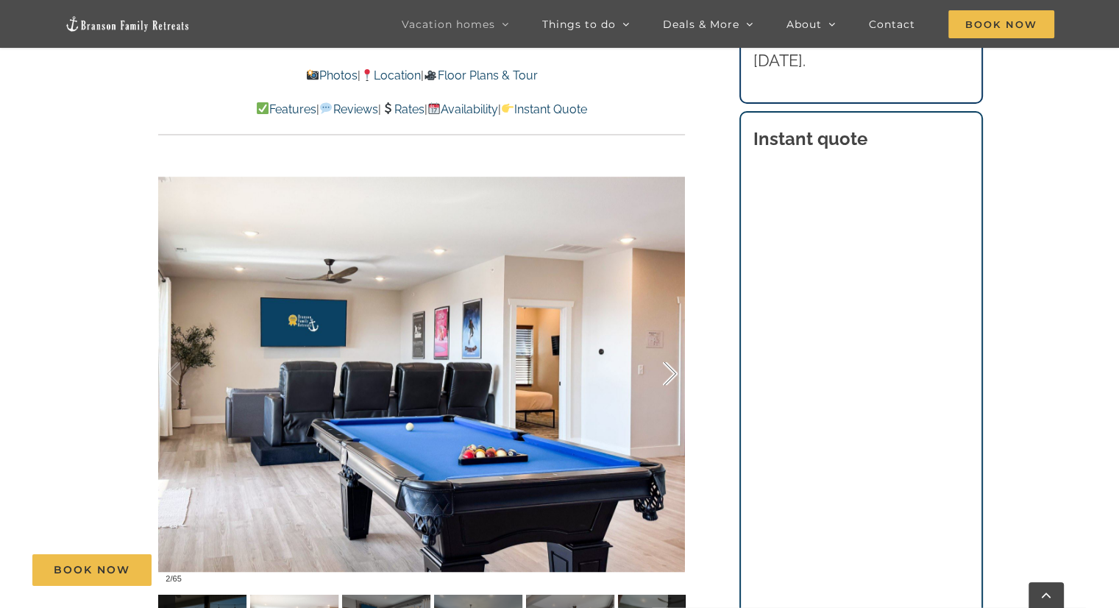
click at [658, 367] on div at bounding box center [655, 373] width 46 height 91
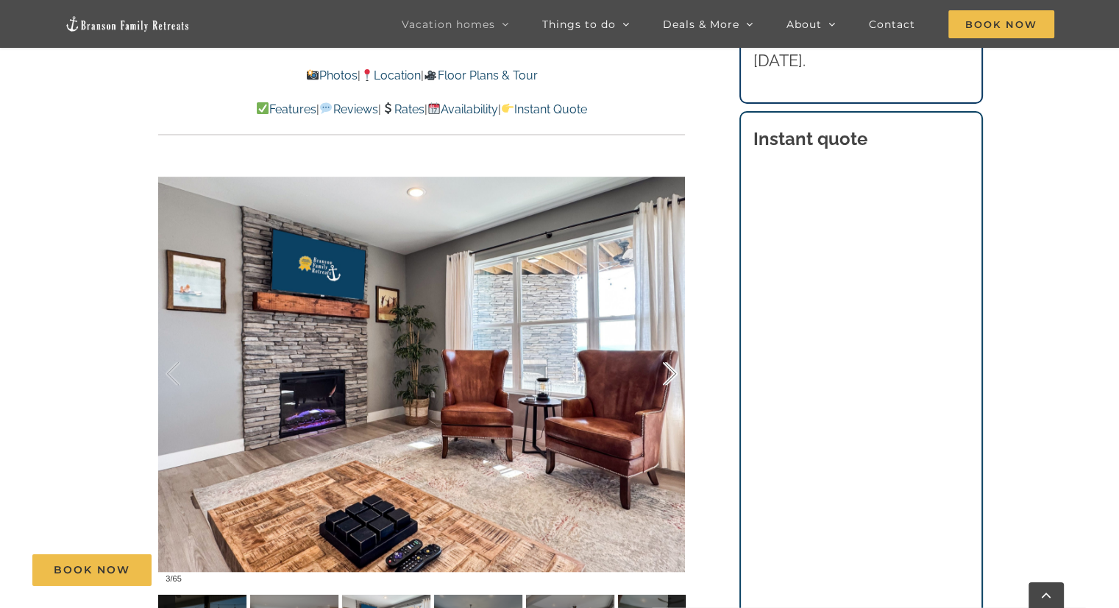
click at [658, 367] on div at bounding box center [655, 373] width 46 height 91
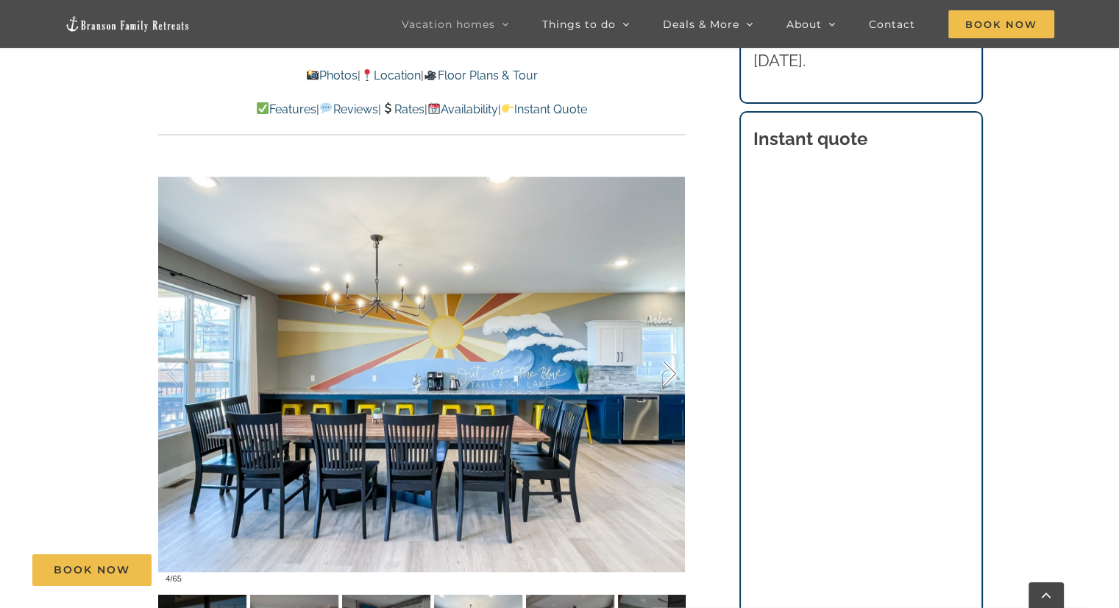
click at [658, 367] on div at bounding box center [655, 373] width 46 height 91
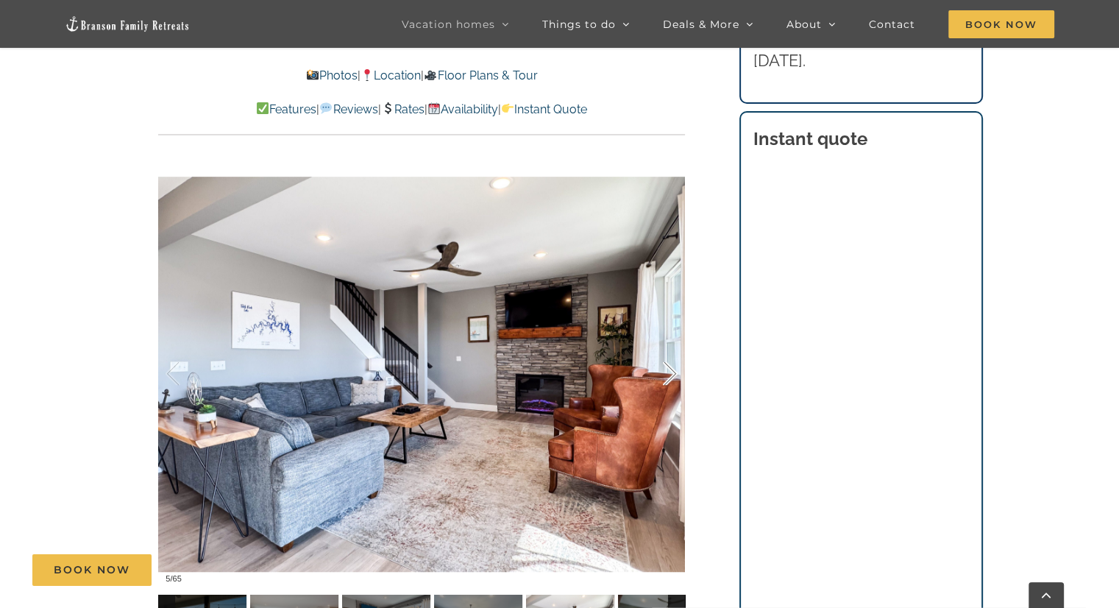
click at [658, 367] on div at bounding box center [655, 373] width 46 height 91
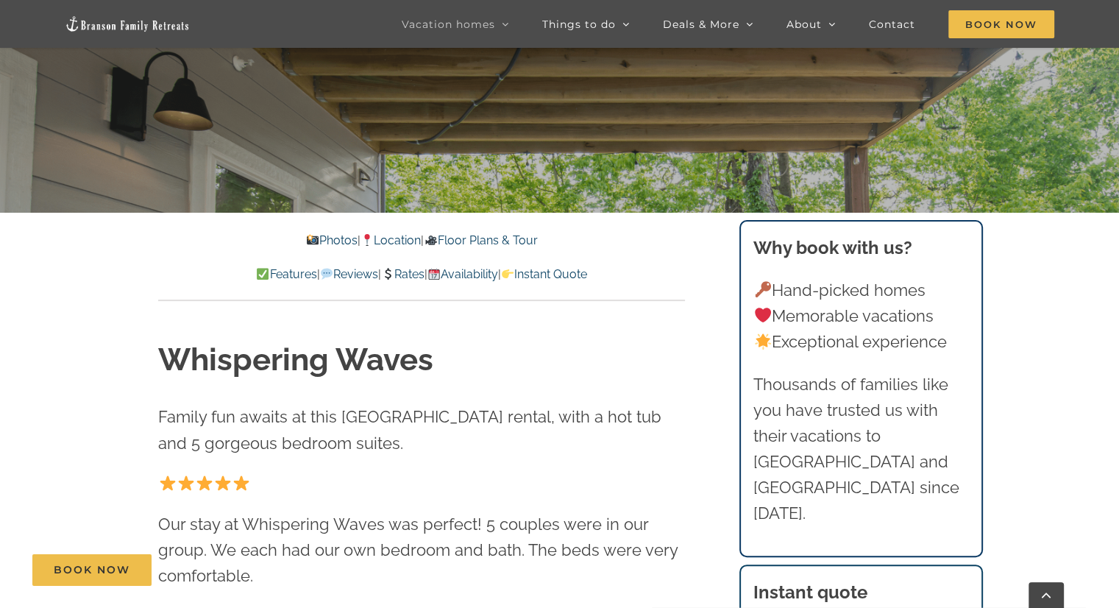
scroll to position [438, 0]
click at [294, 222] on div "Photos | Location | Floor Plans & Tour Features | Reviews | Rates | Availabilit…" at bounding box center [421, 256] width 585 height 88
click at [316, 233] on link "Photos" at bounding box center [331, 239] width 51 height 14
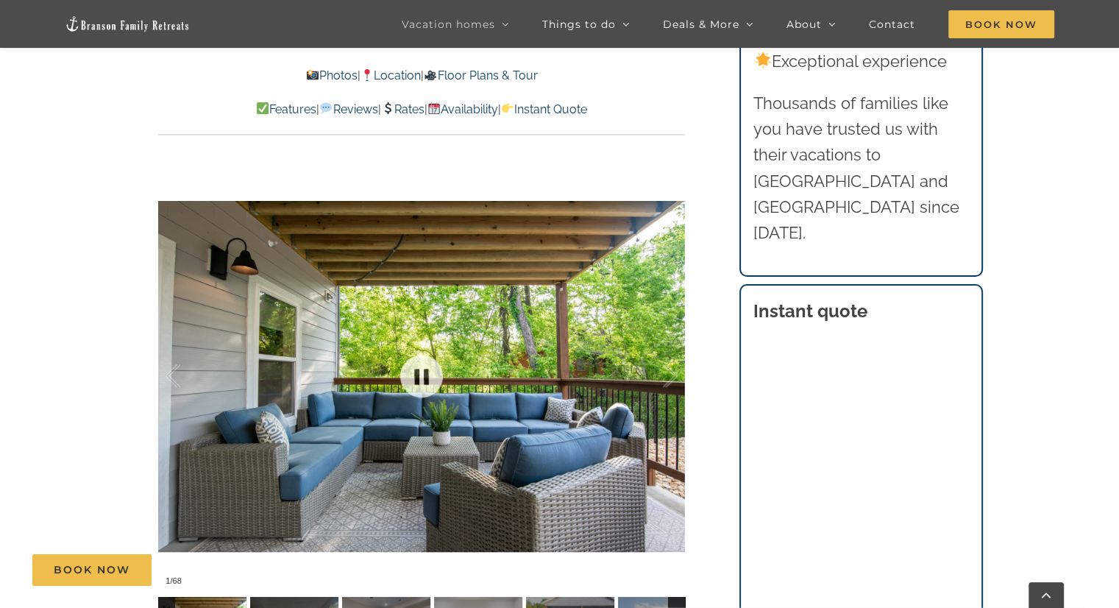
scroll to position [1061, 0]
click at [669, 377] on div at bounding box center [655, 375] width 46 height 91
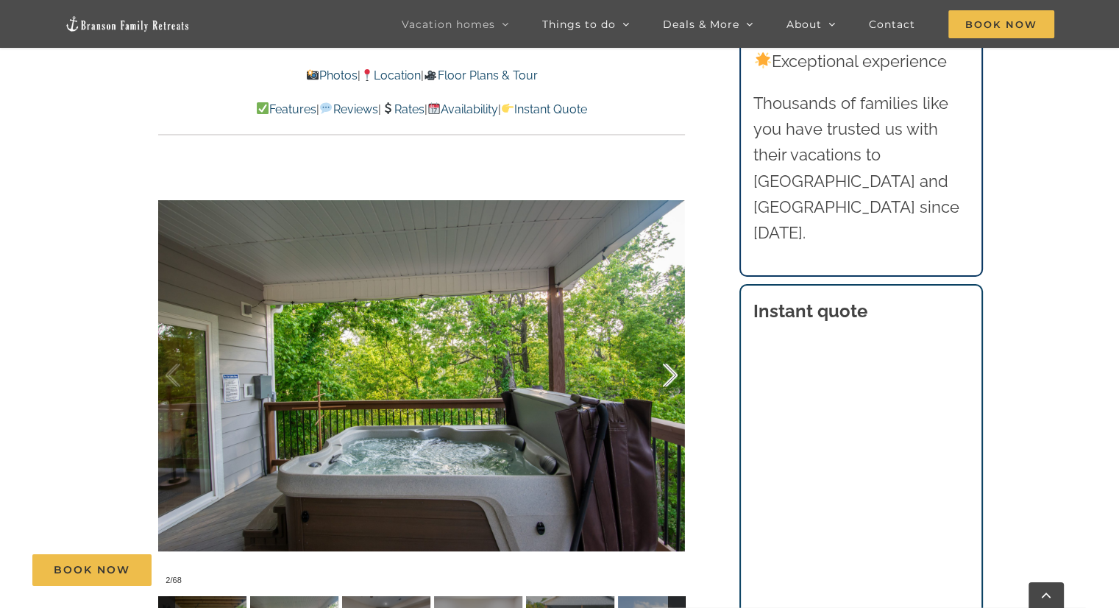
click at [669, 377] on div at bounding box center [655, 375] width 46 height 91
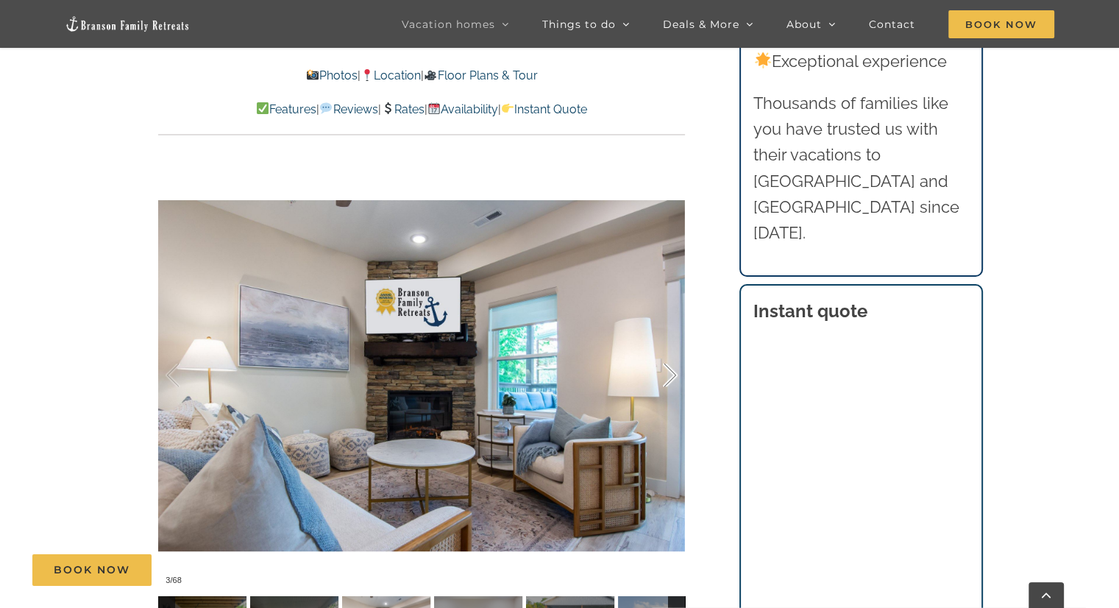
click at [669, 377] on div at bounding box center [655, 375] width 46 height 91
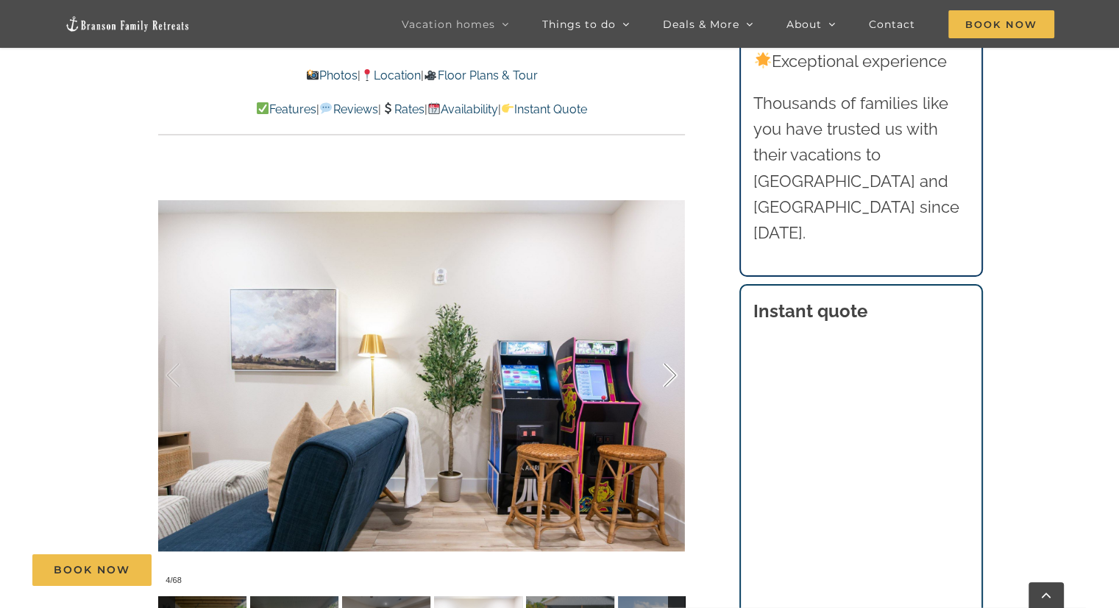
click at [669, 377] on div at bounding box center [655, 375] width 46 height 91
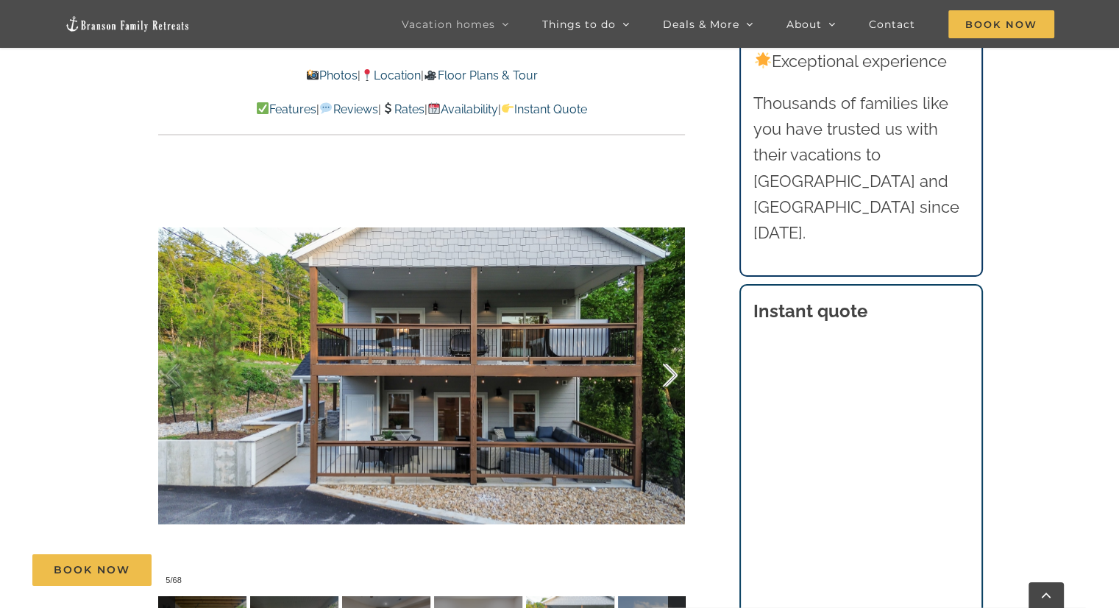
click at [669, 377] on div at bounding box center [655, 375] width 46 height 91
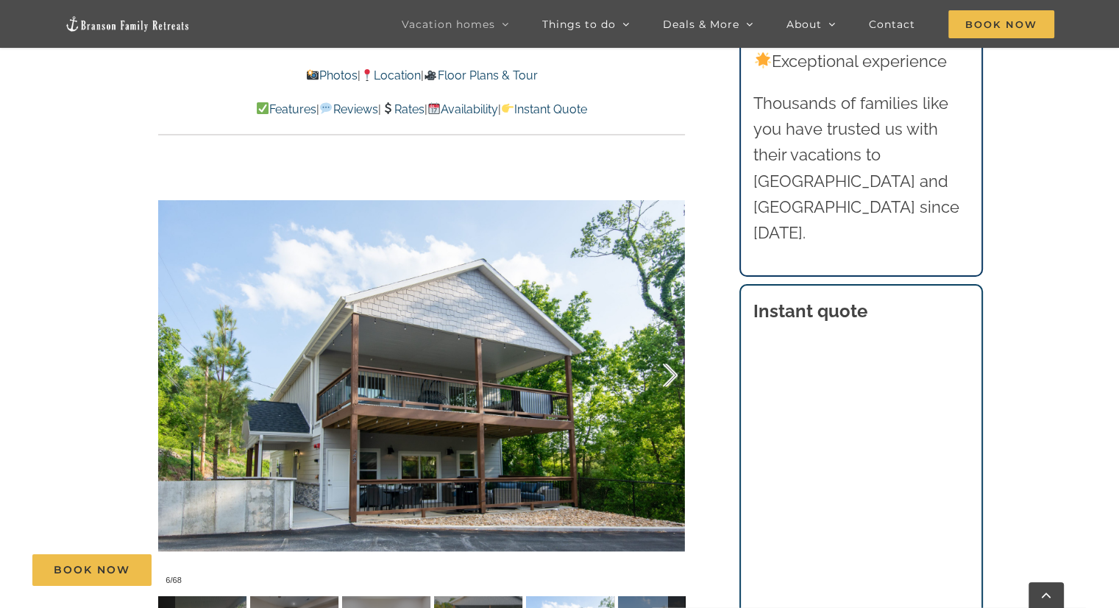
click at [669, 377] on div at bounding box center [655, 375] width 46 height 91
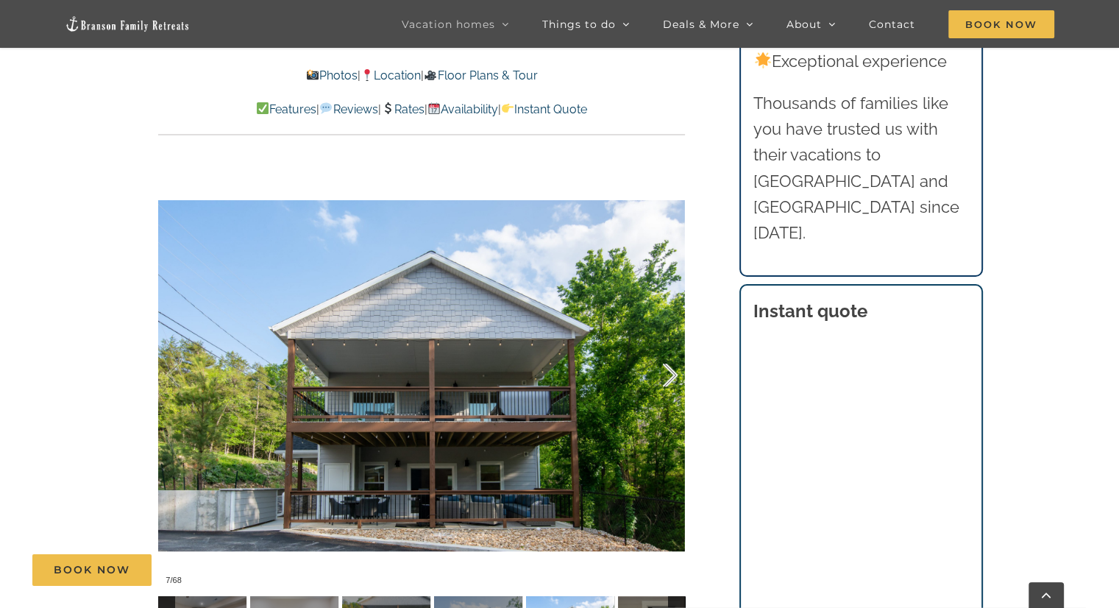
click at [669, 377] on div at bounding box center [655, 375] width 46 height 91
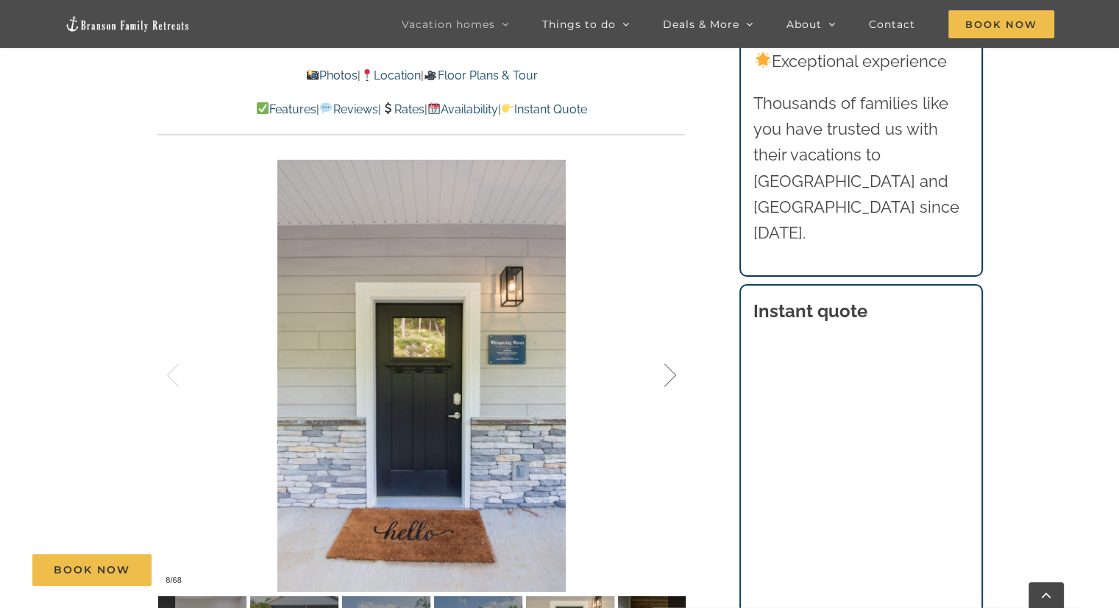
click at [669, 377] on div at bounding box center [655, 375] width 46 height 91
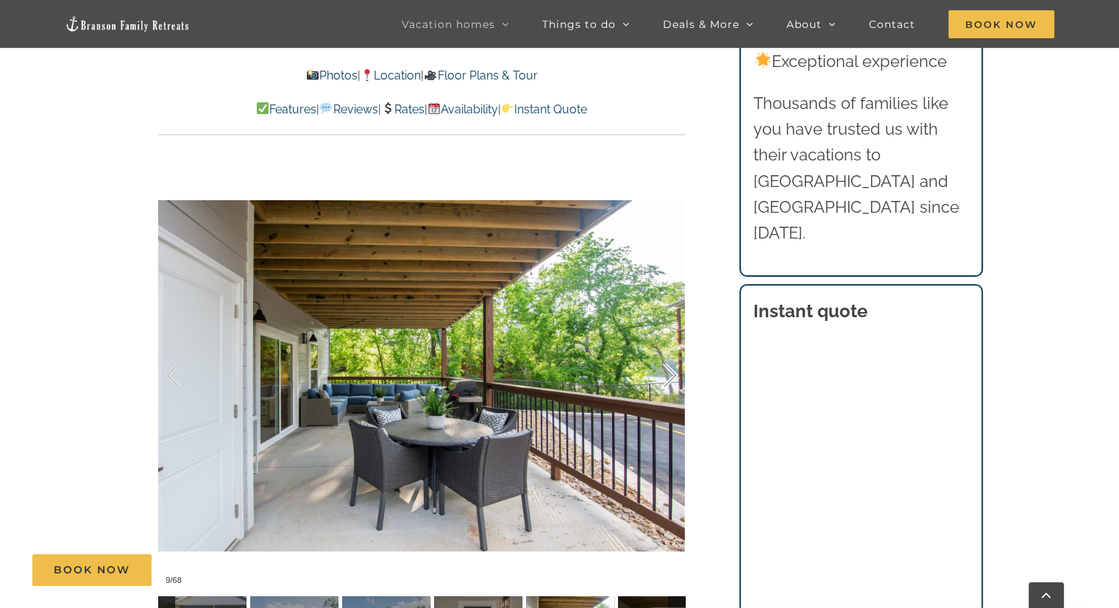
click at [669, 377] on div at bounding box center [655, 375] width 46 height 91
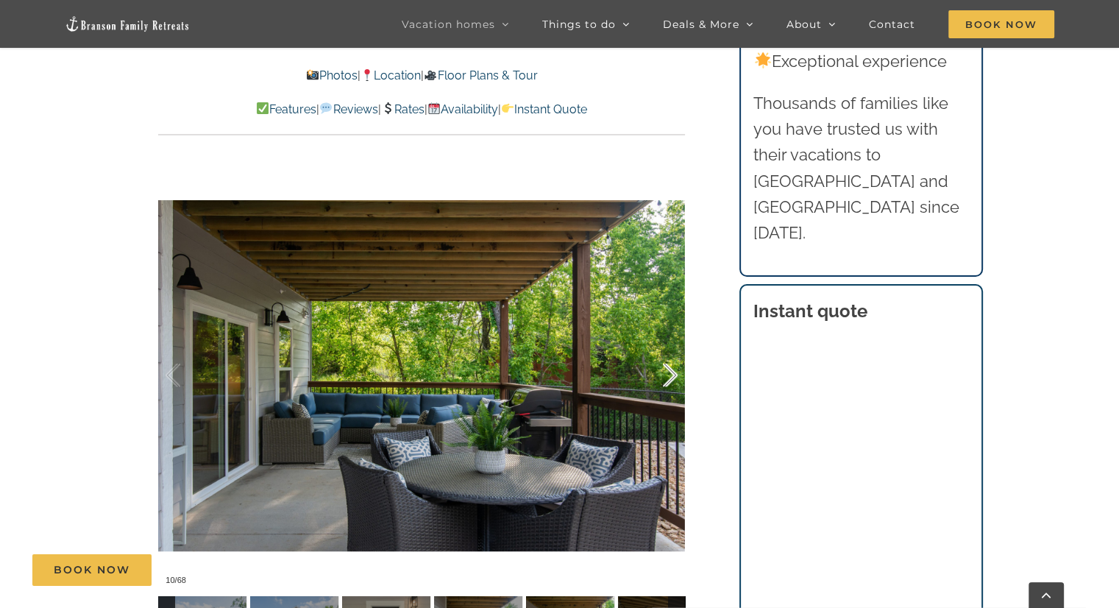
click at [671, 371] on div at bounding box center [655, 375] width 46 height 91
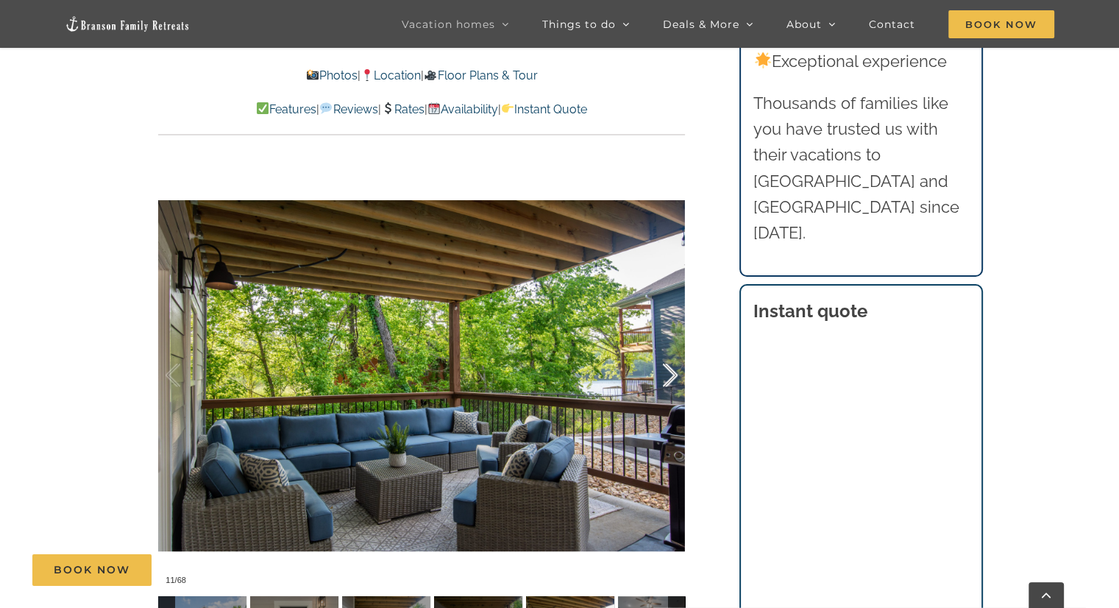
click at [671, 371] on div at bounding box center [655, 375] width 46 height 91
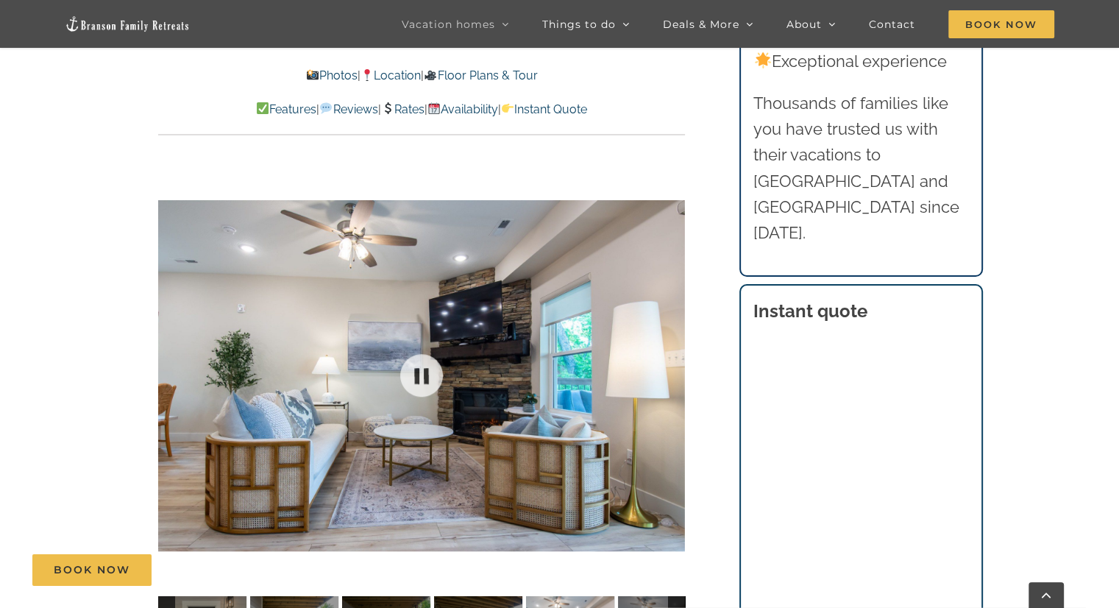
click at [671, 371] on div at bounding box center [421, 375] width 527 height 432
click at [674, 377] on div at bounding box center [655, 375] width 46 height 91
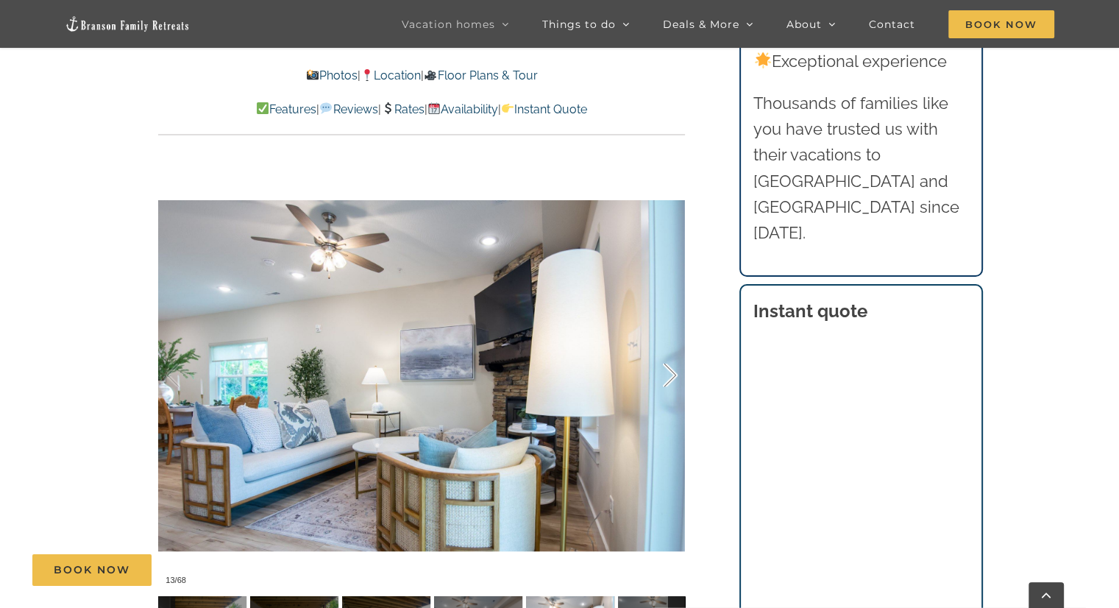
click at [674, 377] on div at bounding box center [655, 375] width 46 height 91
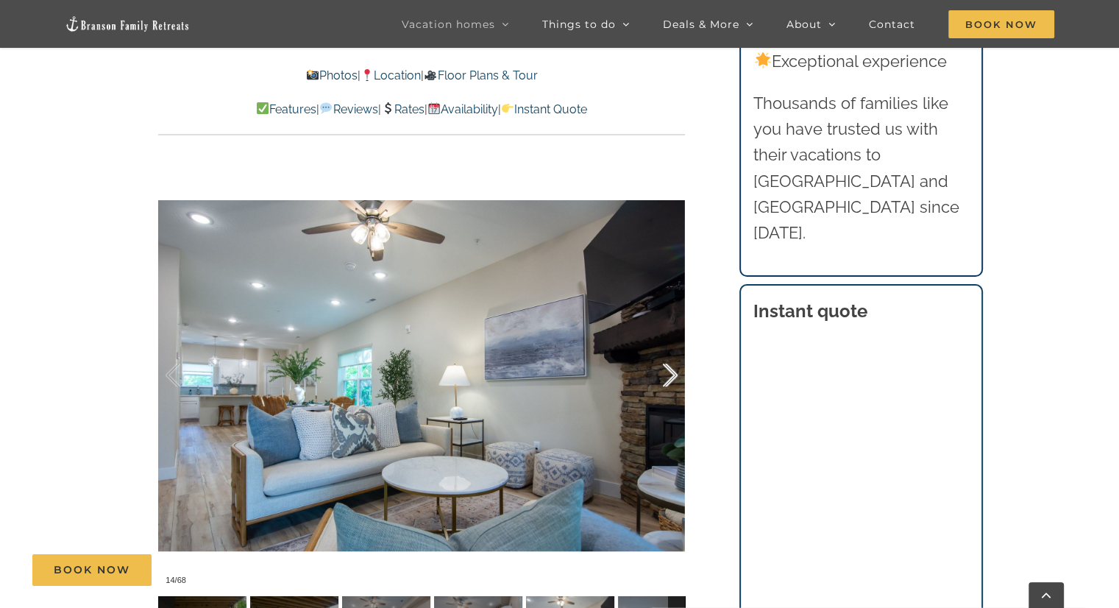
click at [674, 377] on div at bounding box center [655, 375] width 46 height 91
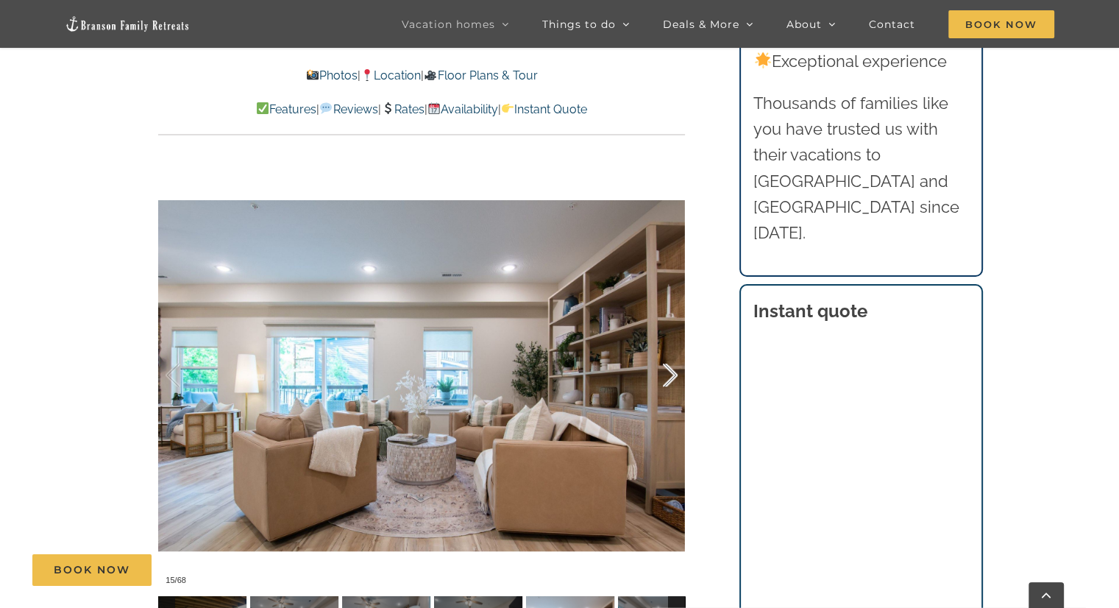
click at [668, 374] on div at bounding box center [655, 375] width 46 height 91
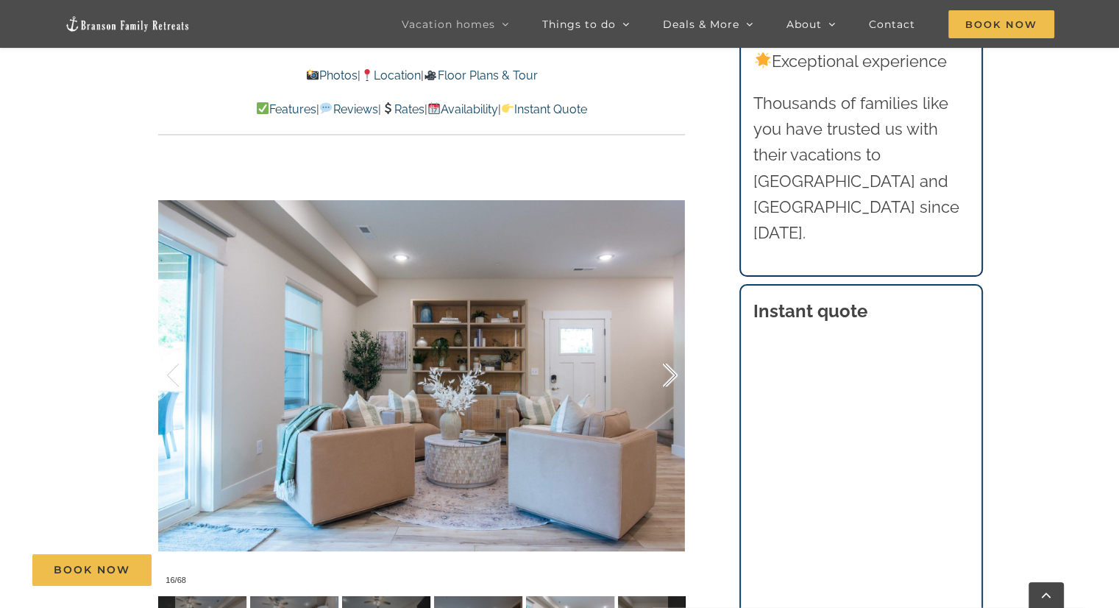
click at [668, 369] on div at bounding box center [655, 375] width 46 height 91
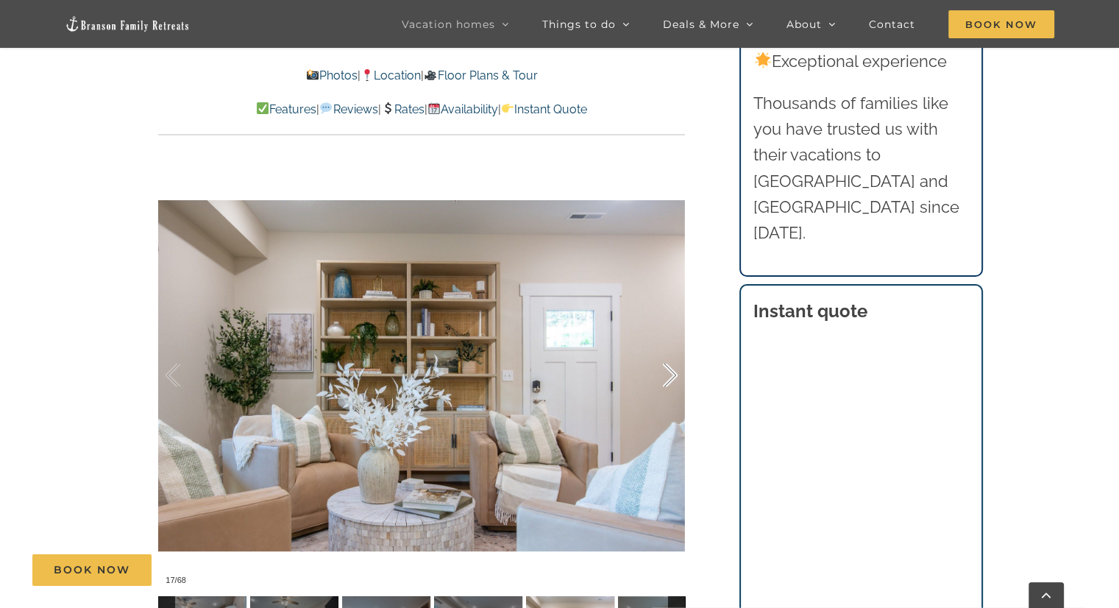
click at [668, 369] on div at bounding box center [655, 375] width 46 height 91
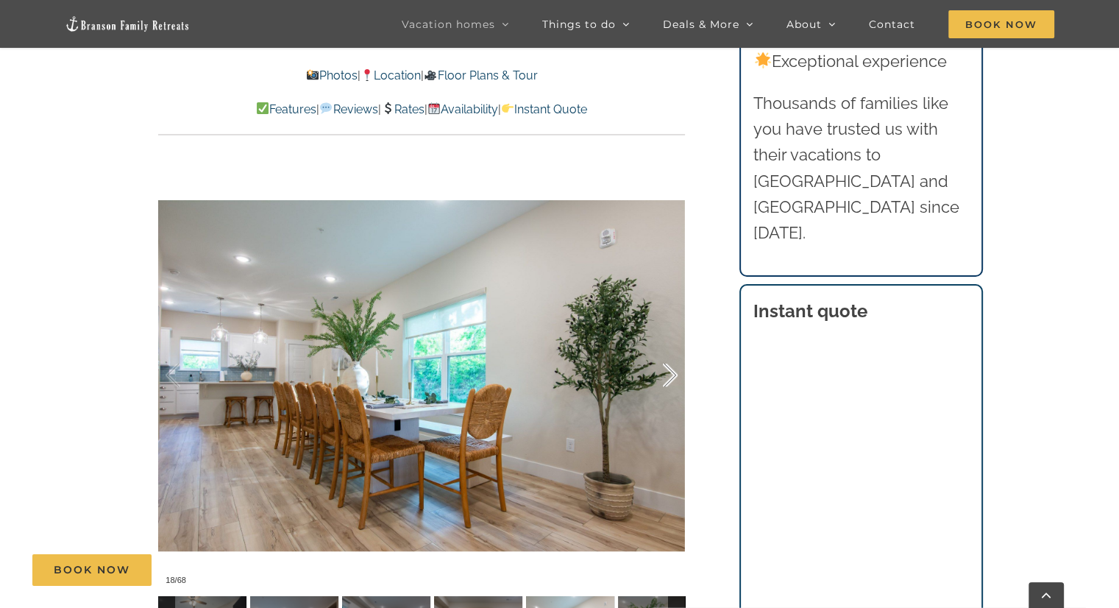
click at [668, 363] on div at bounding box center [655, 375] width 46 height 91
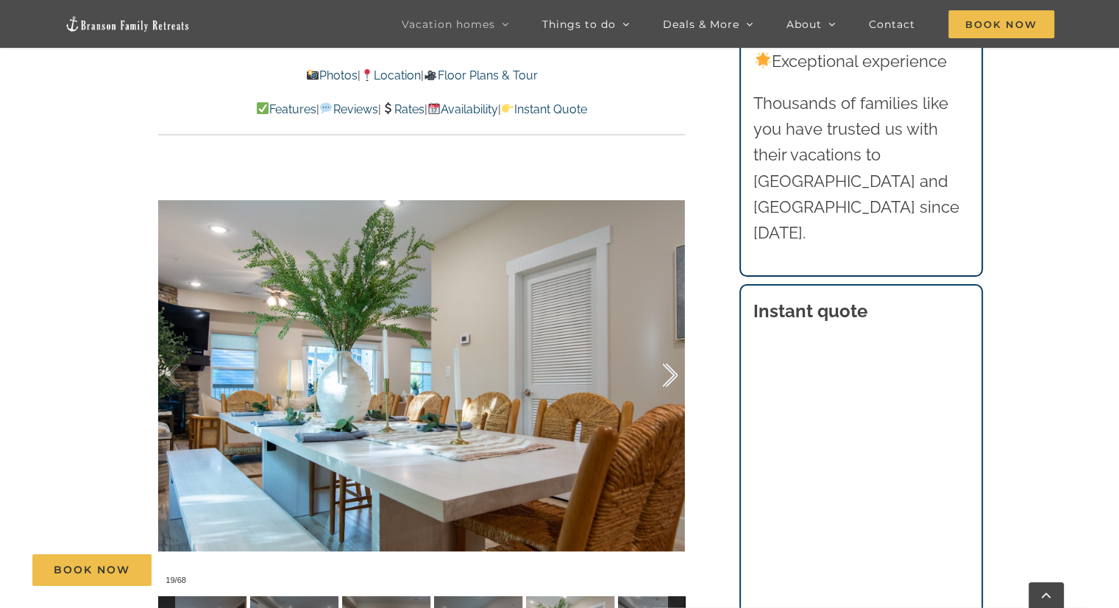
click at [668, 363] on div at bounding box center [655, 375] width 46 height 91
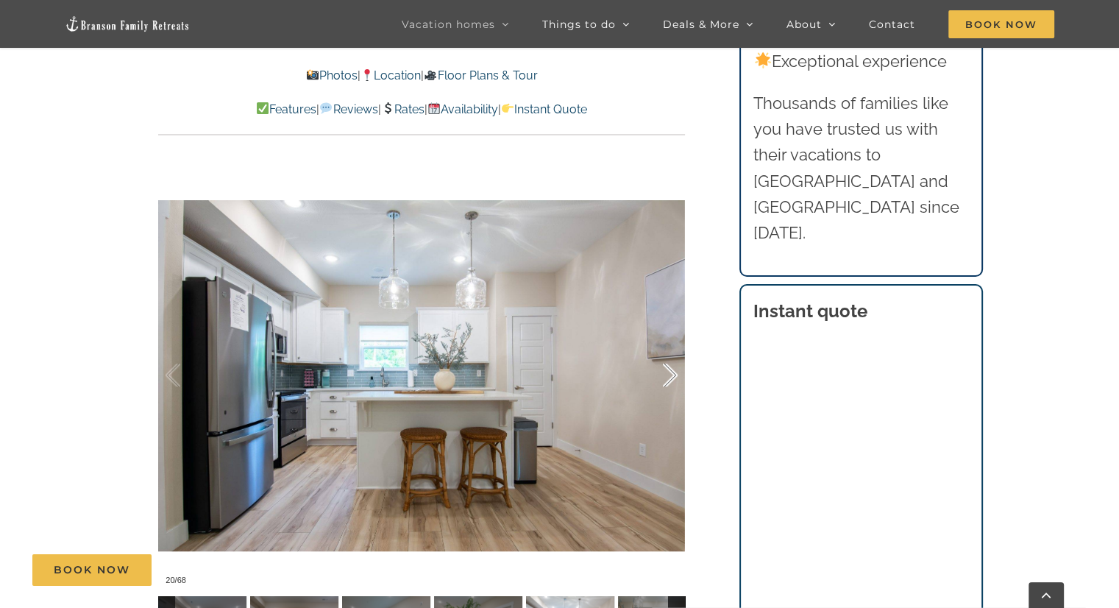
click at [668, 363] on div at bounding box center [655, 375] width 46 height 91
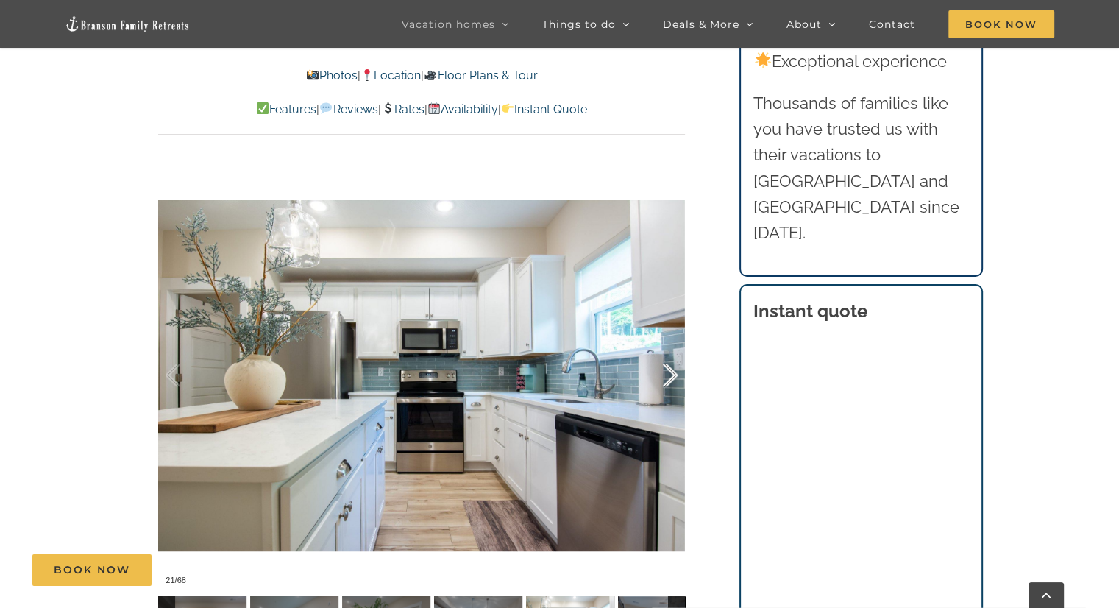
click at [668, 363] on div at bounding box center [655, 375] width 46 height 91
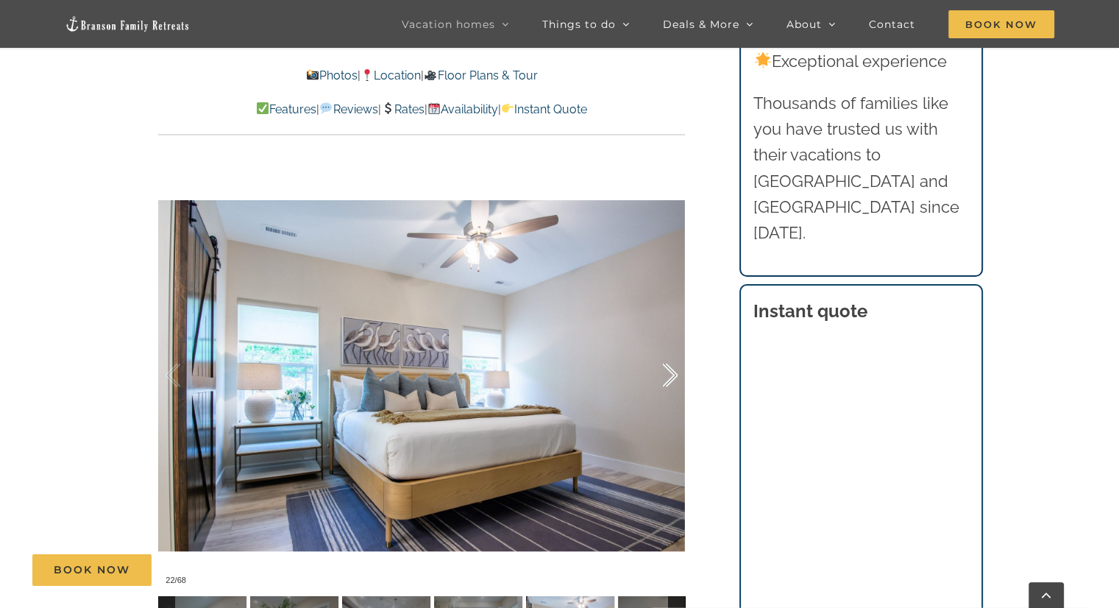
click at [668, 363] on div at bounding box center [655, 375] width 46 height 91
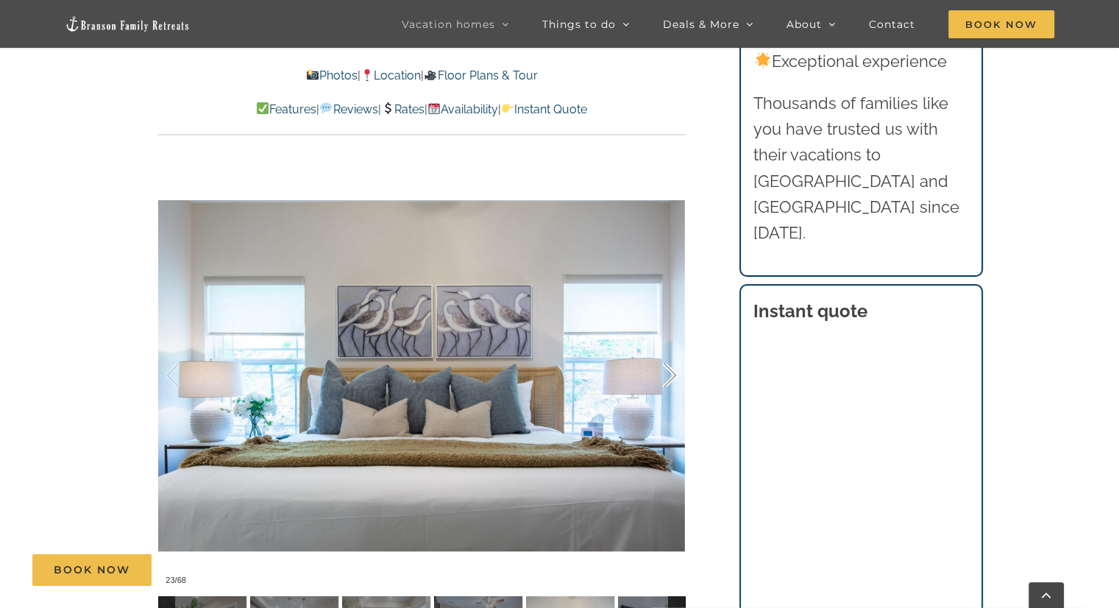
click at [668, 363] on div at bounding box center [655, 375] width 46 height 91
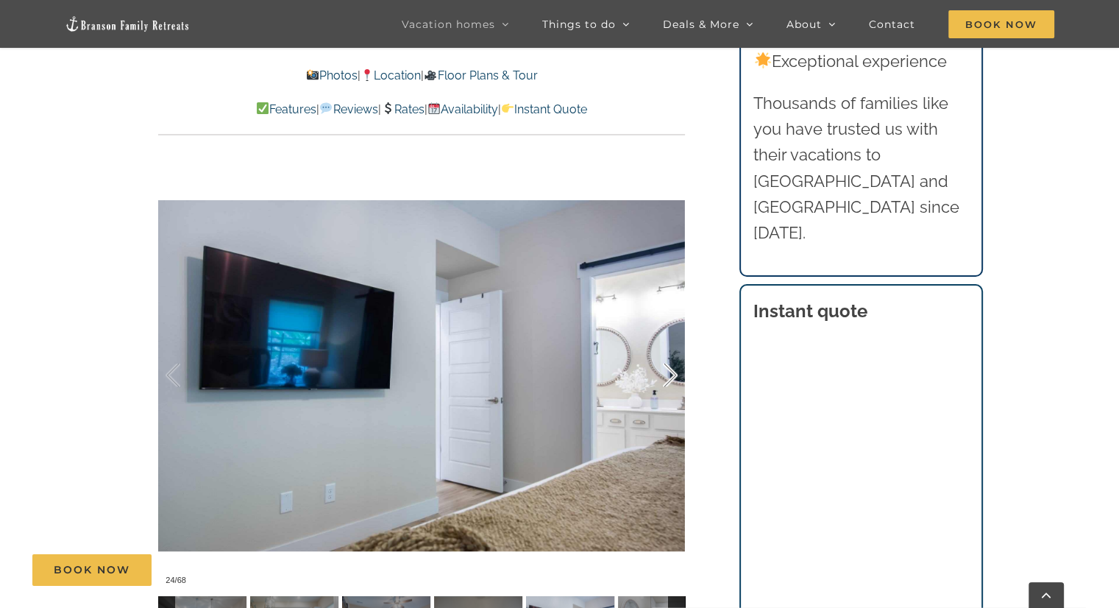
click at [668, 363] on div at bounding box center [655, 375] width 46 height 91
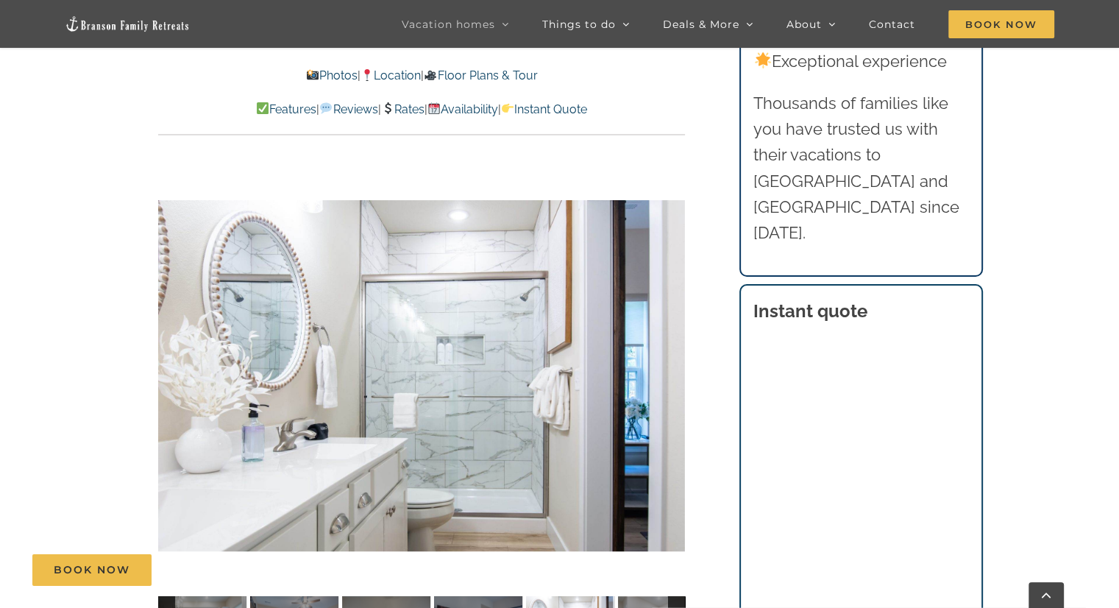
drag, startPoint x: 724, startPoint y: 450, endPoint x: 700, endPoint y: 461, distance: 26.0
click at [700, 461] on div "Whispering Waves Family fun awaits at this Branson lakefront rental, with a hot…" at bounding box center [421, 180] width 585 height 1005
